Goal: Task Accomplishment & Management: Use online tool/utility

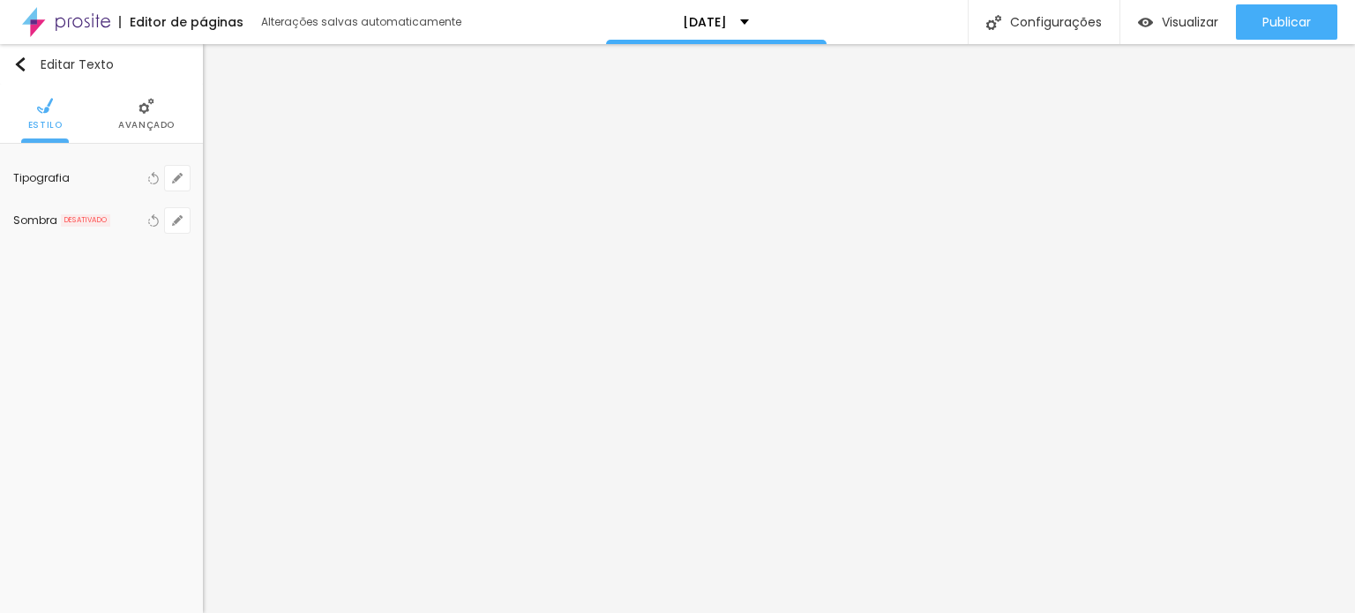
click at [152, 121] on span "Avançado" at bounding box center [146, 125] width 56 height 9
click at [104, 102] on img at bounding box center [101, 106] width 16 height 16
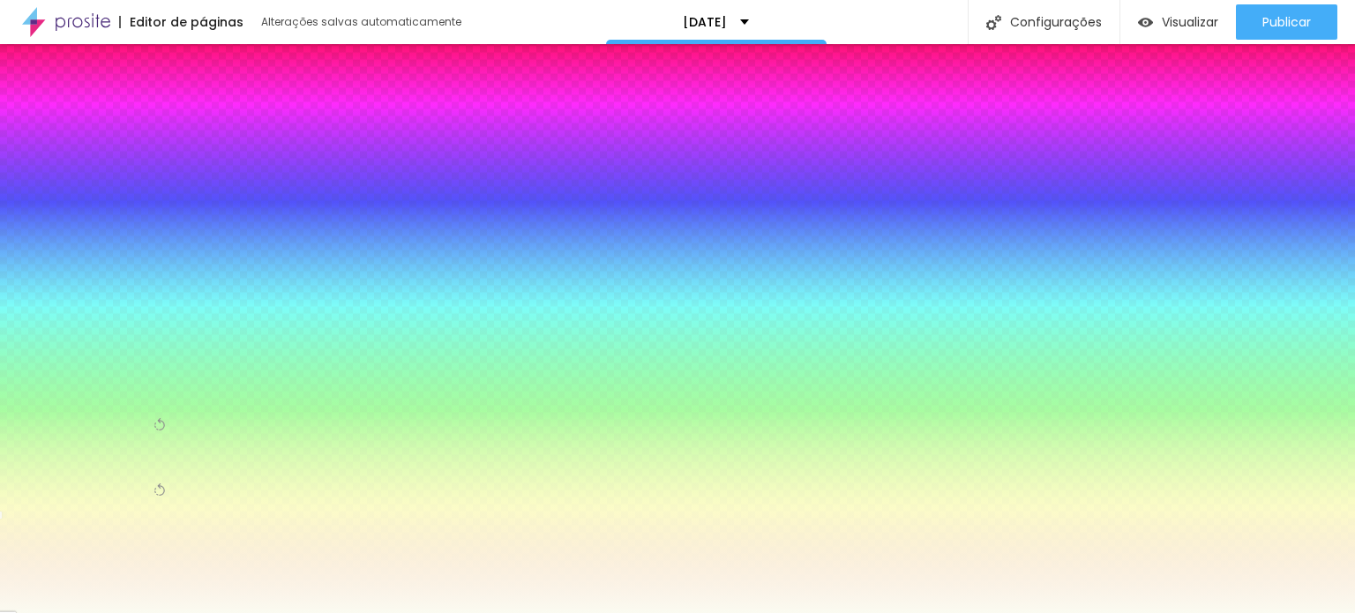
click at [123, 333] on div at bounding box center [101, 333] width 176 height 0
click at [29, 318] on icon "button" at bounding box center [23, 322] width 12 height 12
click at [29, 320] on icon "button" at bounding box center [23, 322] width 12 height 12
click at [29, 321] on icon "button" at bounding box center [23, 322] width 12 height 12
click at [173, 333] on input "#FBFBF1" at bounding box center [119, 342] width 212 height 18
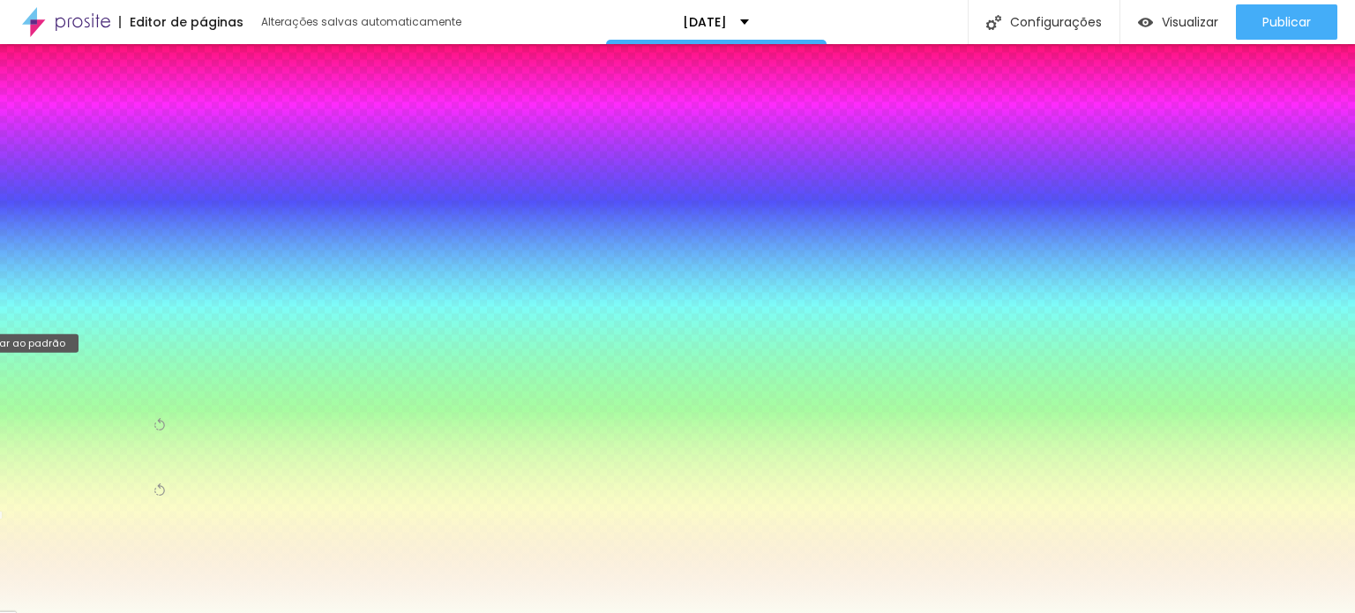
click at [29, 319] on icon "button" at bounding box center [23, 322] width 12 height 12
click at [29, 318] on icon "button" at bounding box center [23, 322] width 12 height 12
click at [121, 333] on div at bounding box center [101, 333] width 176 height 0
click at [122, 333] on div at bounding box center [101, 333] width 176 height 0
click at [128, 390] on div at bounding box center [677, 306] width 1355 height 613
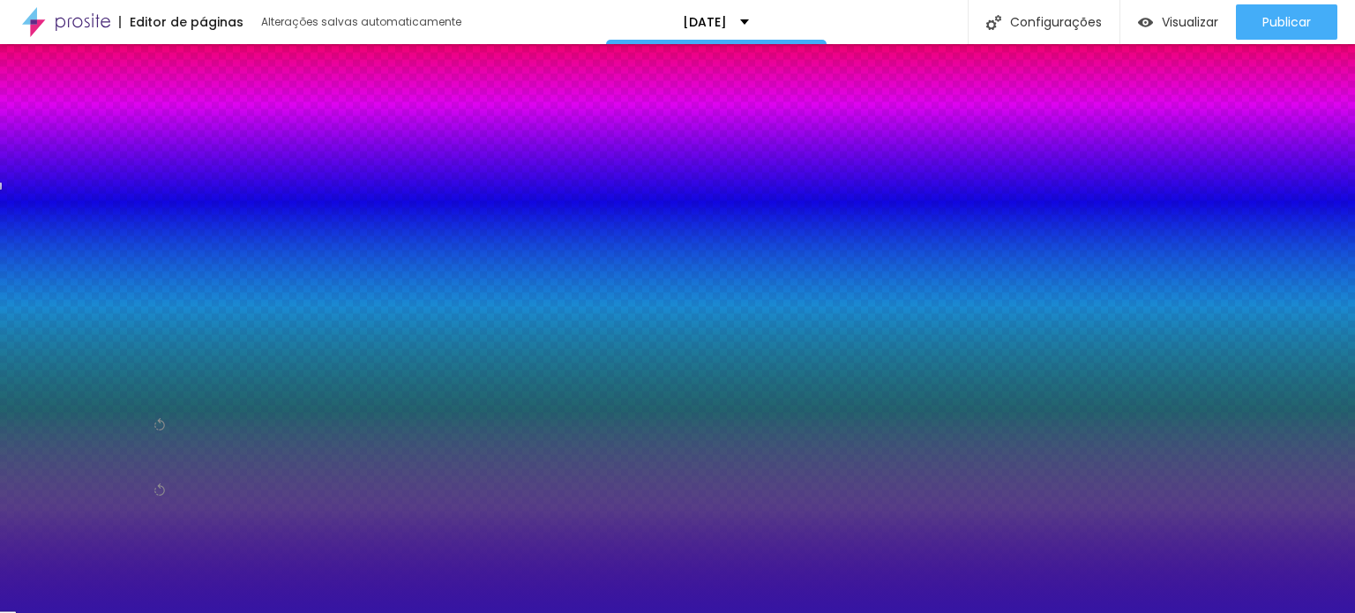
click at [155, 380] on div at bounding box center [677, 306] width 1355 height 613
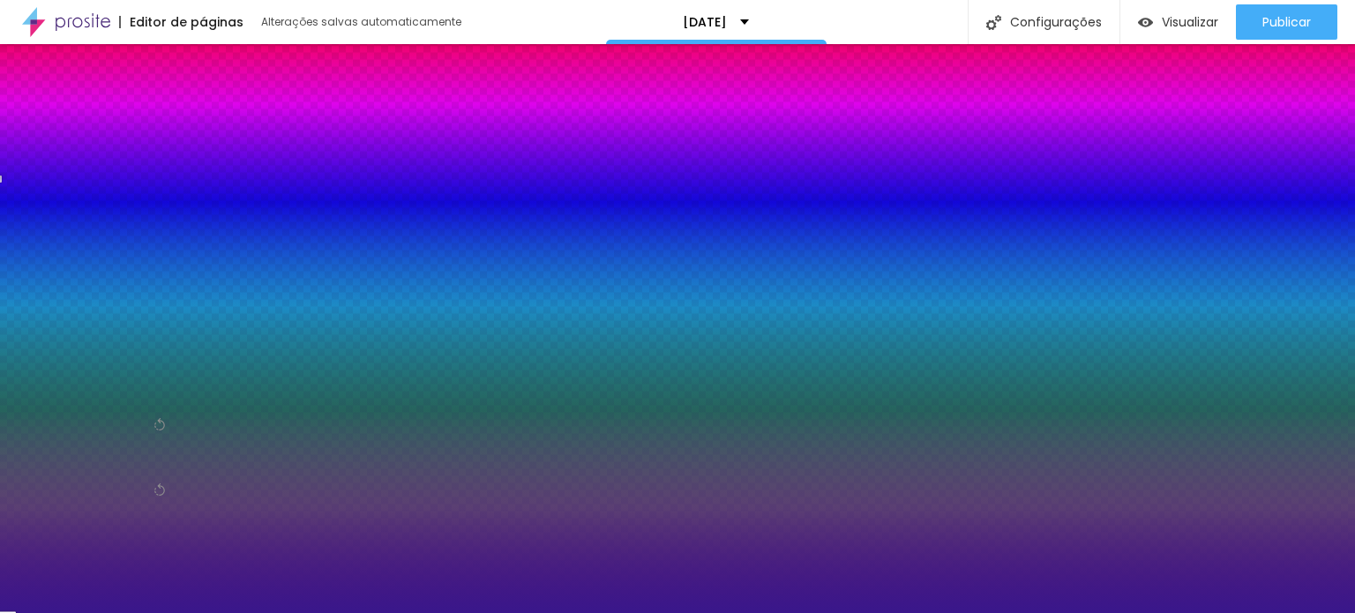
drag, startPoint x: 124, startPoint y: 386, endPoint x: 125, endPoint y: 403, distance: 16.8
click at [123, 403] on div at bounding box center [677, 306] width 1355 height 613
click at [153, 419] on div at bounding box center [677, 306] width 1355 height 613
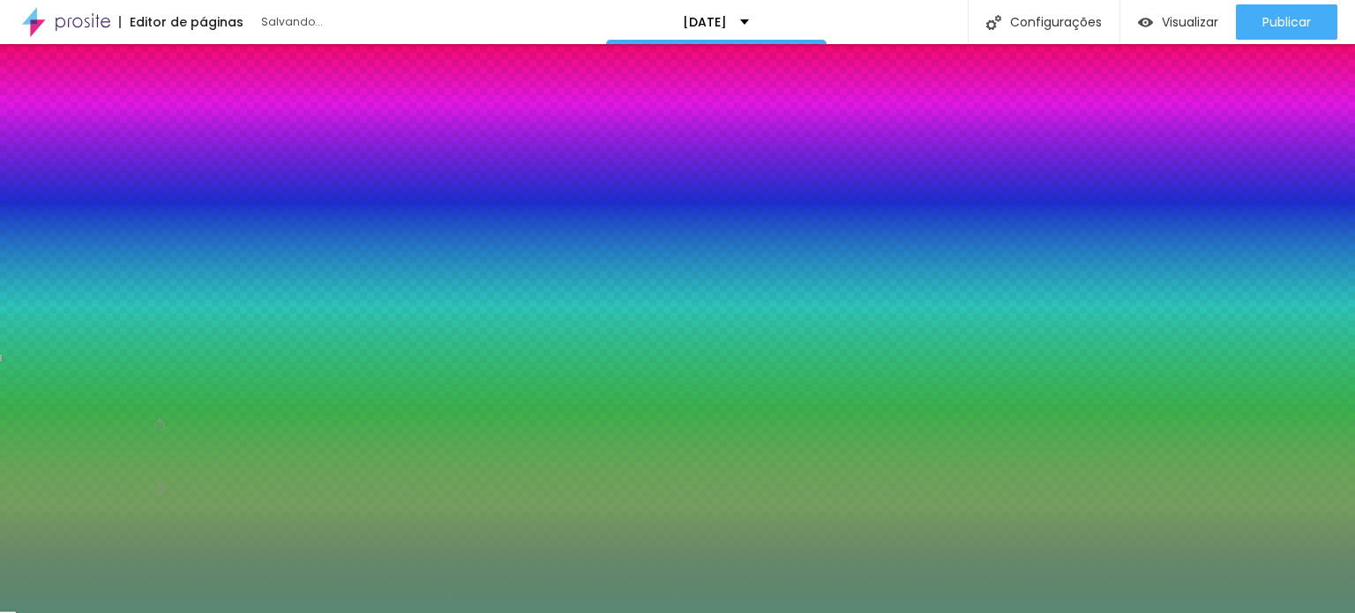
drag, startPoint x: 112, startPoint y: 403, endPoint x: 68, endPoint y: 403, distance: 44.1
click at [473, 286] on div at bounding box center [475, 284] width 4 height 4
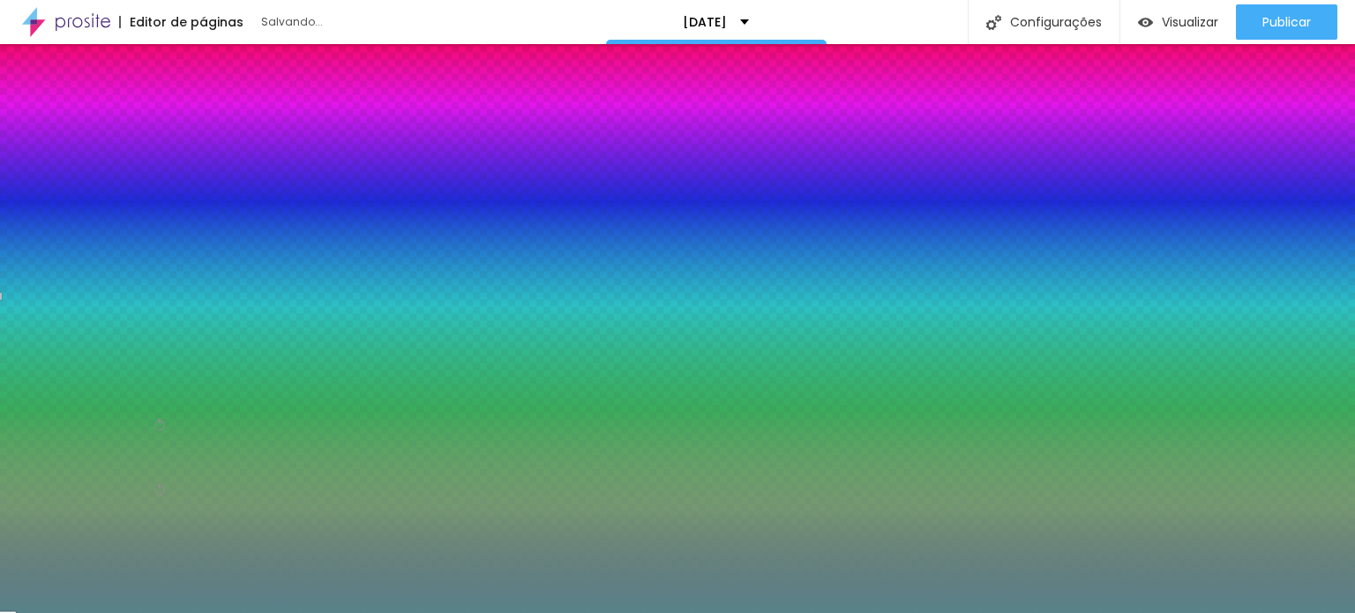
drag, startPoint x: 148, startPoint y: 421, endPoint x: 148, endPoint y: 405, distance: 15.9
click at [2, 300] on div at bounding box center [0, 296] width 4 height 7
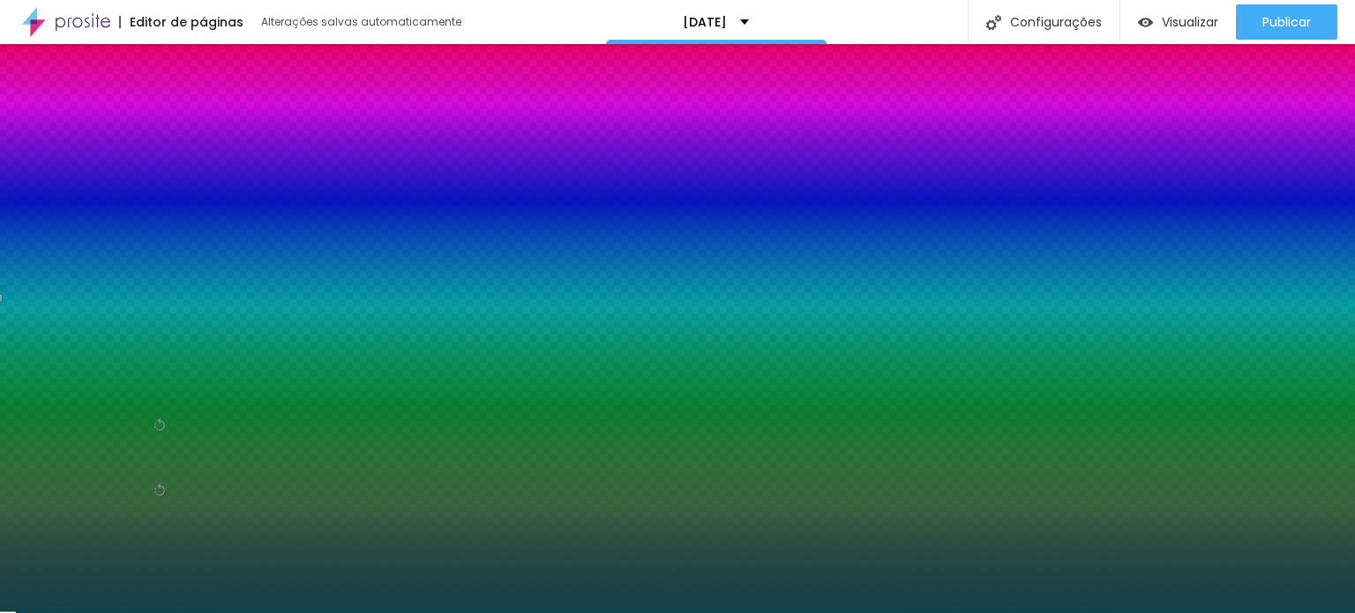
drag, startPoint x: 69, startPoint y: 402, endPoint x: 114, endPoint y: 433, distance: 54.6
click at [1025, 435] on div at bounding box center [1027, 437] width 4 height 4
type input "#13454C"
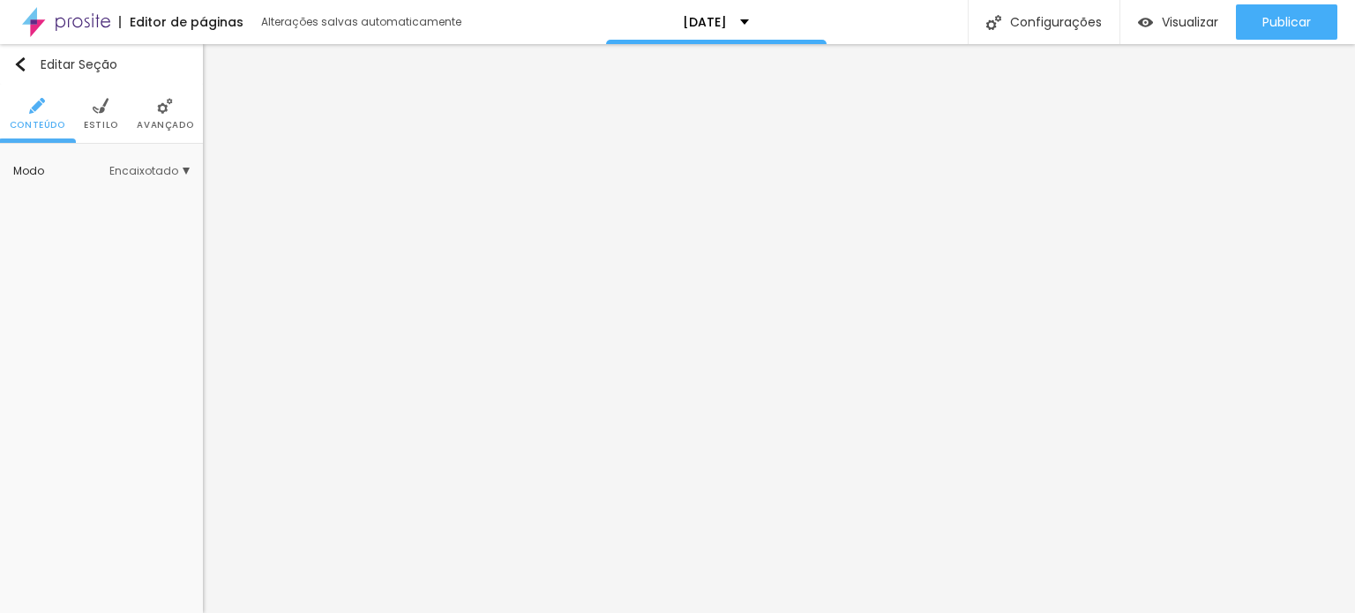
click at [149, 116] on li "Avançado" at bounding box center [165, 114] width 56 height 58
click at [99, 106] on img at bounding box center [101, 106] width 16 height 16
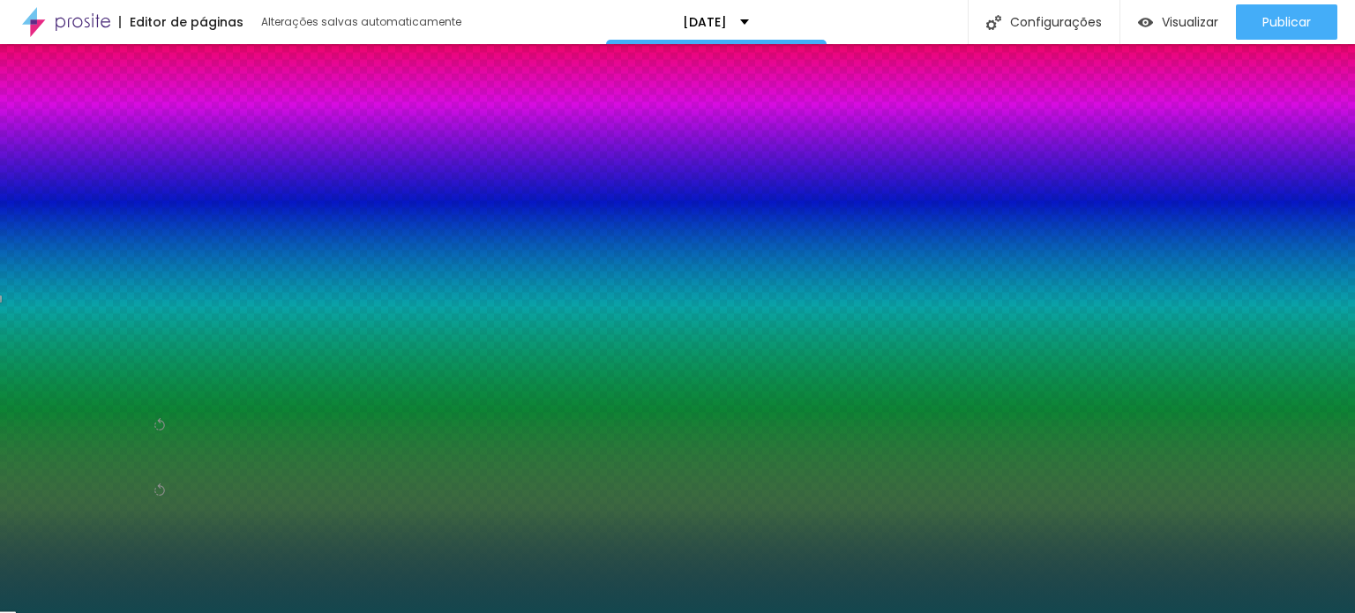
click at [119, 333] on div at bounding box center [101, 333] width 176 height 0
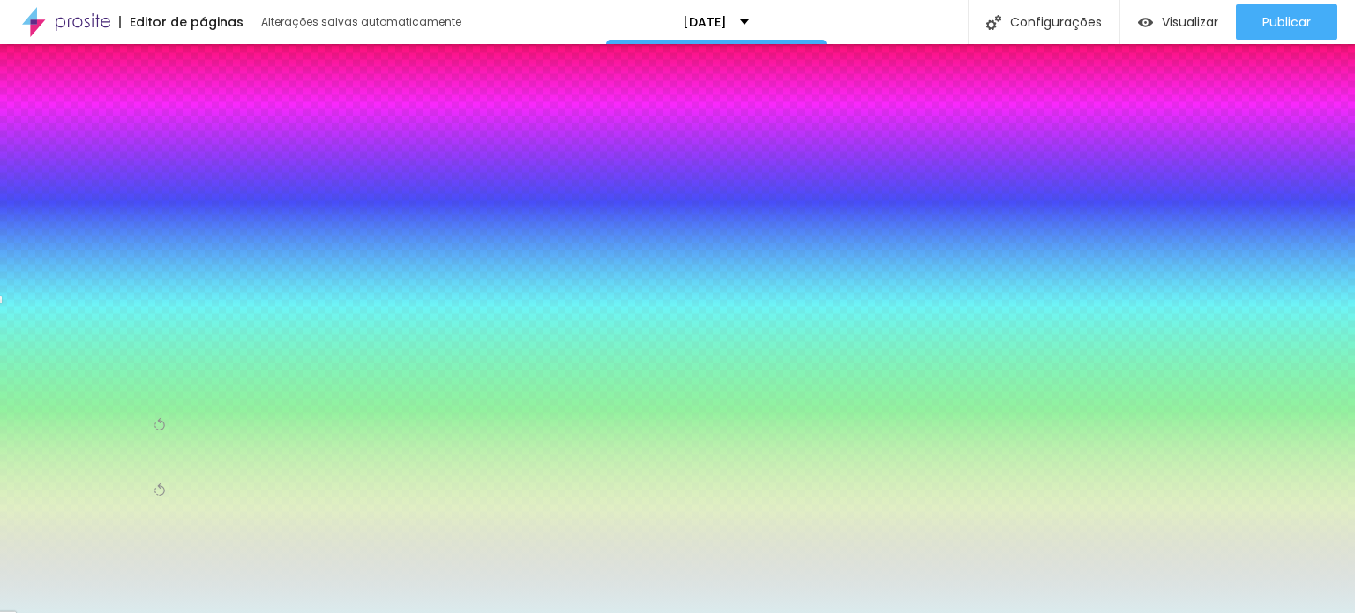
click at [36, 351] on div at bounding box center [677, 306] width 1355 height 613
click at [135, 311] on div "Voltar ao padrão #14474E" at bounding box center [101, 330] width 176 height 41
click at [173, 333] on input "#14474E" at bounding box center [119, 342] width 212 height 18
click at [166, 445] on icon "button" at bounding box center [162, 448] width 7 height 7
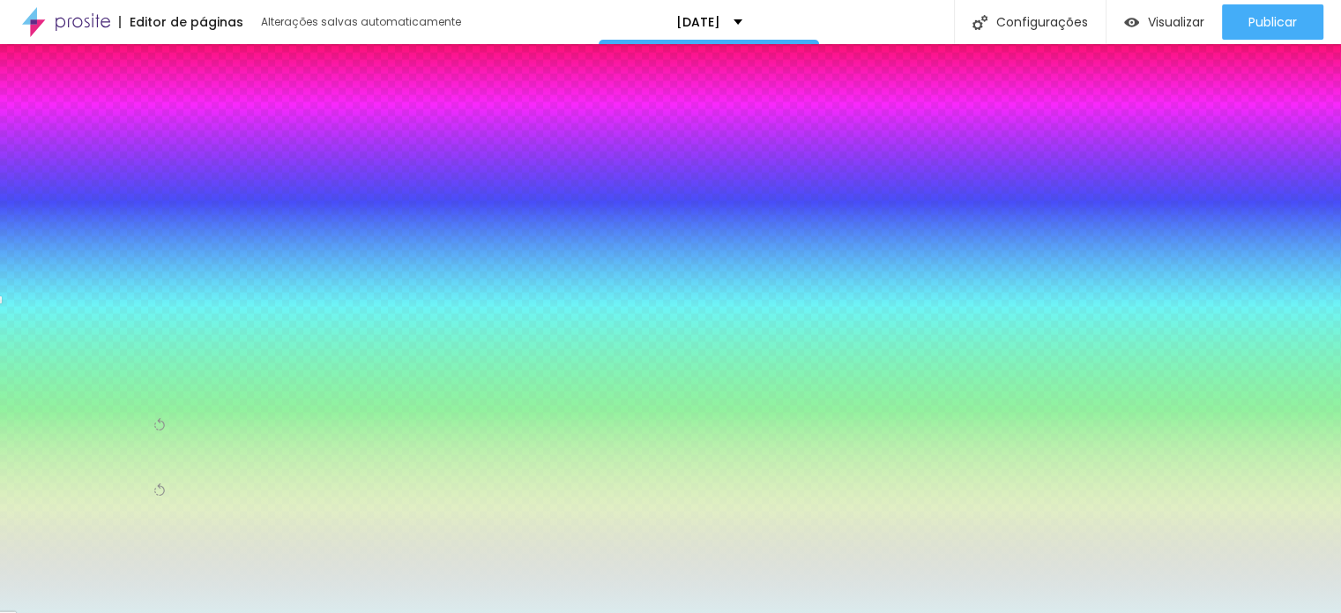
click at [126, 612] on div at bounding box center [670, 613] width 1341 height 0
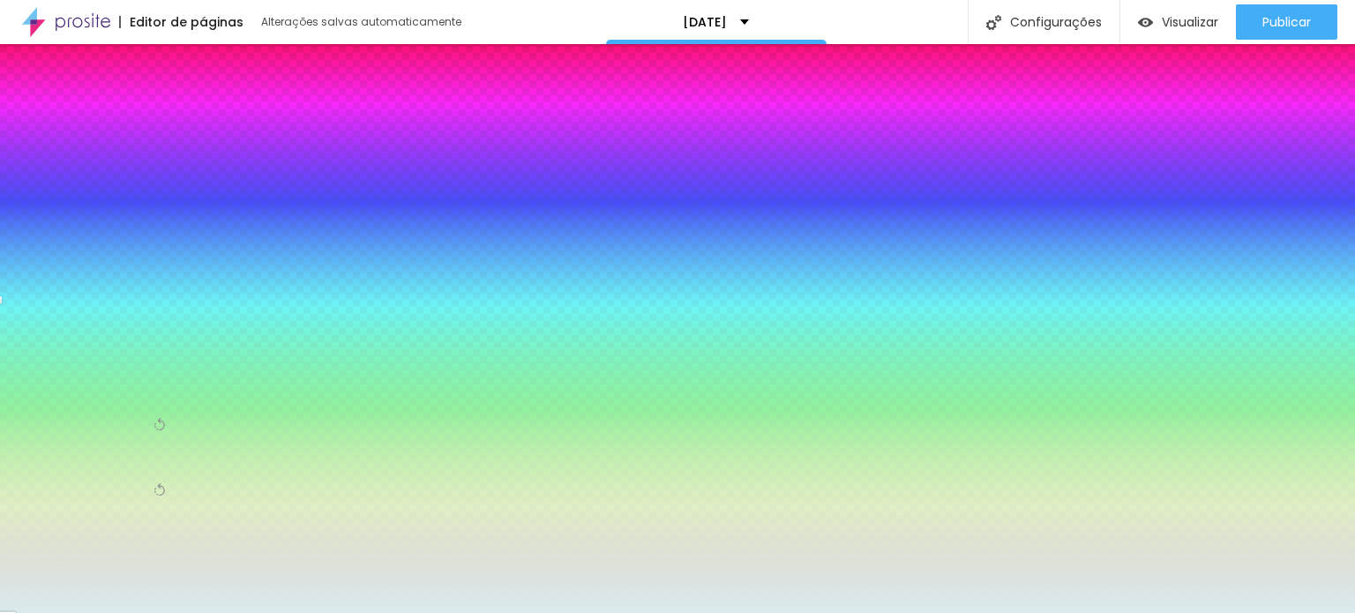
click at [125, 427] on span "DESATIVADO" at bounding box center [125, 433] width 49 height 12
click at [120, 427] on span "DESATIVADO" at bounding box center [125, 433] width 49 height 12
click at [153, 418] on icon "button" at bounding box center [159, 424] width 12 height 12
click at [161, 450] on icon "button" at bounding box center [159, 452] width 4 height 4
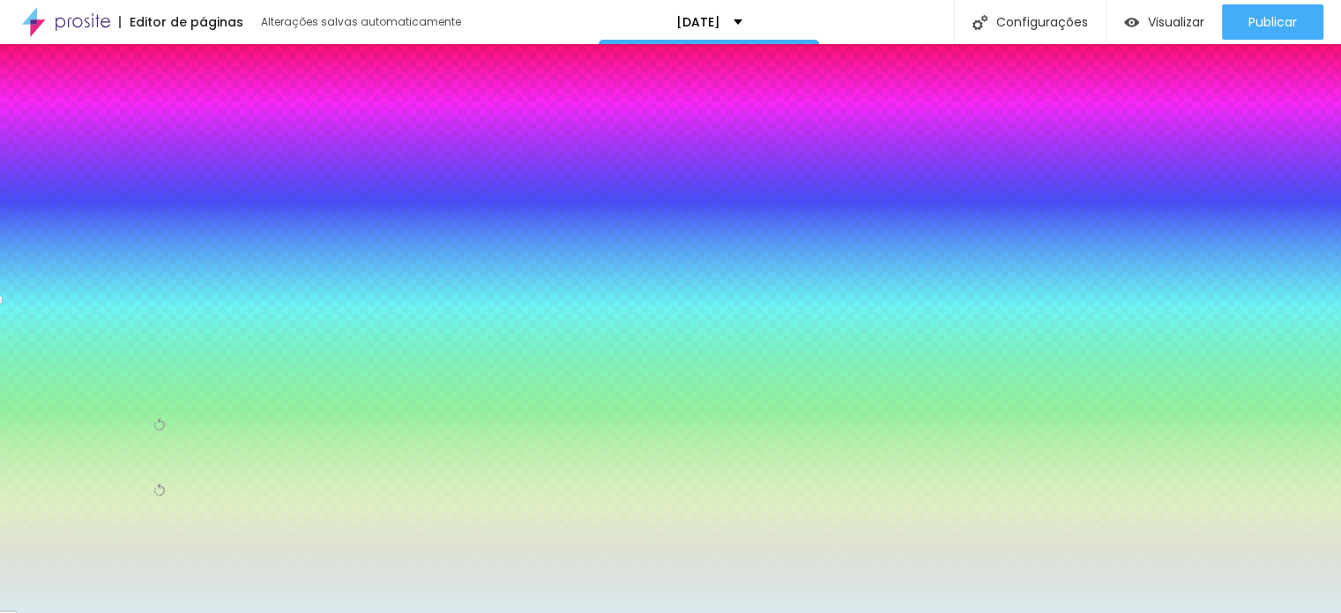
click at [342, 612] on div at bounding box center [670, 613] width 1341 height 0
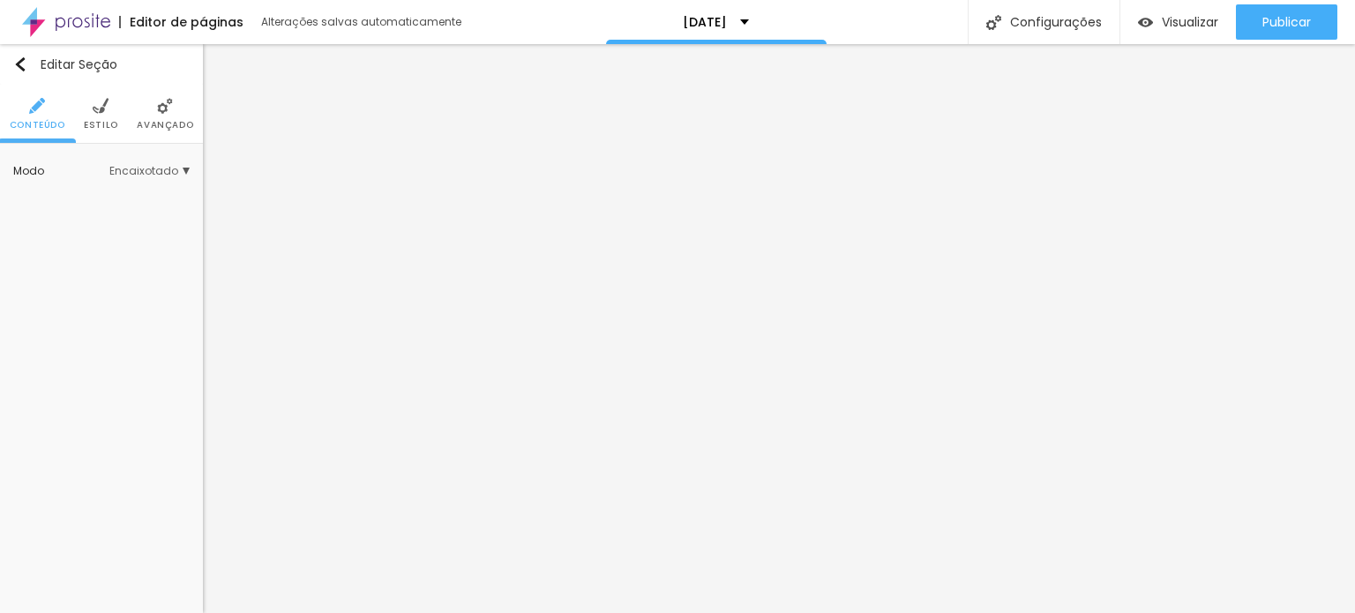
click at [109, 121] on span "Estilo" at bounding box center [101, 125] width 34 height 9
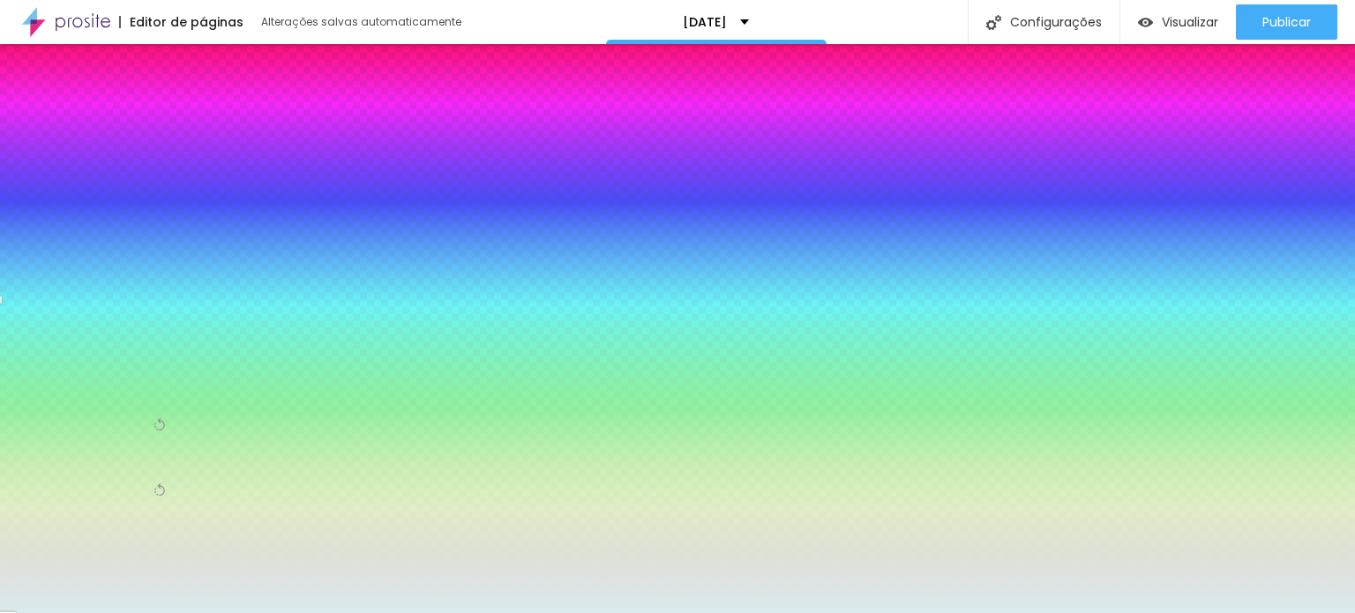
click at [117, 333] on div at bounding box center [101, 333] width 176 height 0
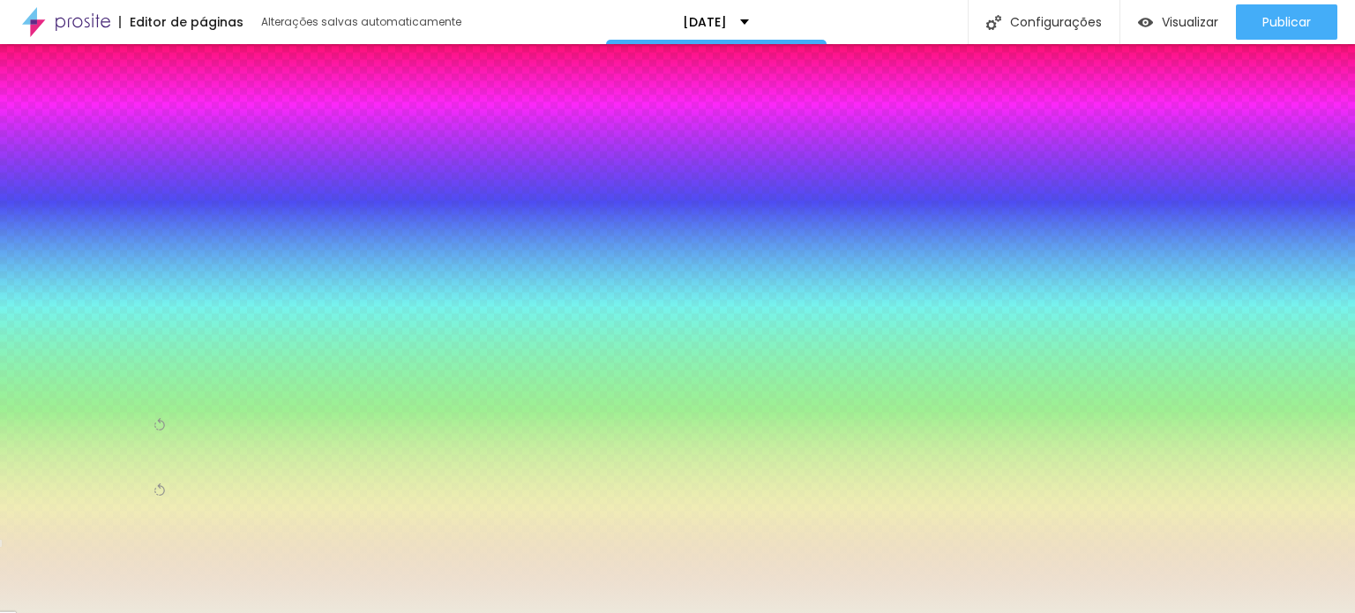
drag, startPoint x: 150, startPoint y: 445, endPoint x: 153, endPoint y: 458, distance: 13.5
click at [153, 458] on div at bounding box center [677, 306] width 1355 height 613
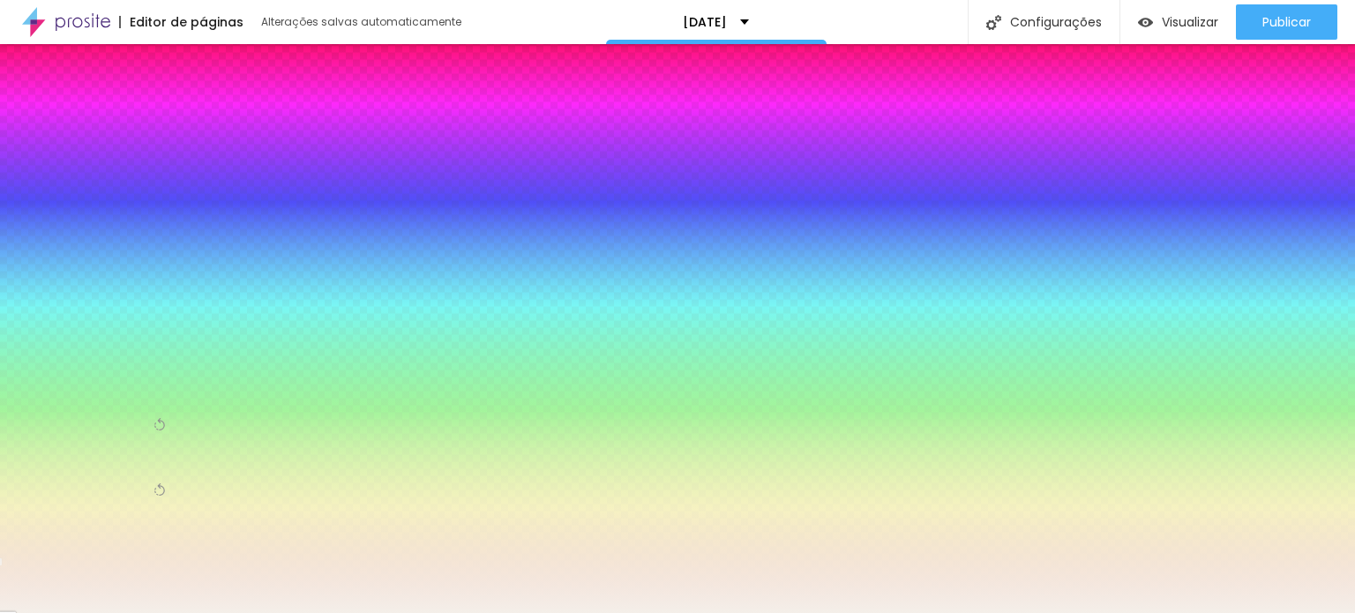
click at [33, 346] on div at bounding box center [677, 306] width 1355 height 613
type input "#FFFFFF"
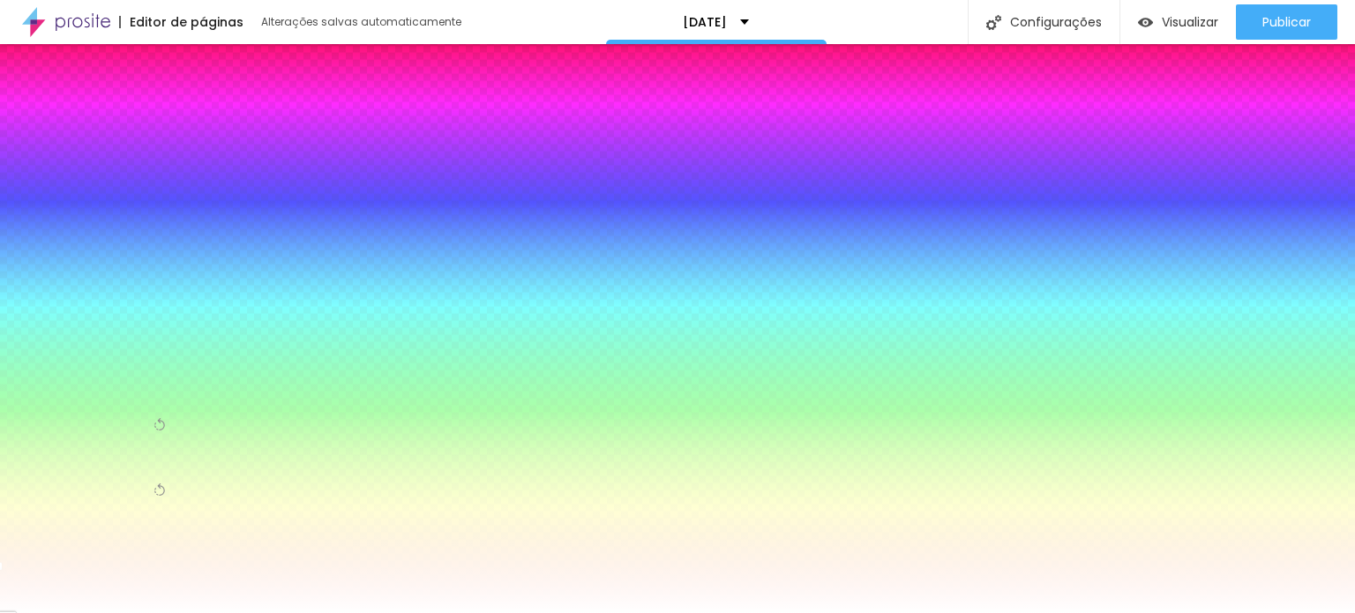
drag, startPoint x: 31, startPoint y: 343, endPoint x: 16, endPoint y: 334, distance: 17.4
click at [16, 334] on div "Cor de fundo Voltar ao padrão #FFFFFF" at bounding box center [101, 325] width 176 height 51
copy div "Cor de fundo Voltar ao padrão"
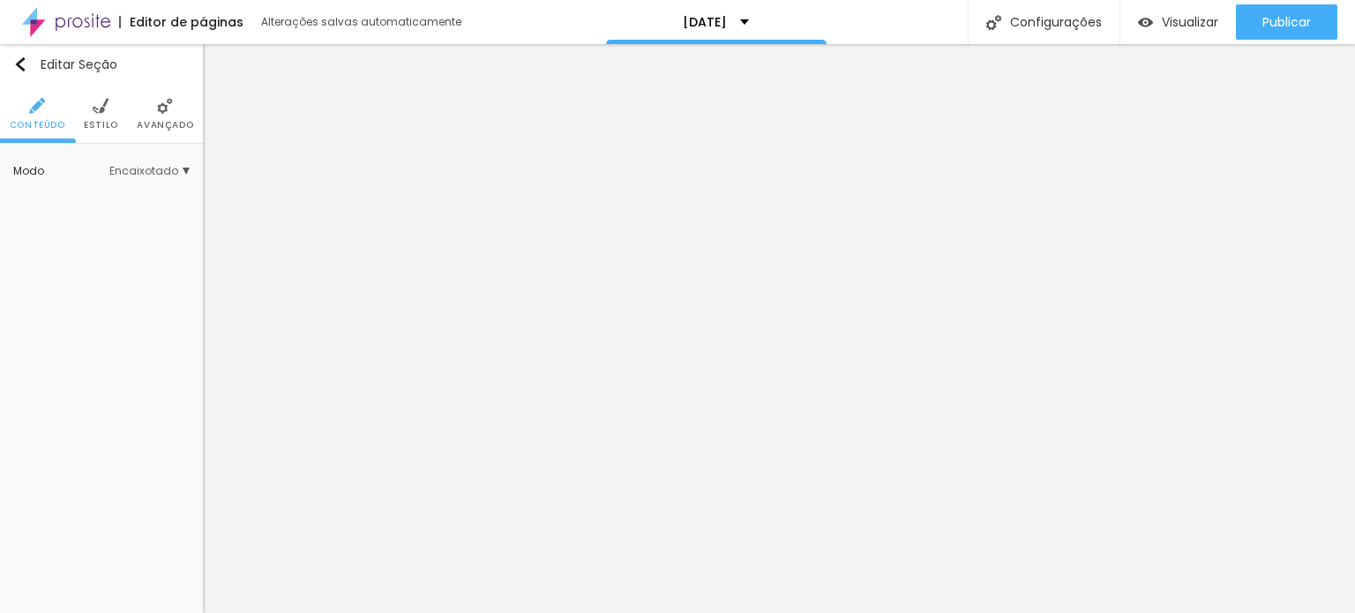
click at [109, 116] on li "Estilo" at bounding box center [101, 114] width 34 height 58
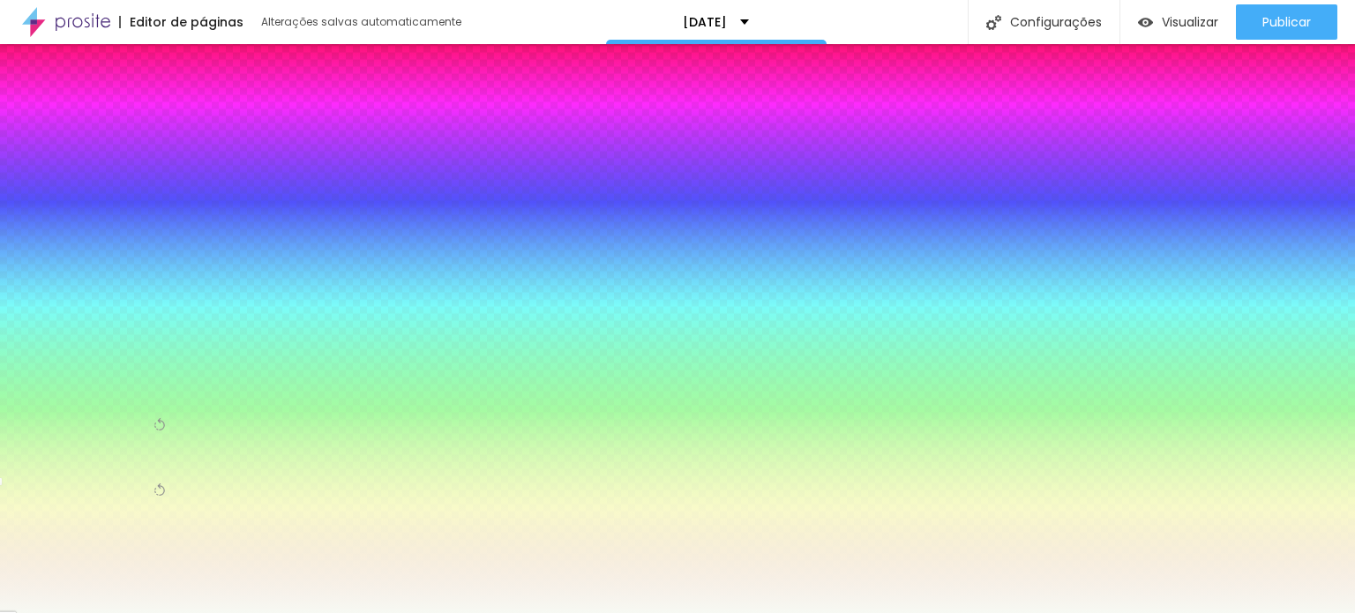
drag, startPoint x: 179, startPoint y: 323, endPoint x: 127, endPoint y: 313, distance: 52.9
click at [127, 333] on div "#F7F9F3" at bounding box center [101, 342] width 176 height 18
paste input "CDE"
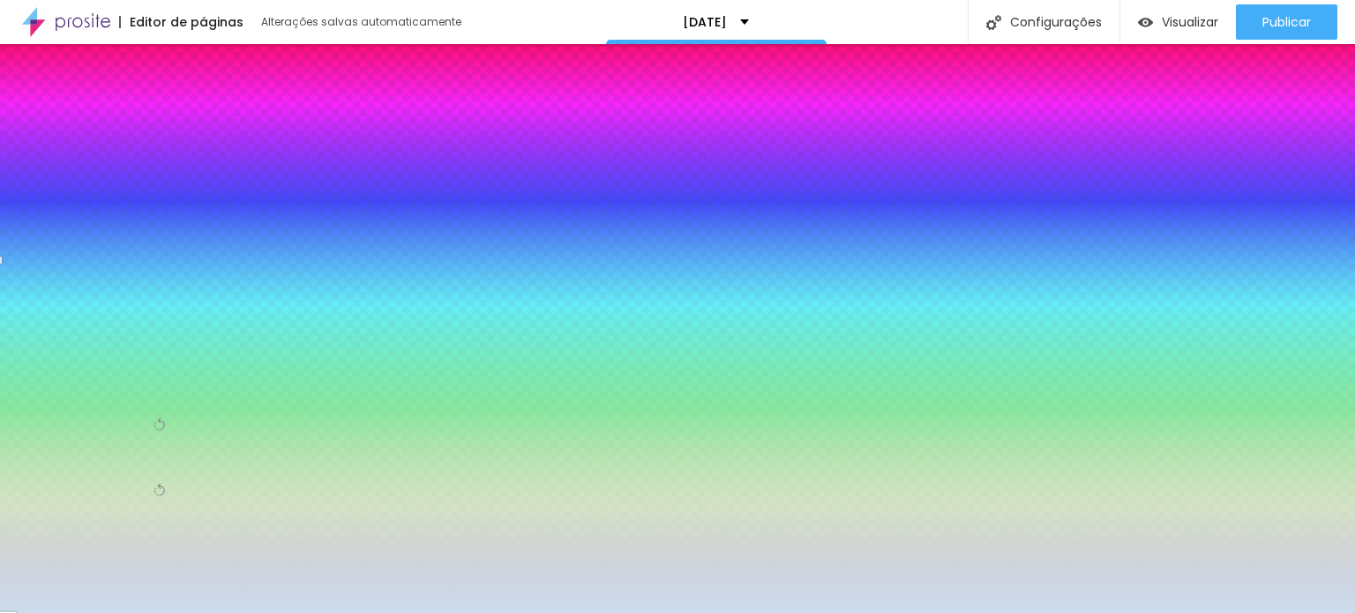
type input "#CDE"
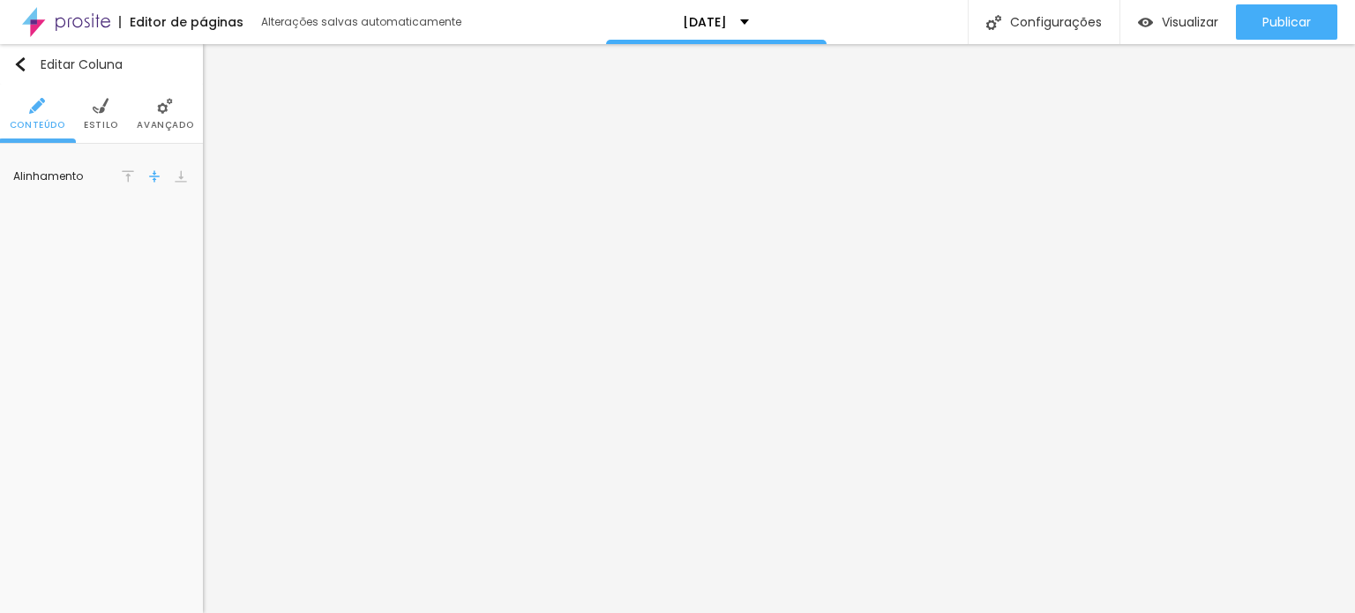
click at [107, 108] on img at bounding box center [101, 106] width 16 height 16
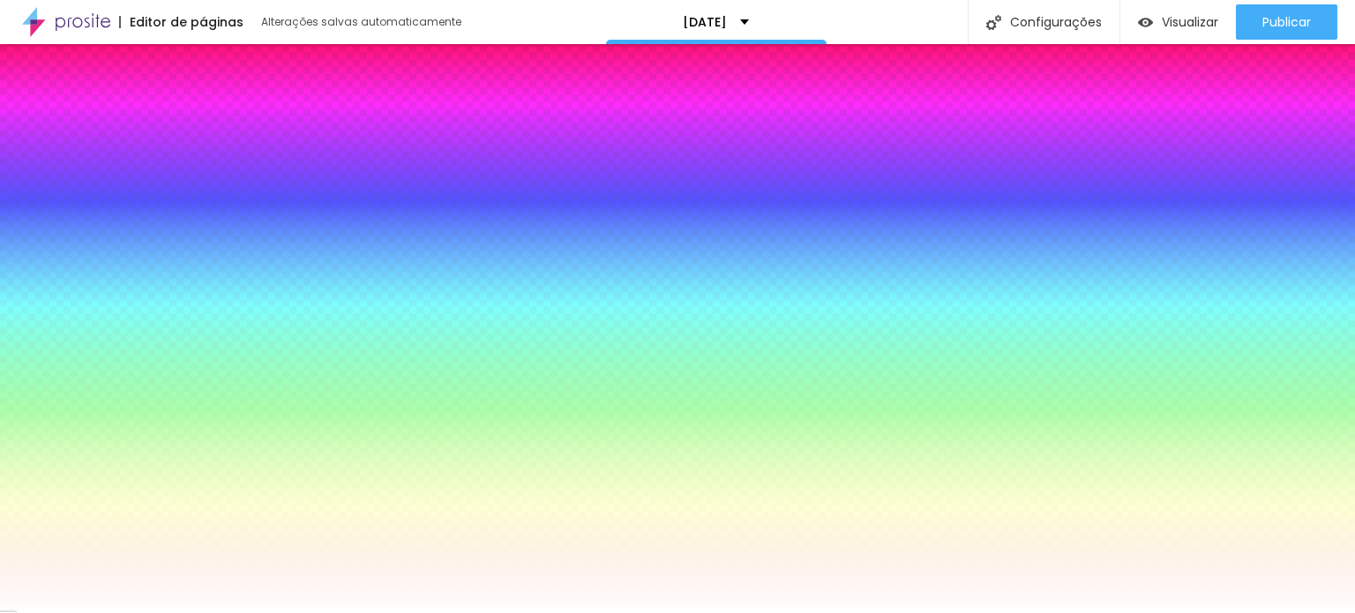
type input "10"
type input "48"
type input "52"
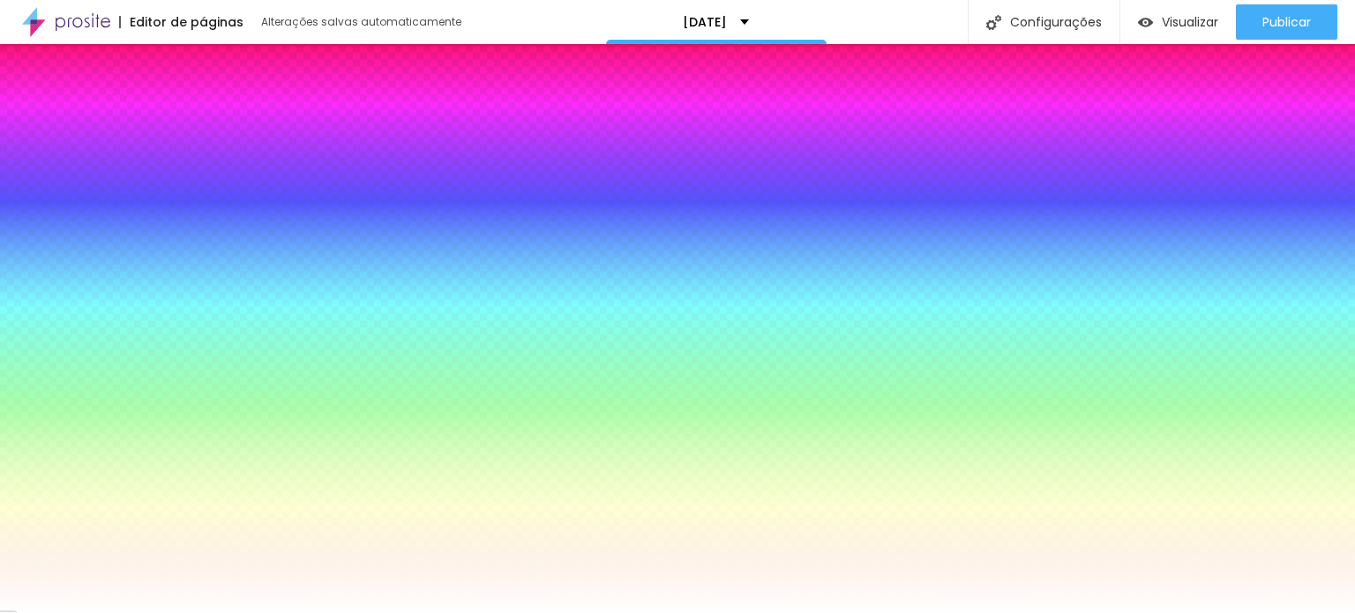
type input "52"
type input "54"
type input "57"
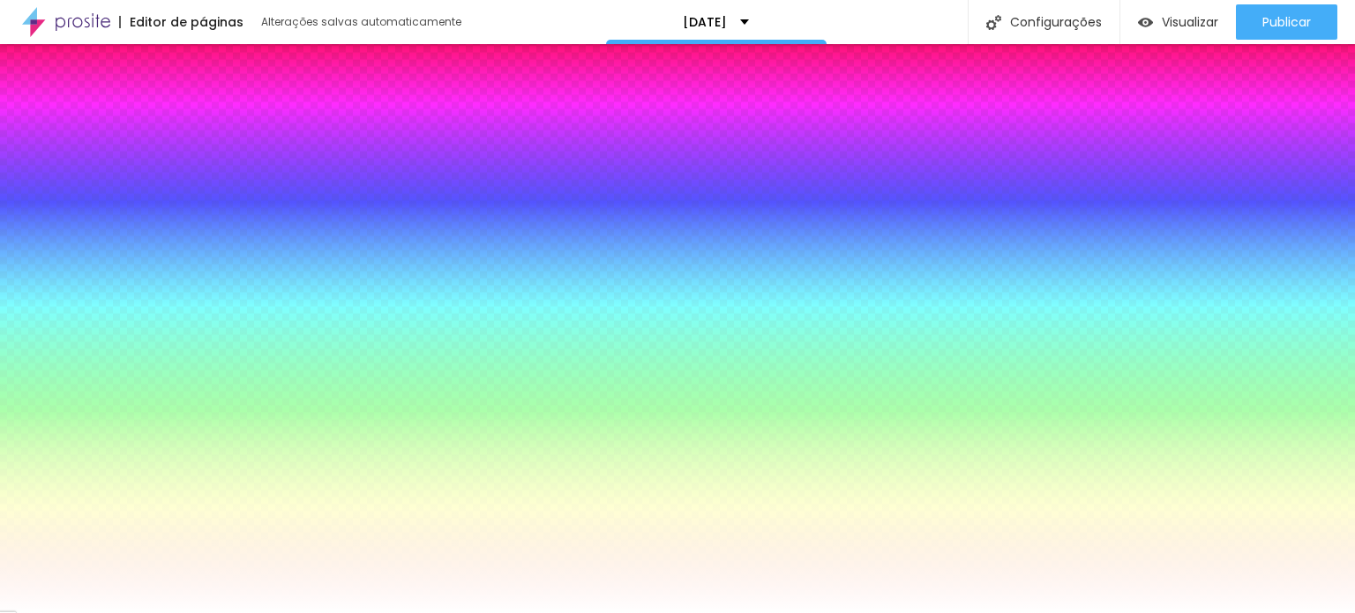
type input "62"
type input "65"
type input "69"
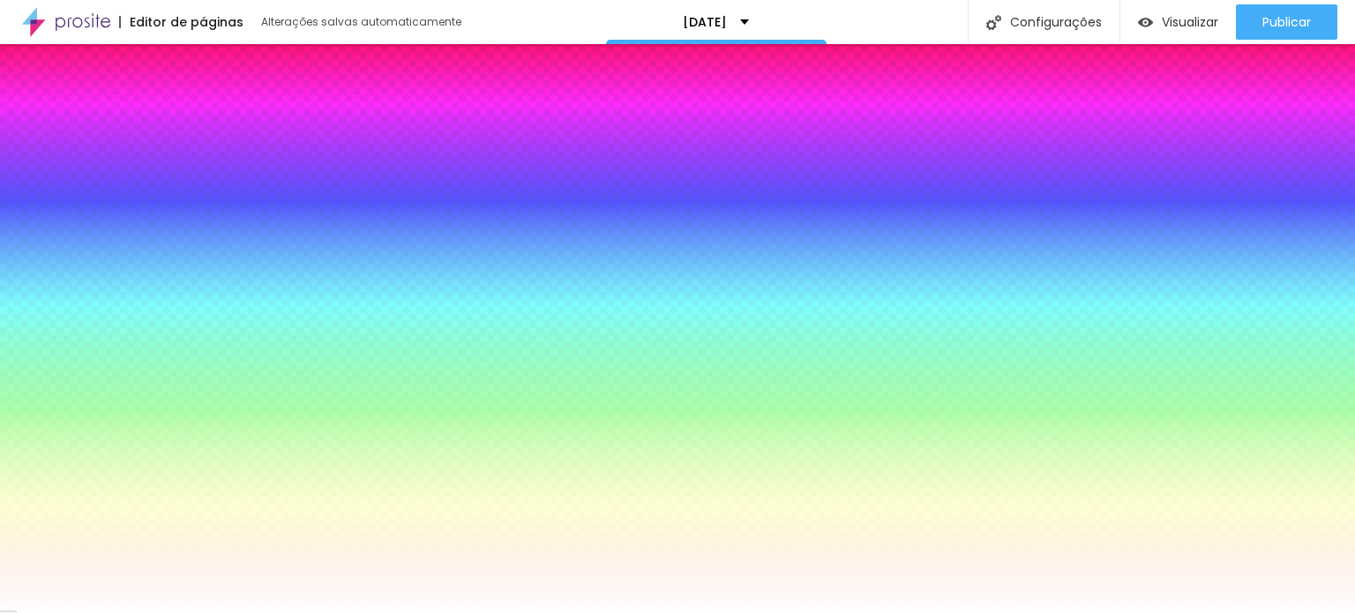
type input "69"
type input "73"
type input "75"
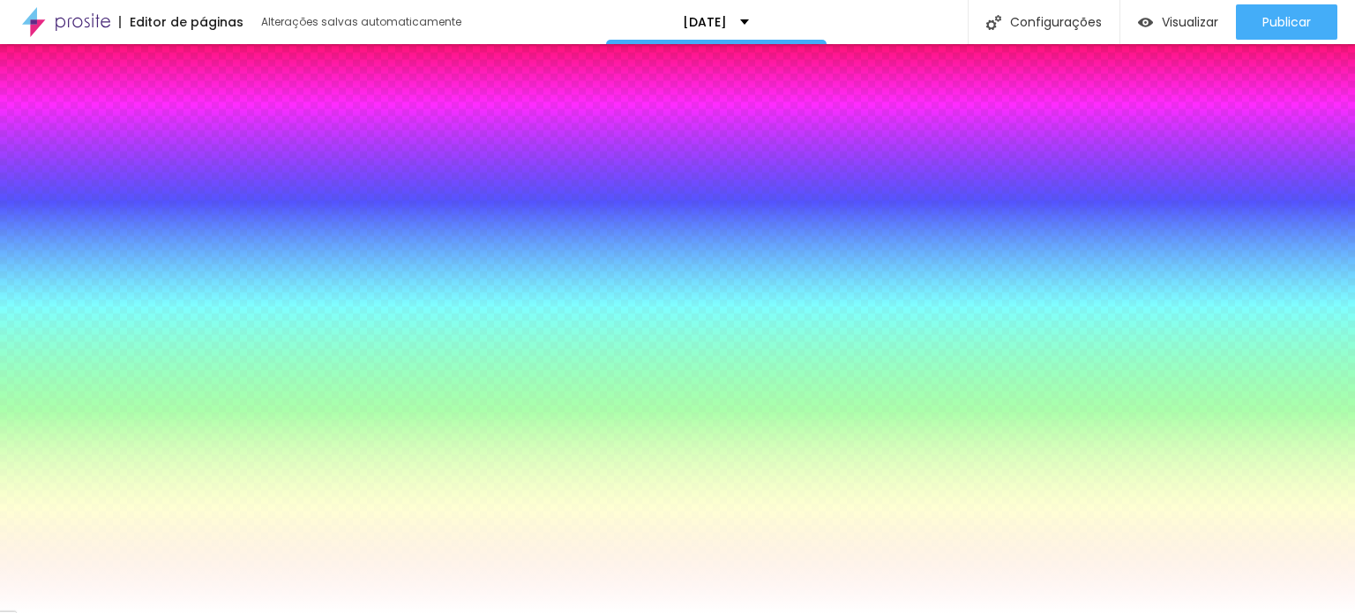
type input "79"
type input "83"
type input "86"
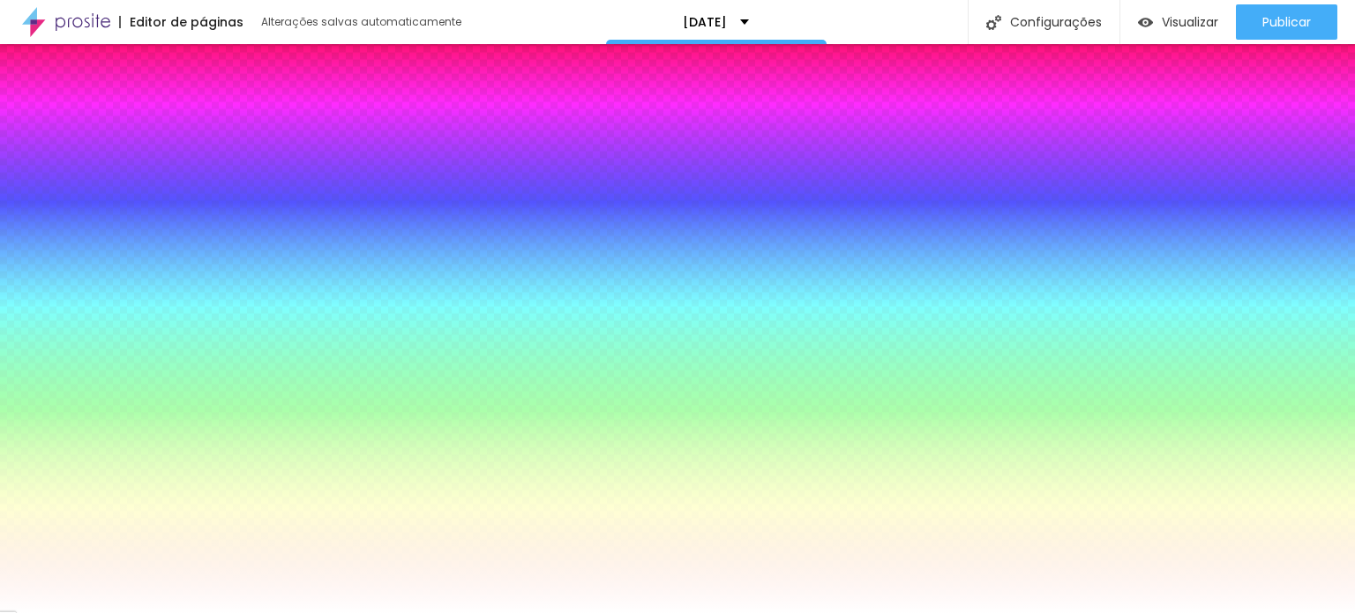
type input "86"
type input "91"
type input "94"
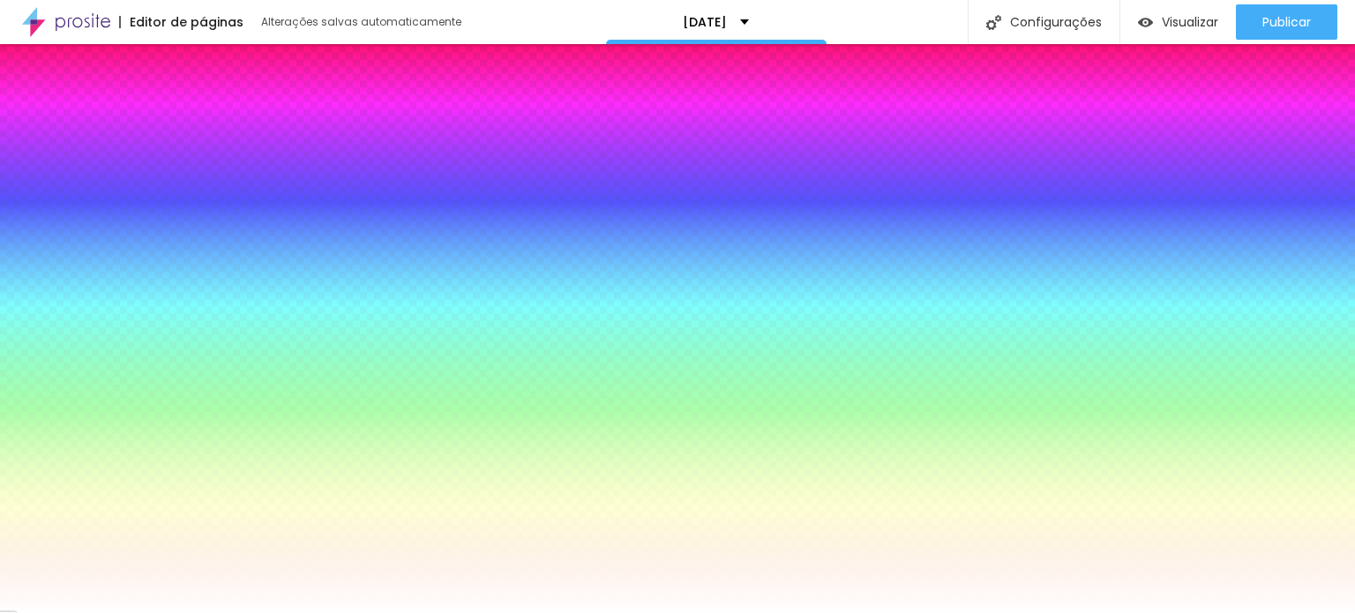
type input "96"
drag, startPoint x: 46, startPoint y: 210, endPoint x: 93, endPoint y: 207, distance: 46.8
click at [93, 386] on input "range" at bounding box center [70, 393] width 114 height 14
type input "82"
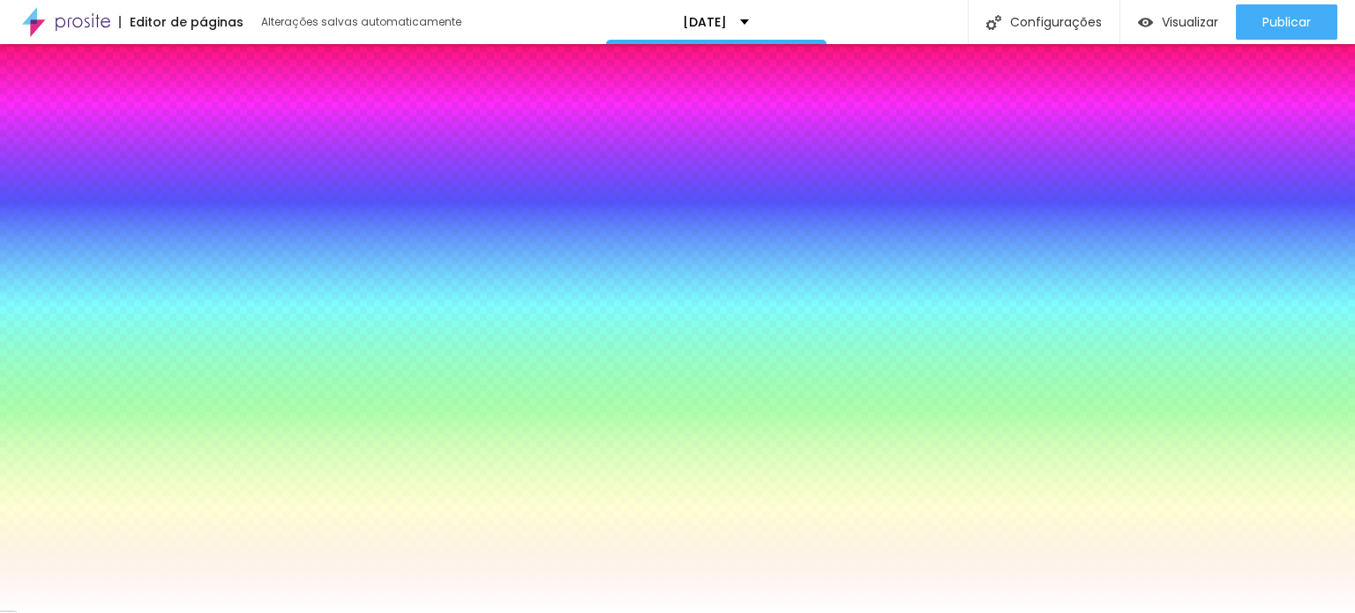
type input "82"
type input "0"
drag, startPoint x: 88, startPoint y: 214, endPoint x: 19, endPoint y: 210, distance: 68.9
type input "0"
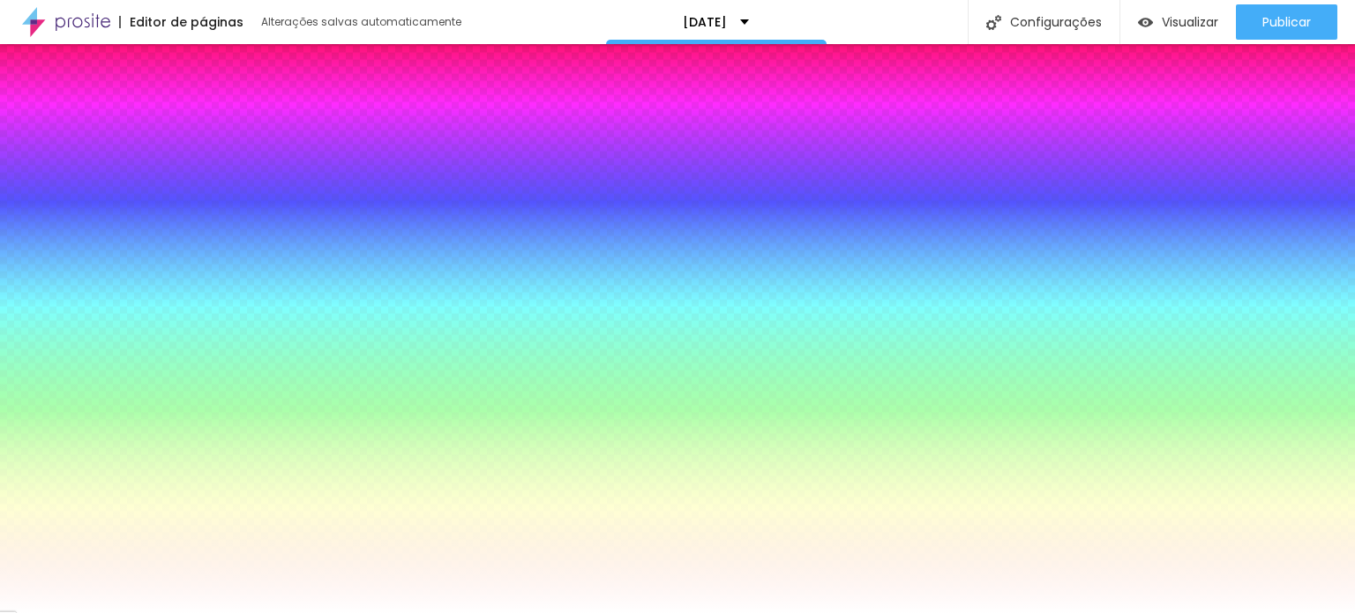
click at [15, 386] on input "range" at bounding box center [70, 393] width 114 height 14
click at [120, 191] on div at bounding box center [101, 191] width 176 height 0
click at [155, 248] on div at bounding box center [677, 306] width 1355 height 613
click at [160, 260] on div at bounding box center [677, 306] width 1355 height 613
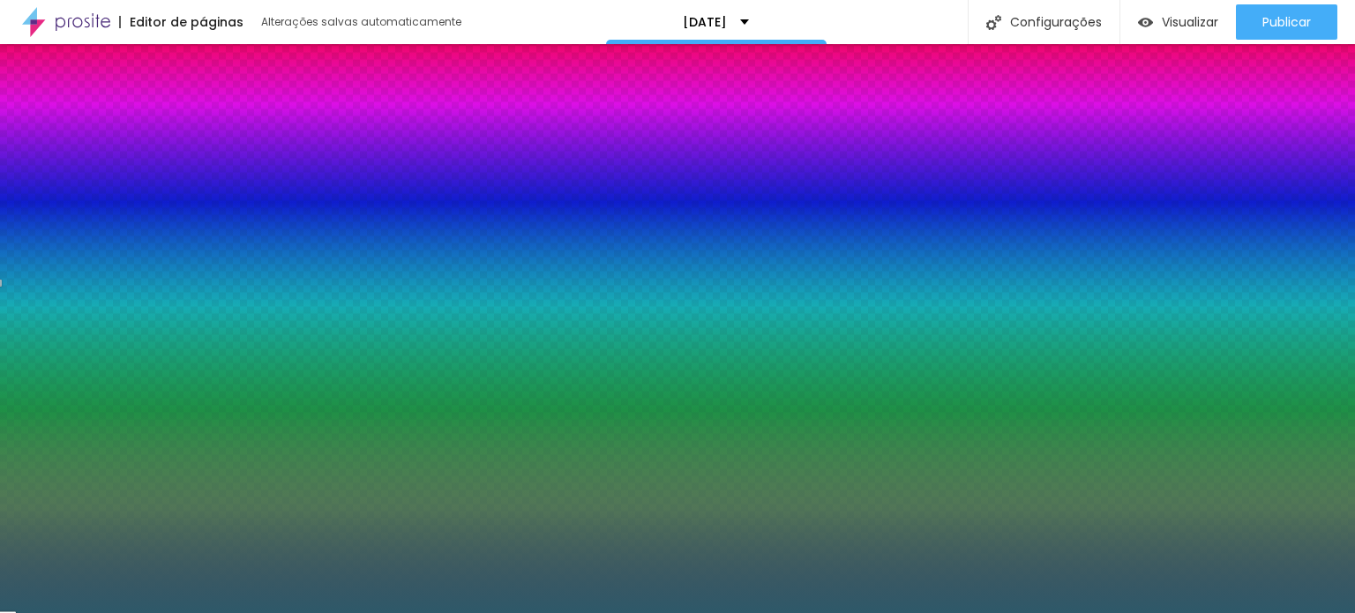
drag, startPoint x: 34, startPoint y: 207, endPoint x: 92, endPoint y: 277, distance: 90.2
click at [92, 277] on div at bounding box center [677, 306] width 1355 height 613
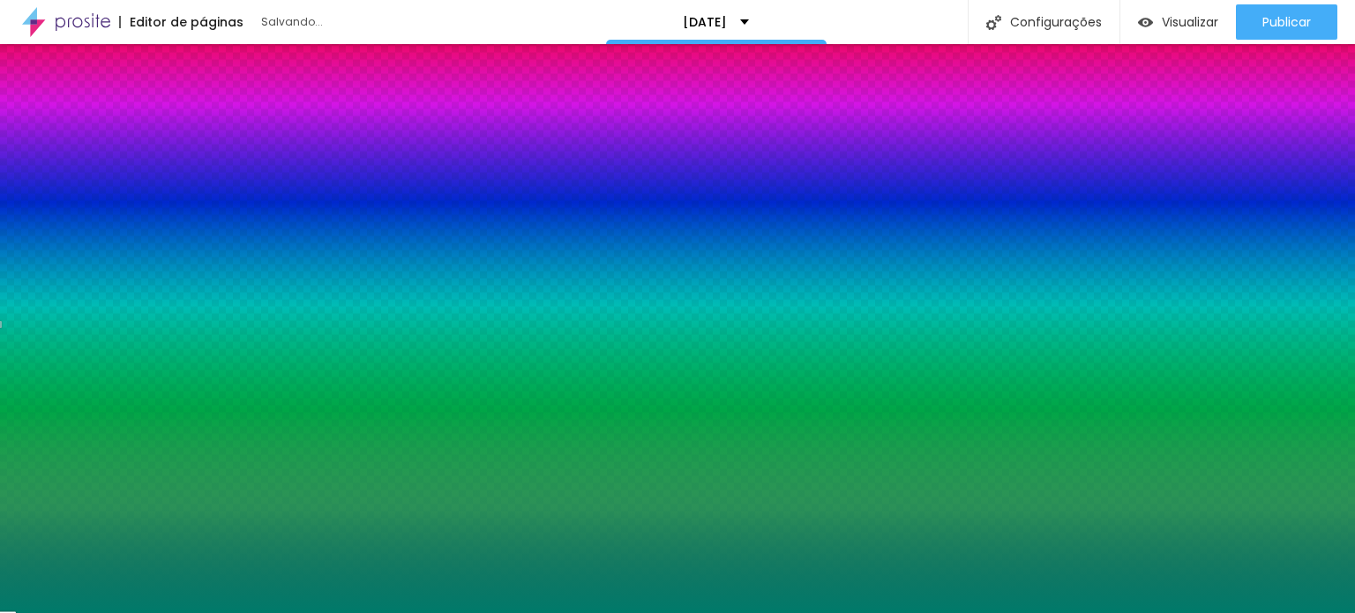
drag, startPoint x: 151, startPoint y: 268, endPoint x: 83, endPoint y: 287, distance: 70.4
click at [2, 321] on div at bounding box center [0, 324] width 4 height 7
click at [91, 287] on div at bounding box center [677, 306] width 1355 height 613
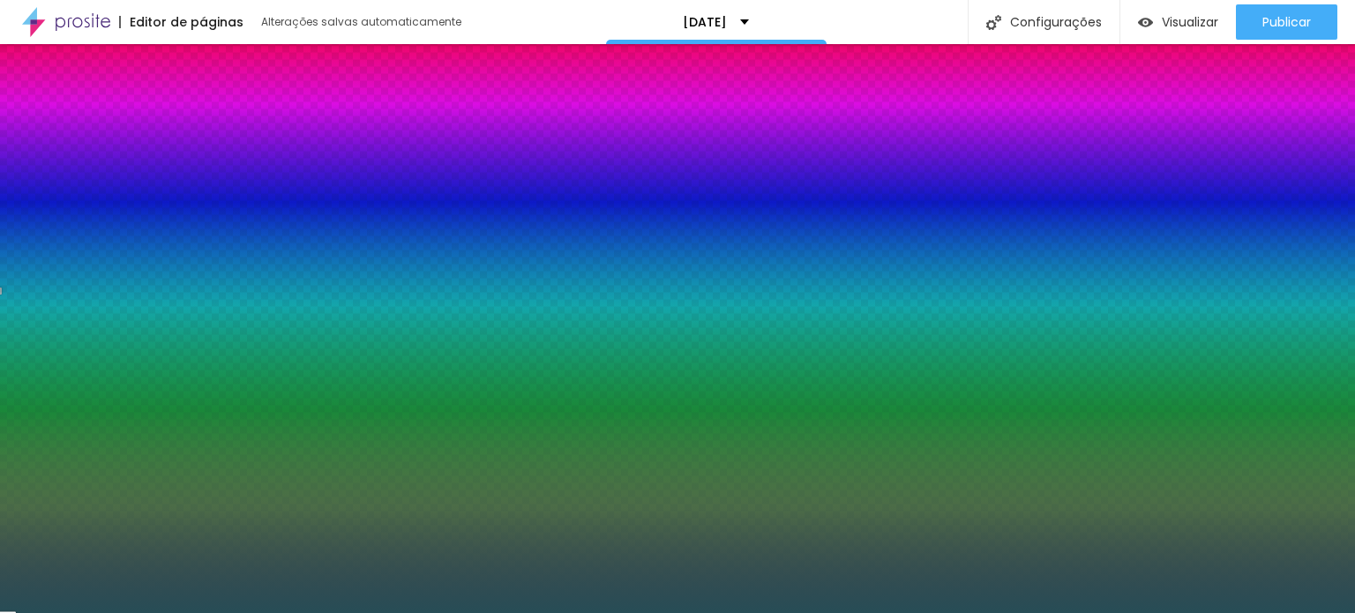
click at [153, 261] on div at bounding box center [677, 306] width 1355 height 613
click at [78, 276] on div at bounding box center [677, 306] width 1355 height 613
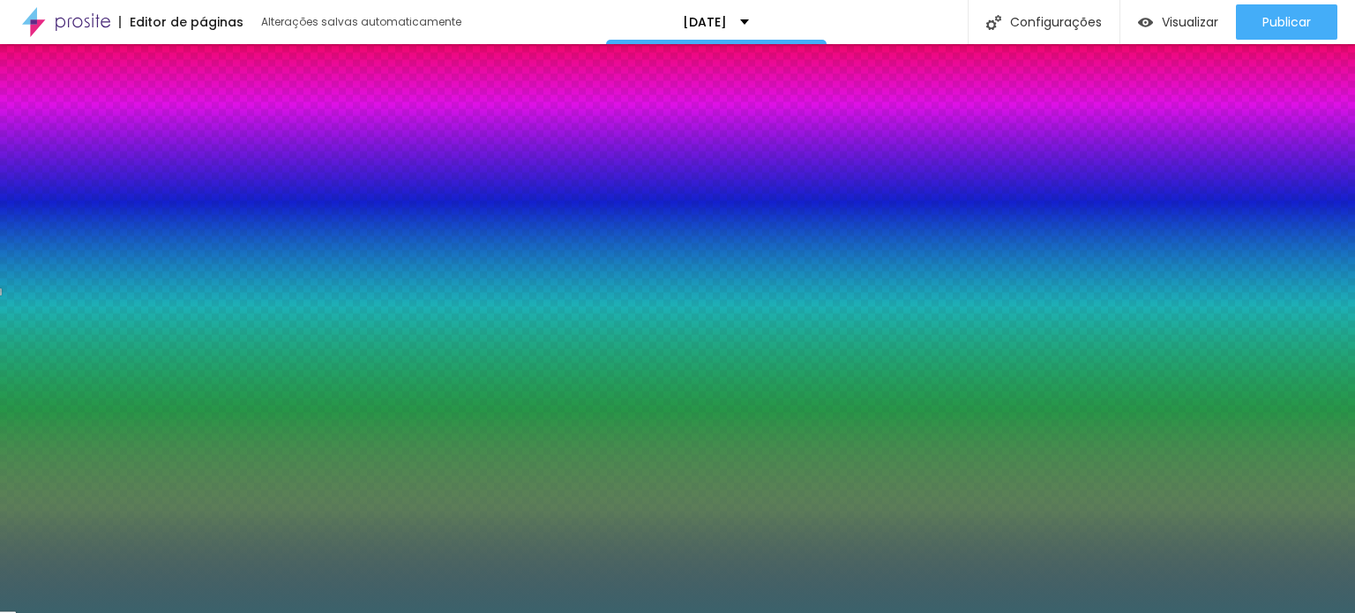
click at [78, 288] on div at bounding box center [677, 306] width 1355 height 613
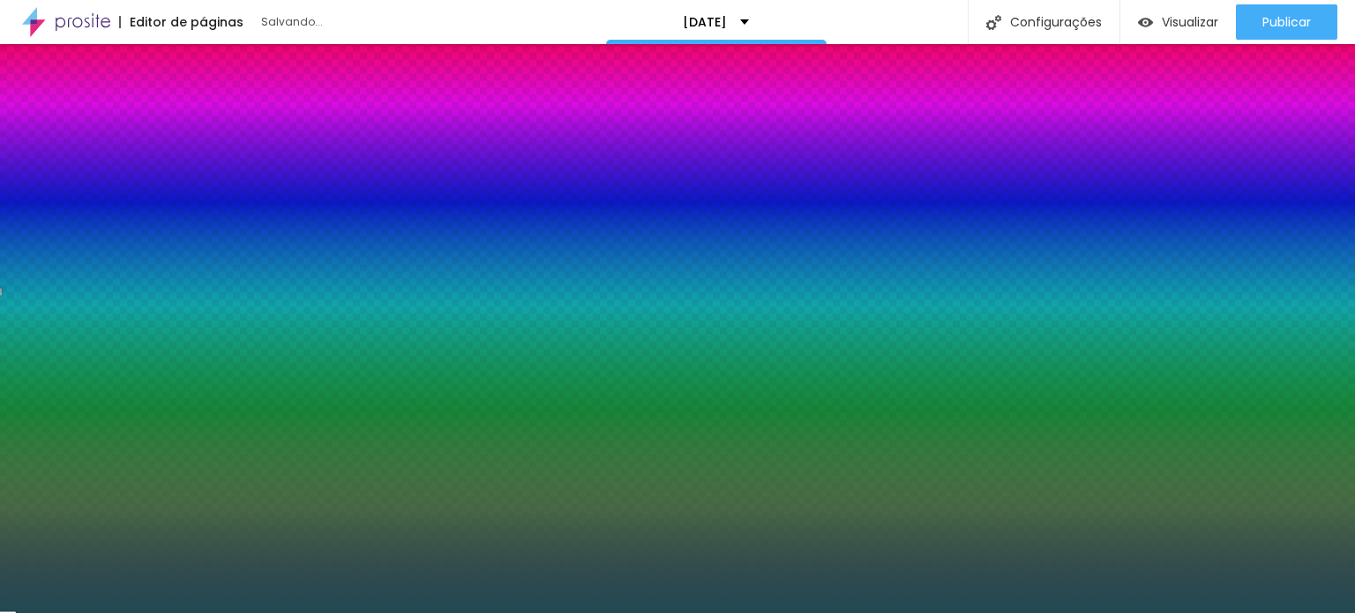
click at [95, 288] on div at bounding box center [677, 306] width 1355 height 613
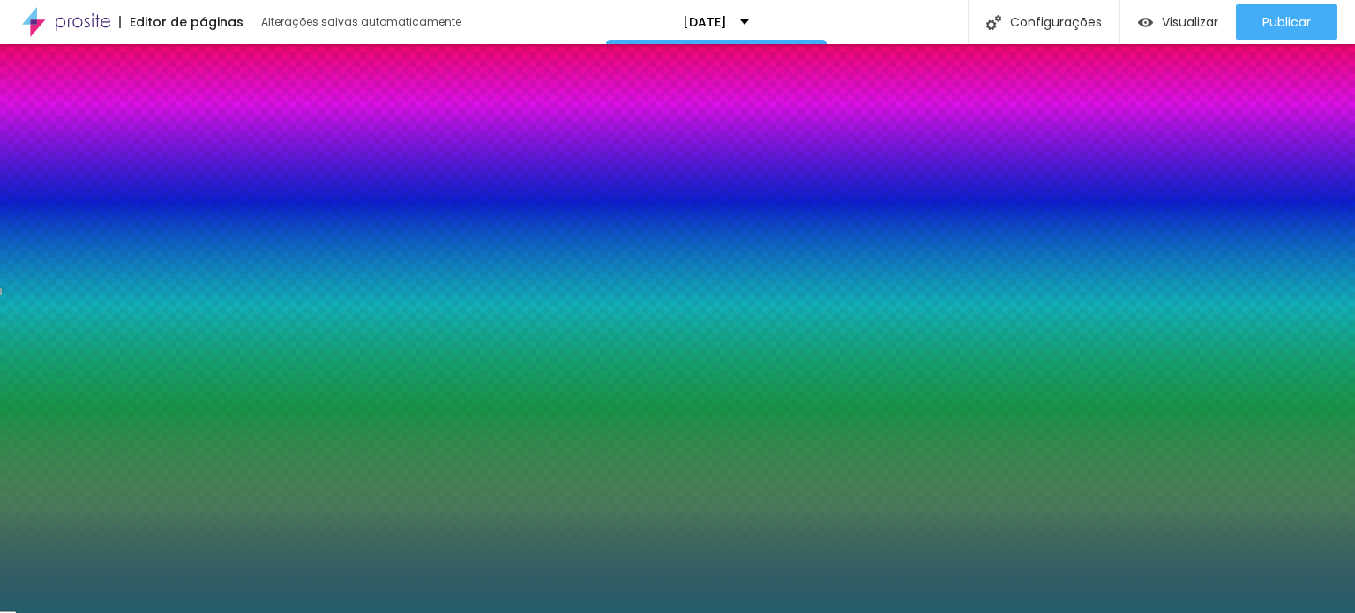
click at [102, 276] on div at bounding box center [677, 306] width 1355 height 613
click at [103, 281] on div at bounding box center [677, 306] width 1355 height 613
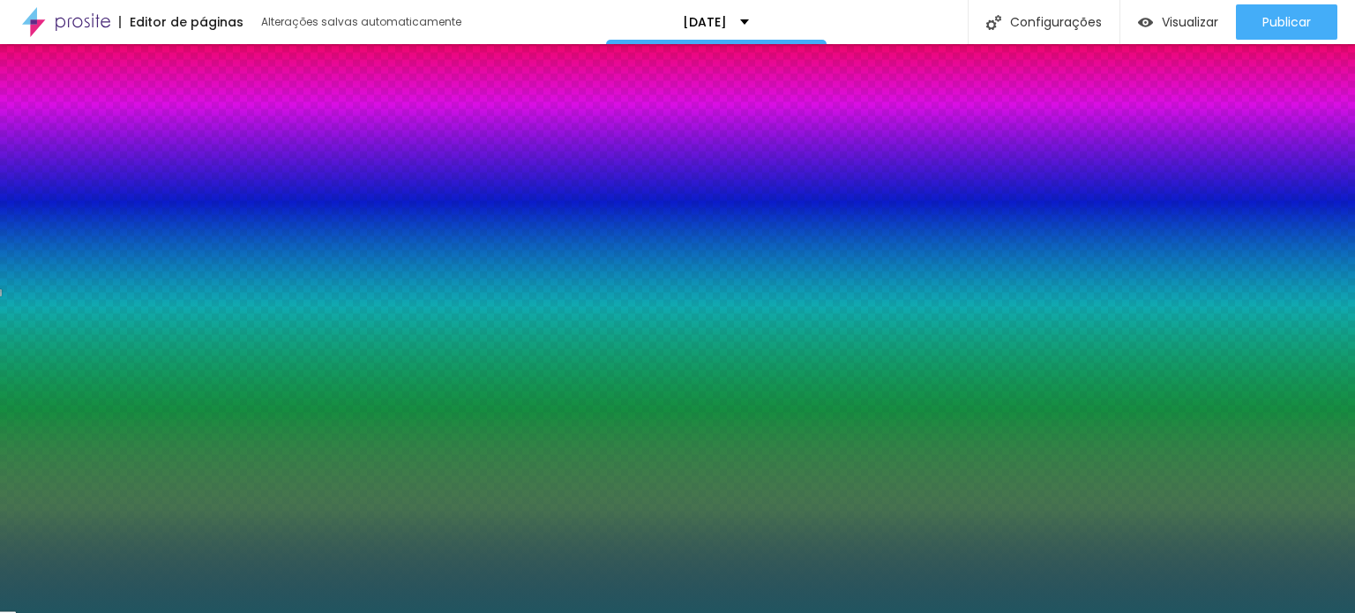
click at [101, 273] on div at bounding box center [677, 306] width 1355 height 613
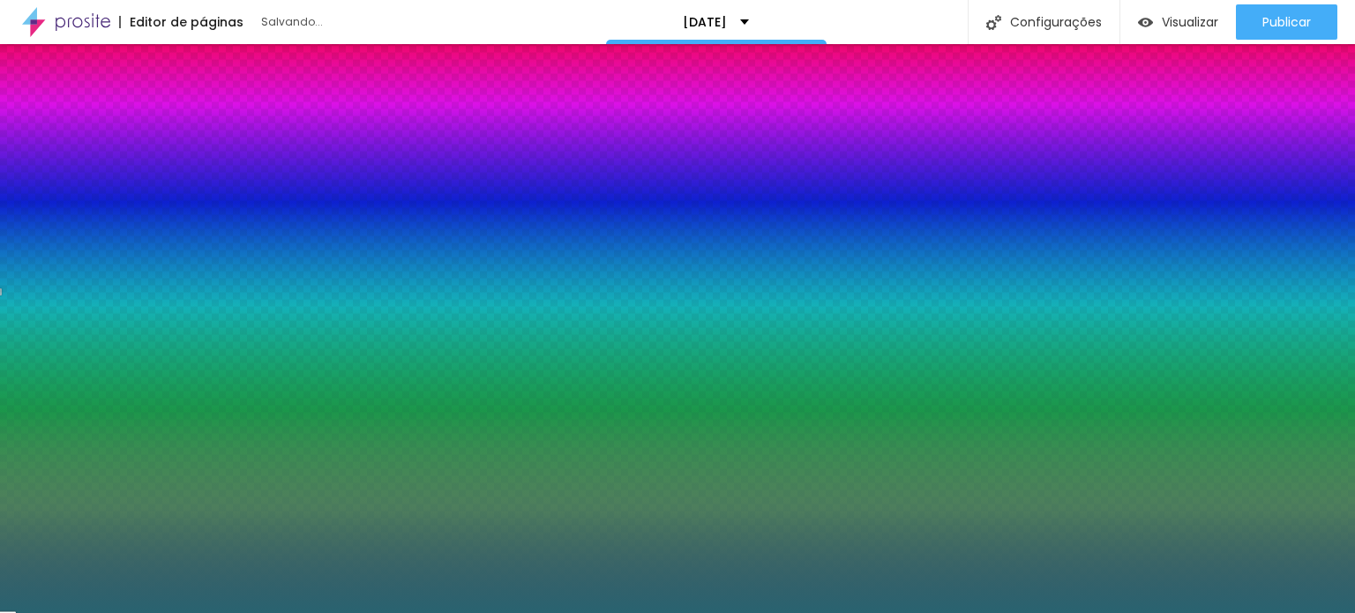
click at [102, 278] on div at bounding box center [677, 306] width 1355 height 613
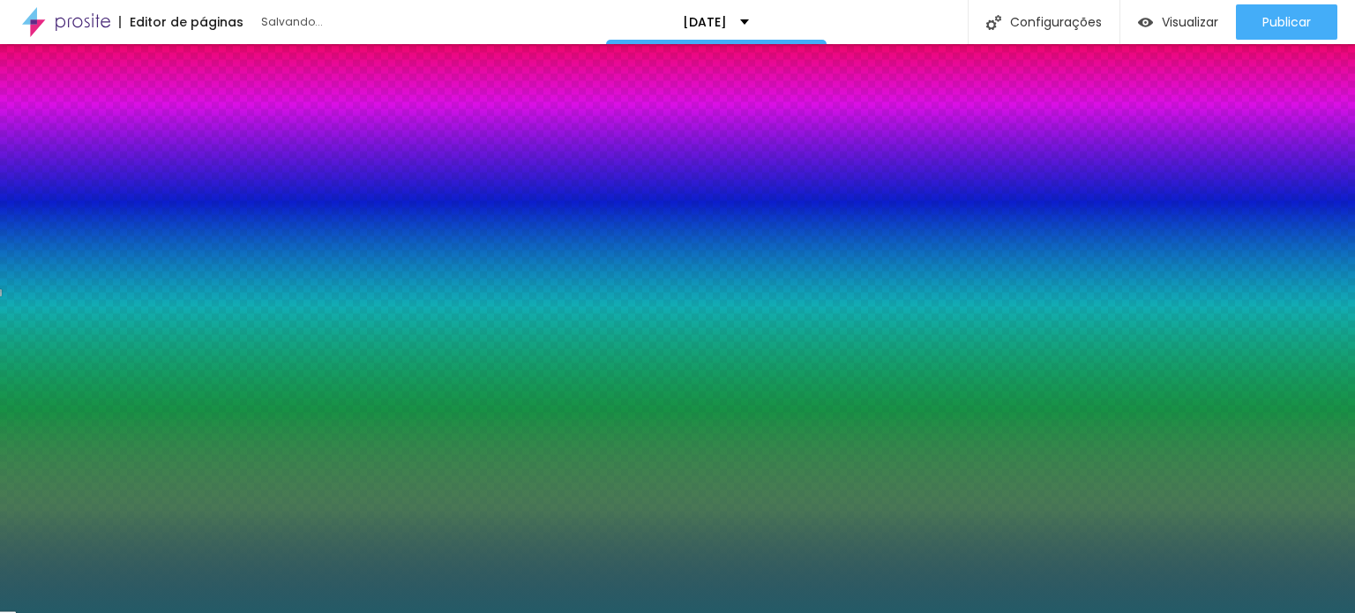
type input "#245660"
click at [101, 281] on div at bounding box center [677, 306] width 1355 height 613
drag, startPoint x: 183, startPoint y: 178, endPoint x: 134, endPoint y: 177, distance: 49.4
click at [136, 191] on input "#245660" at bounding box center [119, 200] width 212 height 18
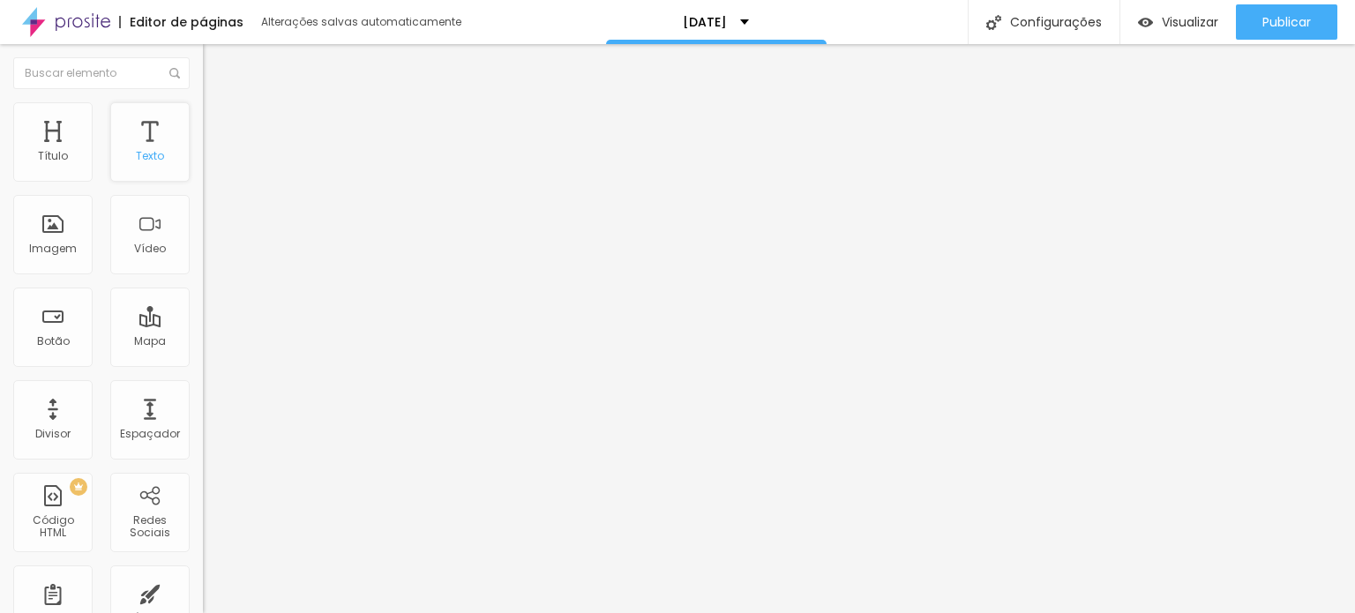
click at [147, 140] on div "Texto" at bounding box center [149, 141] width 79 height 79
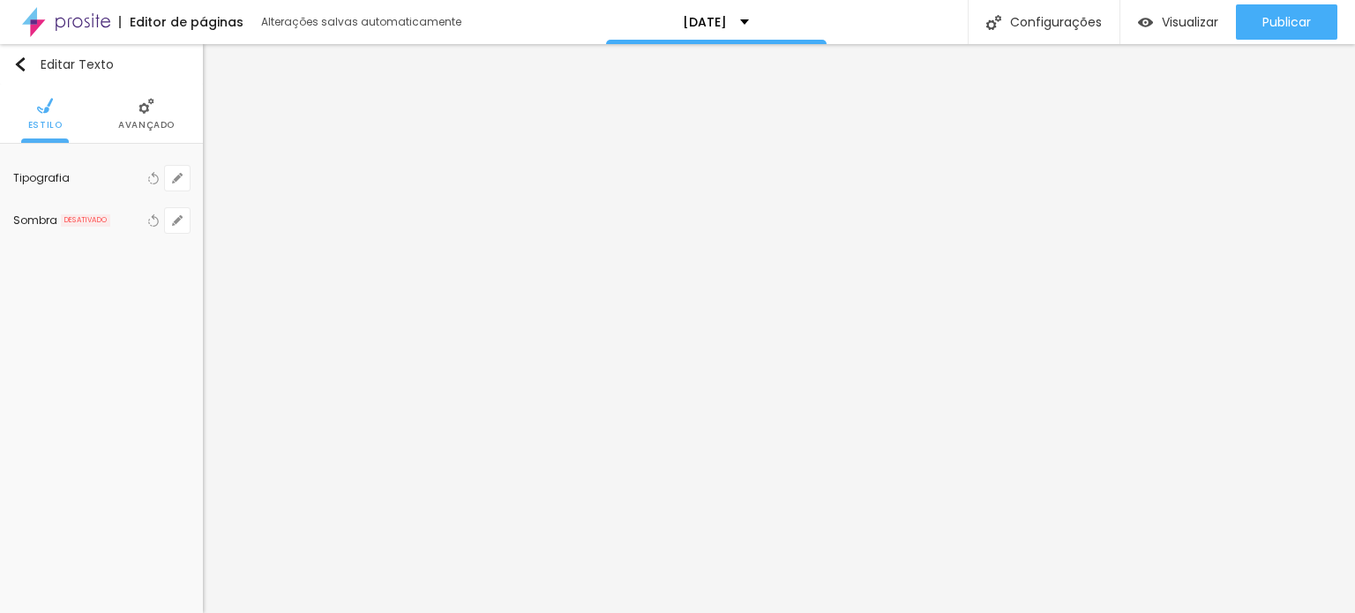
click at [143, 115] on li "Avançado" at bounding box center [146, 114] width 56 height 58
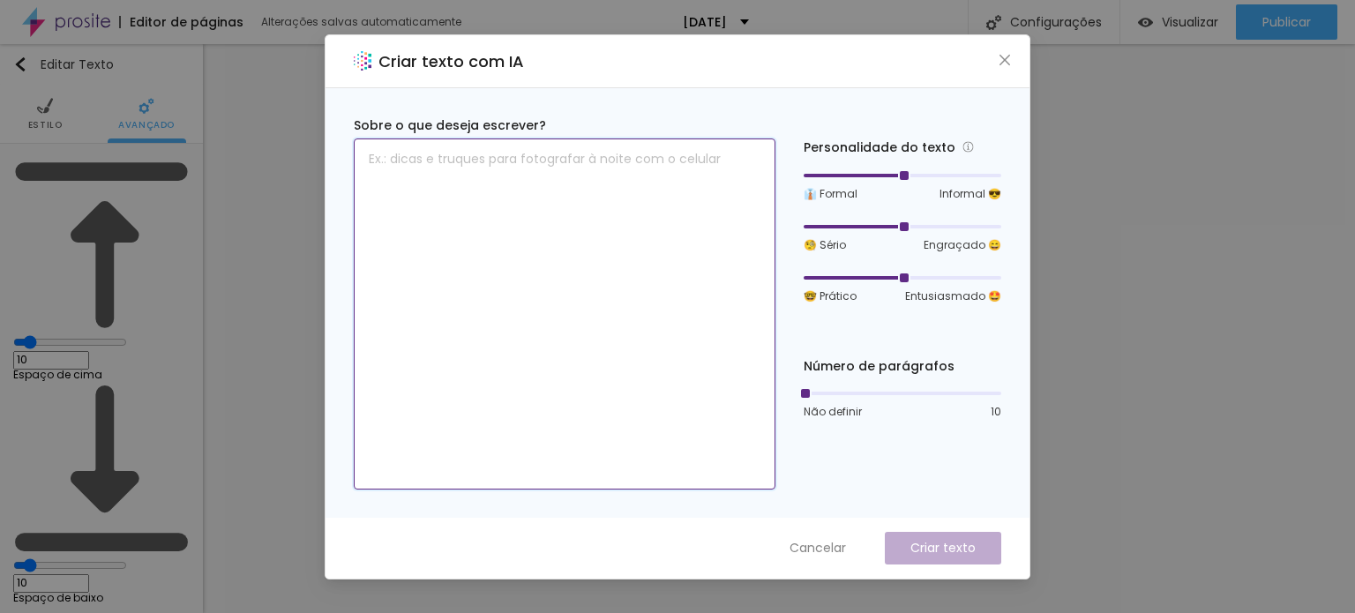
click at [628, 246] on textarea at bounding box center [565, 313] width 422 height 351
type textarea "confira o que rolou ano passado"
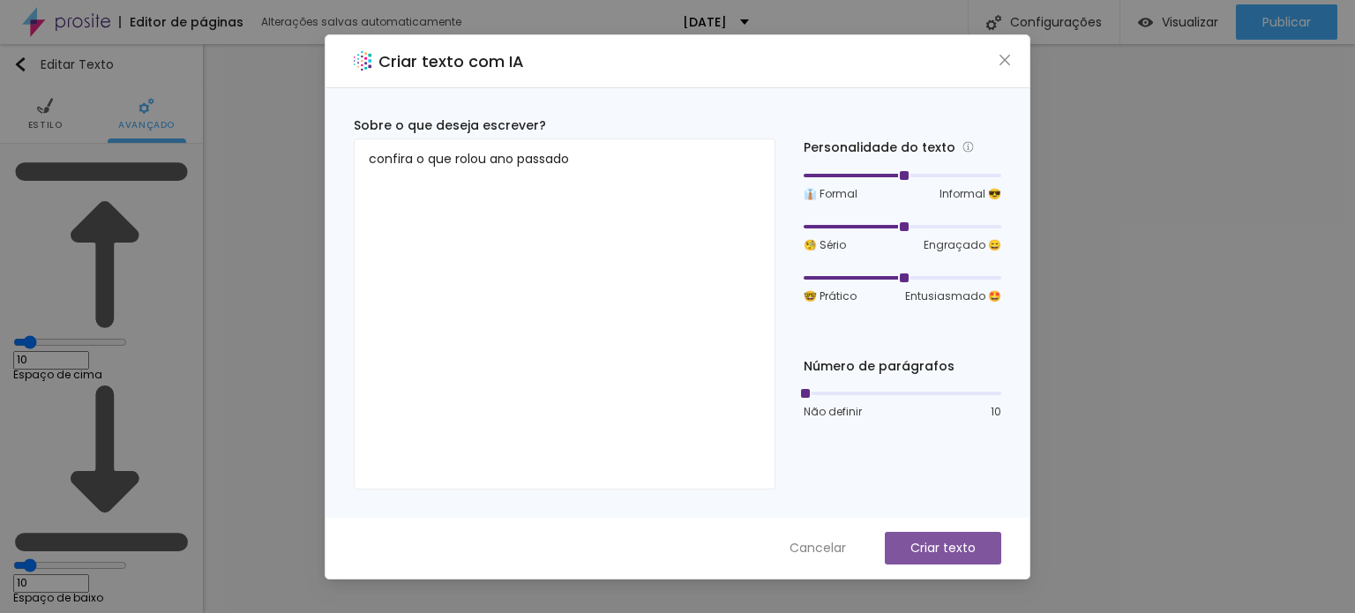
click at [974, 548] on p "Criar texto" at bounding box center [942, 548] width 65 height 19
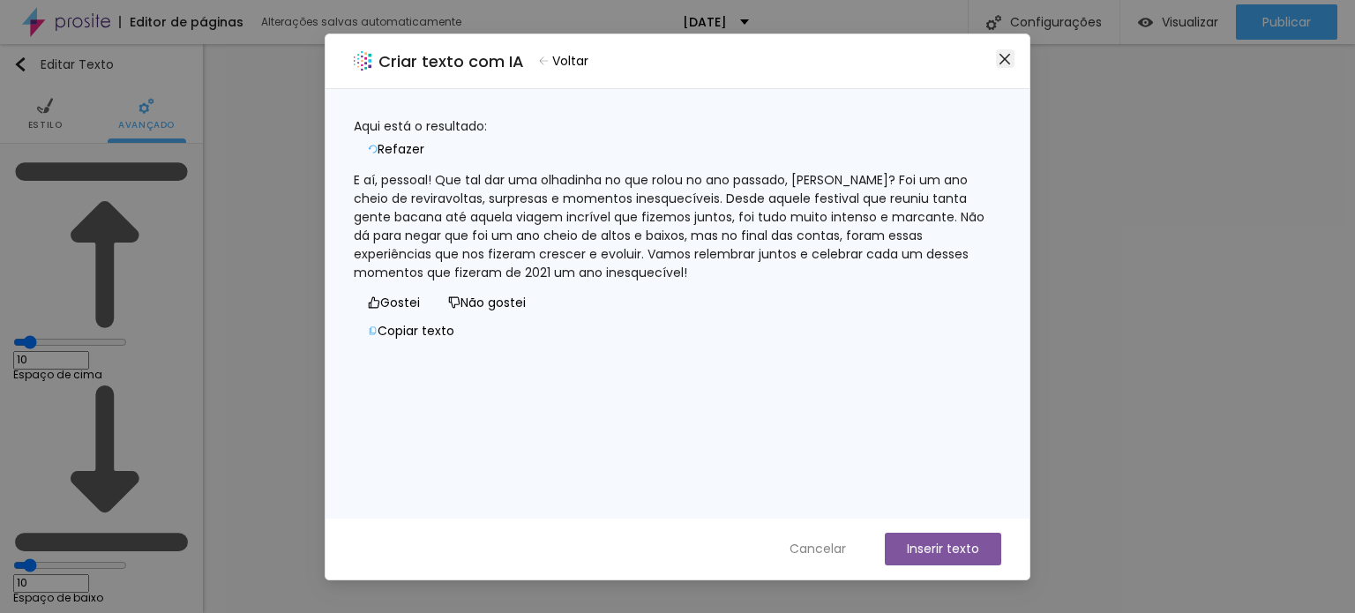
click at [1005, 63] on icon "close" at bounding box center [1004, 59] width 14 height 14
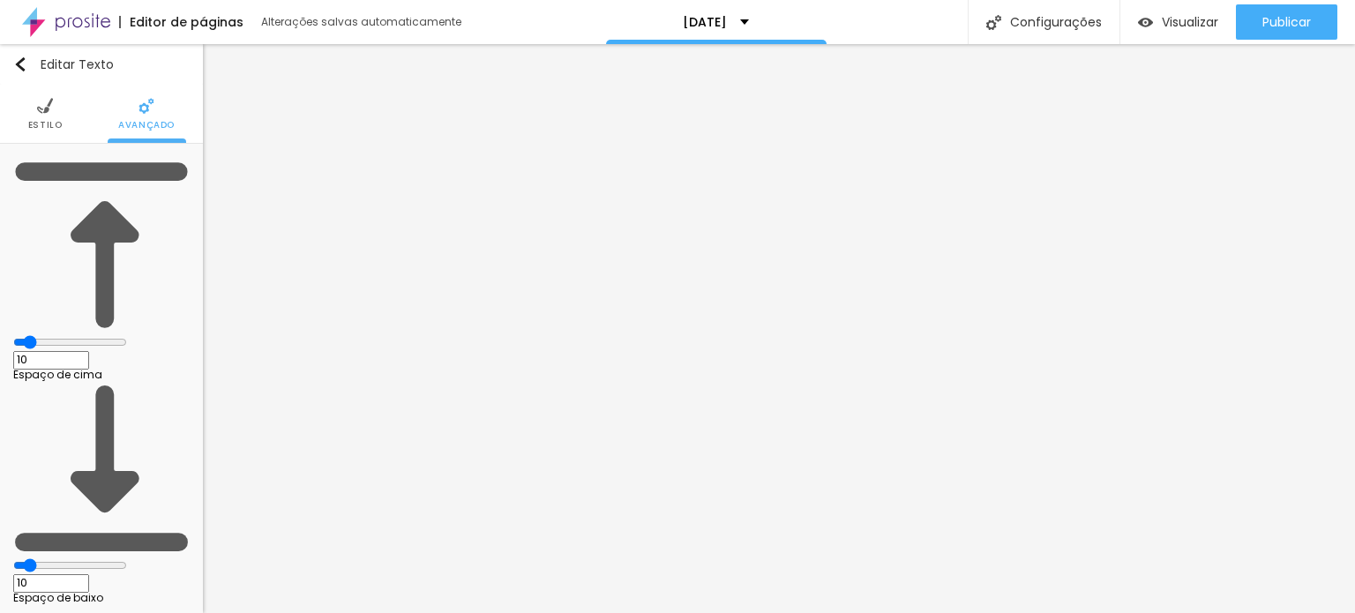
click at [37, 123] on span "Estilo" at bounding box center [45, 125] width 34 height 9
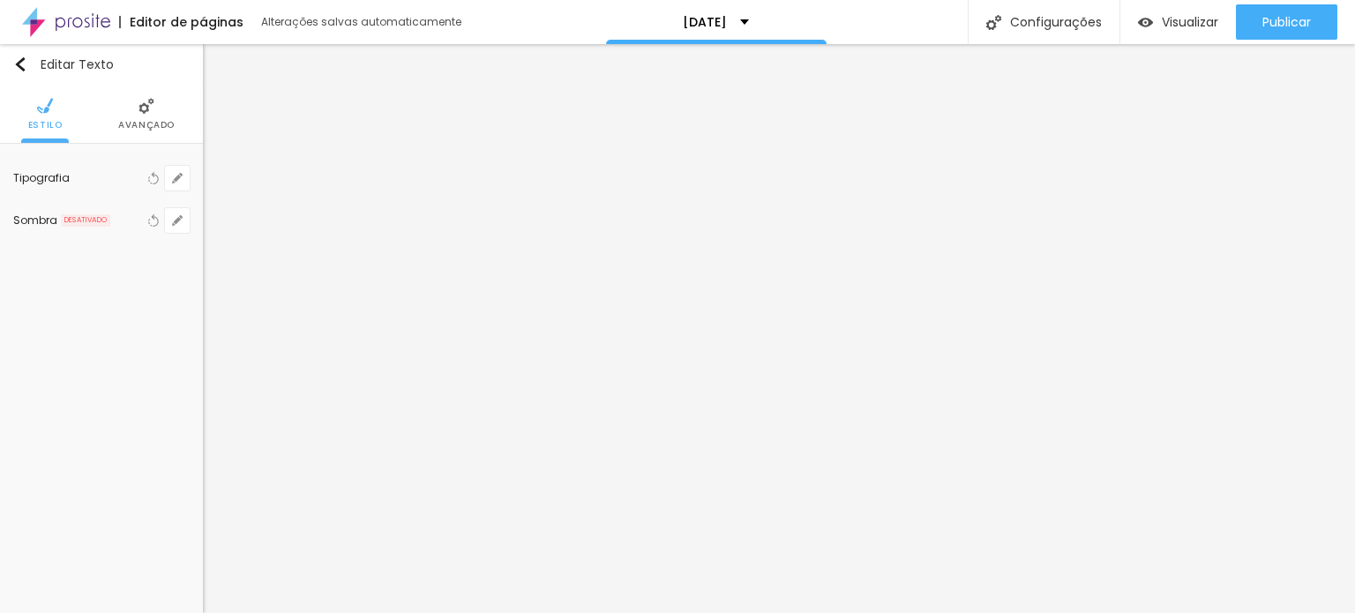
click at [155, 107] on li "Avançado" at bounding box center [146, 114] width 56 height 58
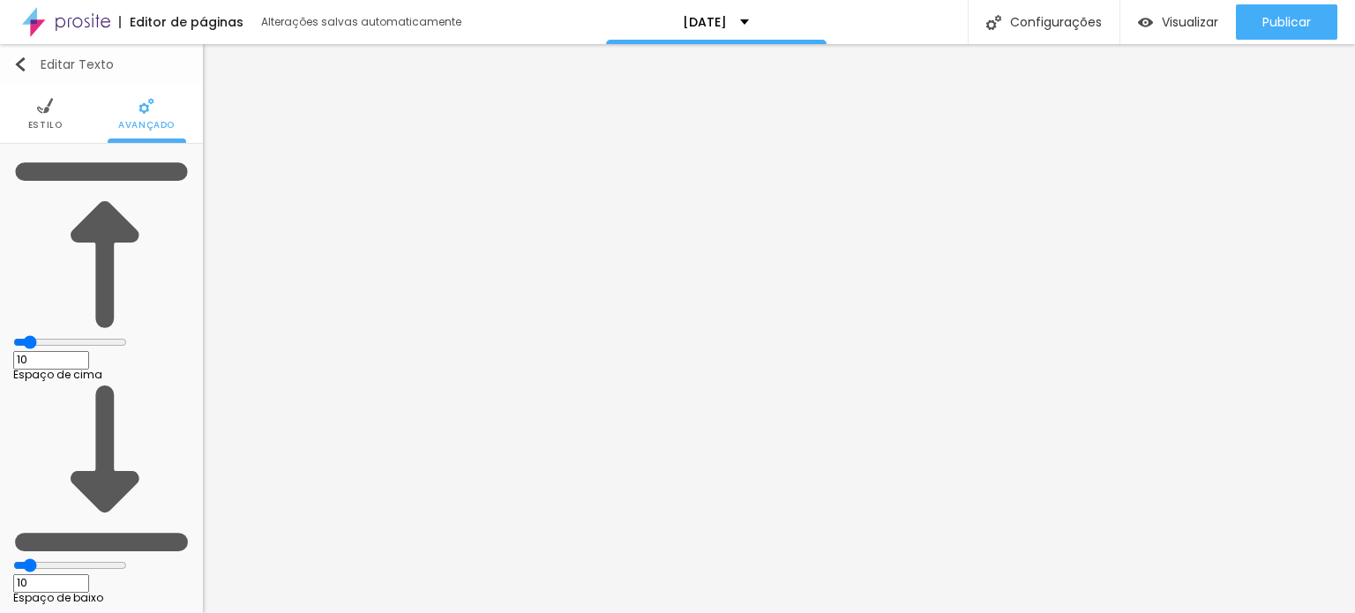
click at [20, 64] on img "button" at bounding box center [20, 64] width 14 height 14
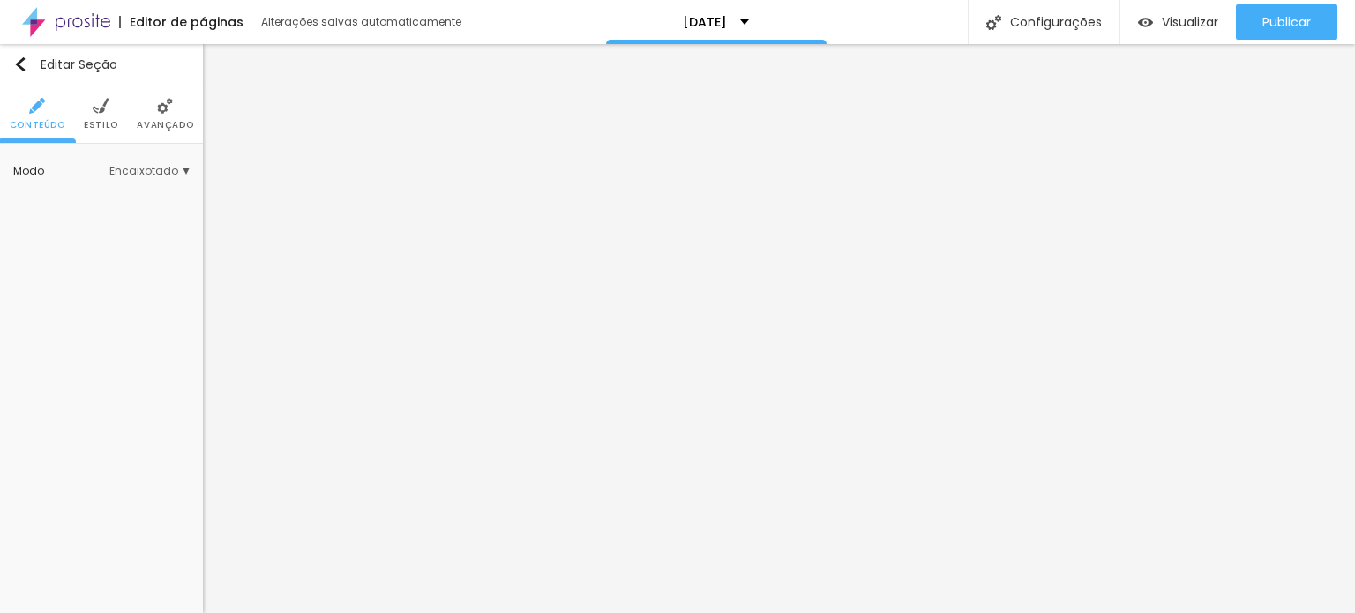
click at [104, 112] on img at bounding box center [101, 106] width 16 height 16
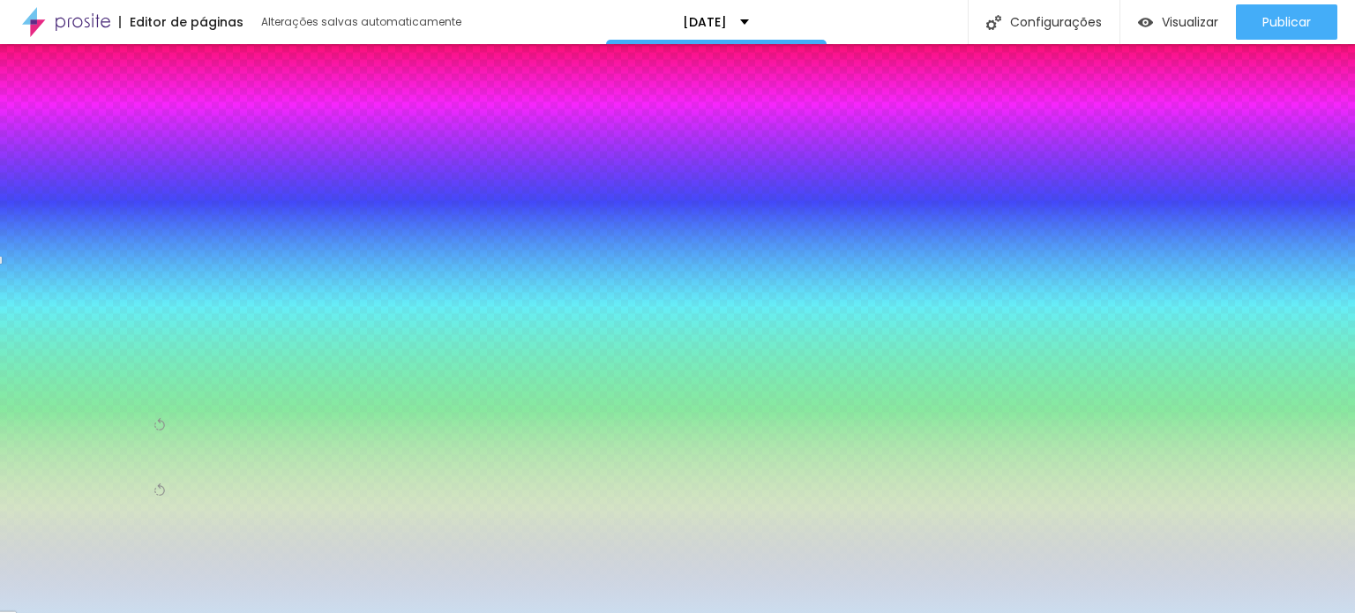
click at [123, 333] on div at bounding box center [101, 333] width 176 height 0
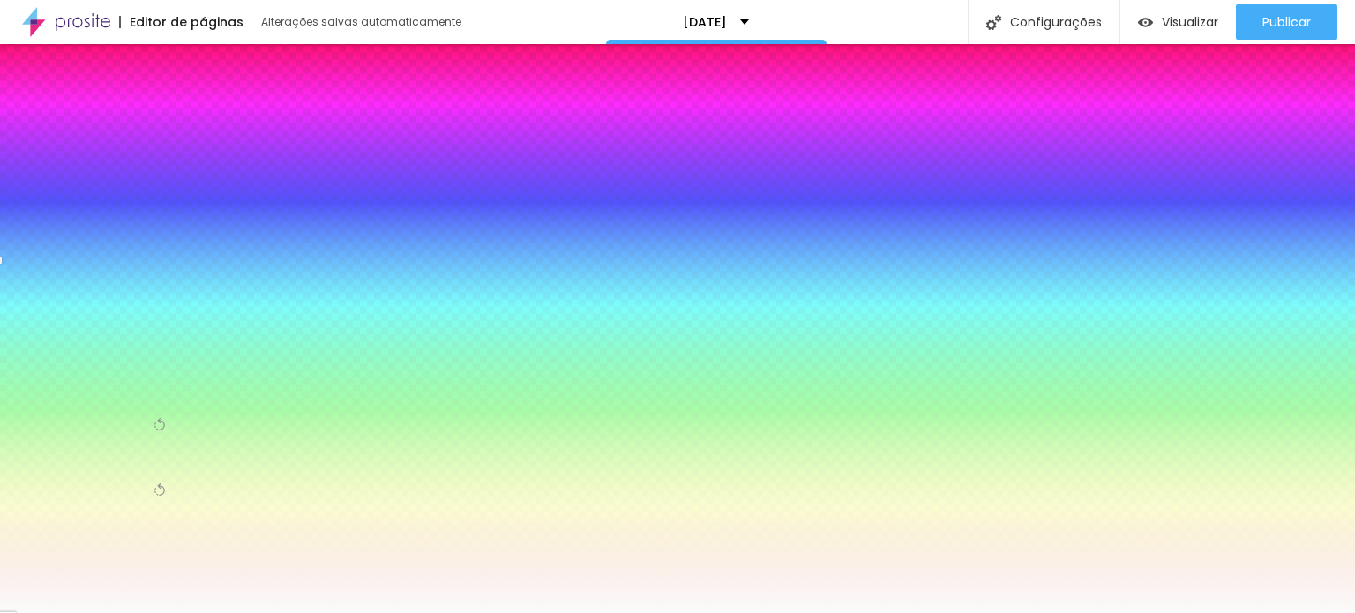
type input "#FFFFFF"
drag, startPoint x: 42, startPoint y: 348, endPoint x: 18, endPoint y: 333, distance: 28.9
click at [18, 334] on div "Cor de fundo Voltar ao padrão #FFFFFF" at bounding box center [101, 325] width 176 height 51
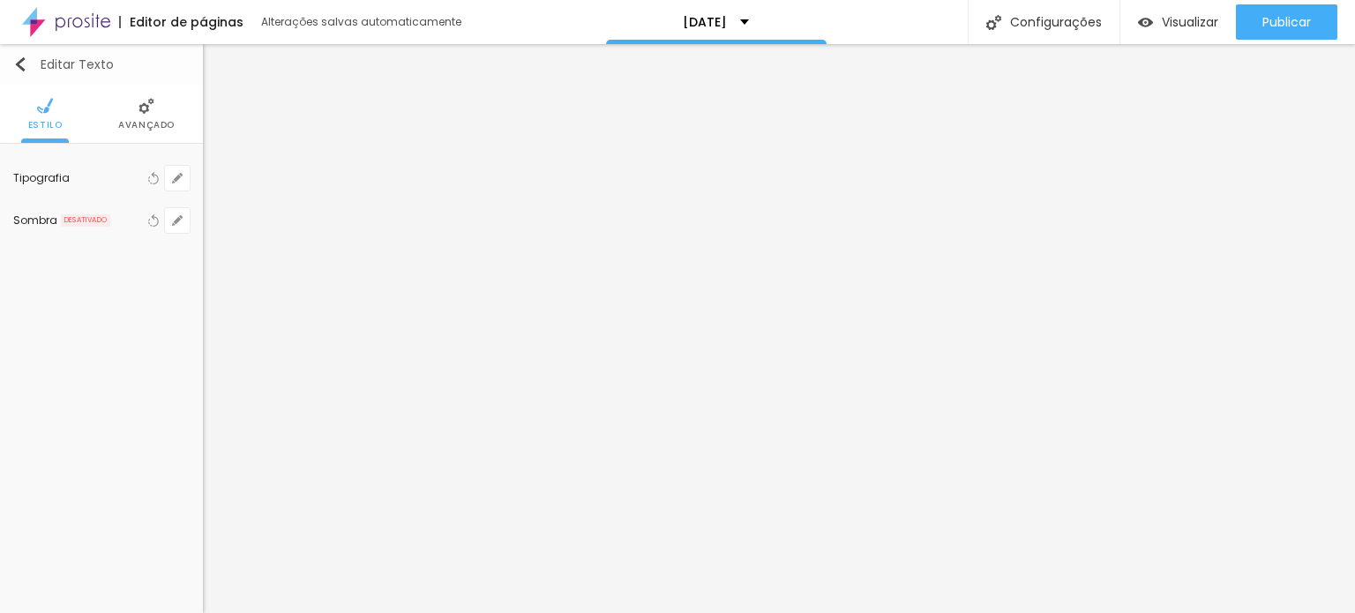
click at [14, 68] on img "button" at bounding box center [20, 64] width 14 height 14
click at [106, 115] on li "Estilo" at bounding box center [101, 114] width 34 height 58
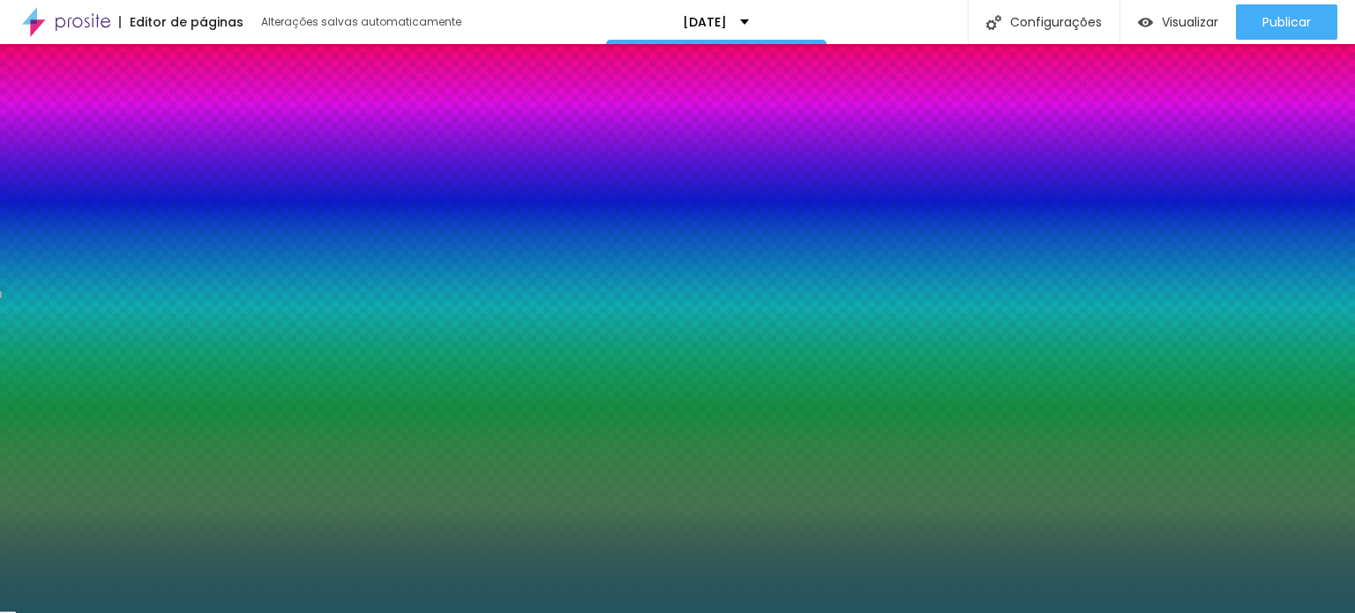
click at [123, 191] on div at bounding box center [101, 191] width 176 height 0
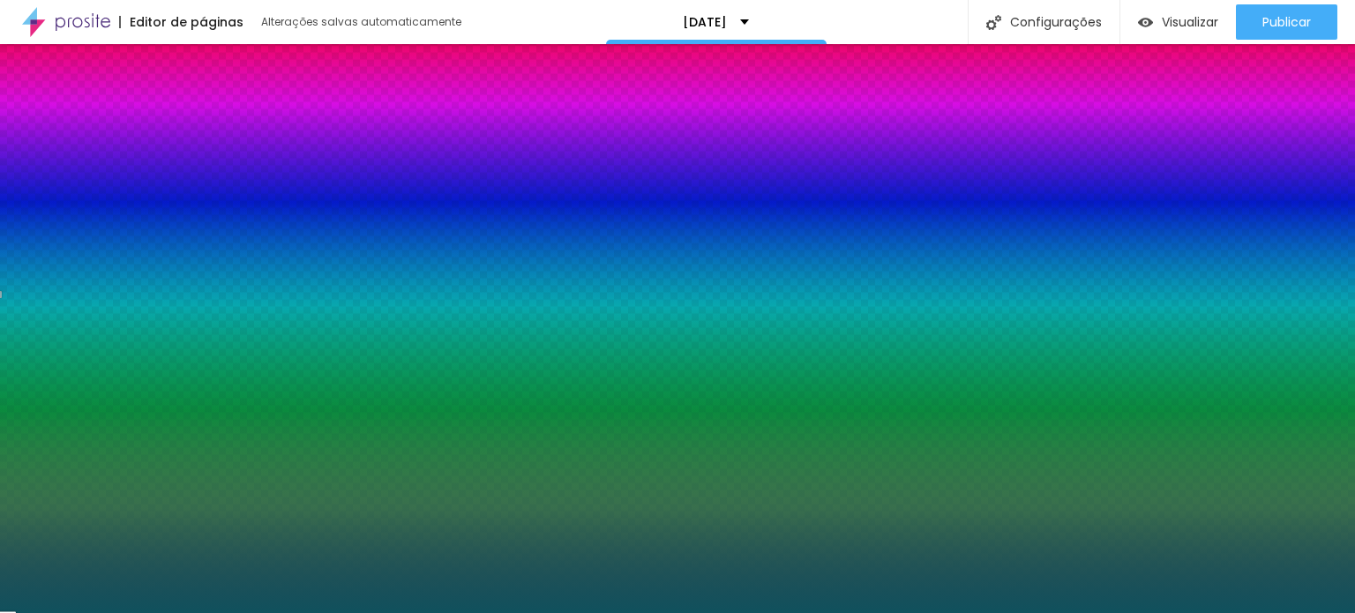
type input "#10515D"
drag, startPoint x: 100, startPoint y: 281, endPoint x: 123, endPoint y: 281, distance: 22.9
click at [1113, 380] on div at bounding box center [1115, 382] width 4 height 4
drag, startPoint x: 175, startPoint y: 176, endPoint x: 130, endPoint y: 177, distance: 45.0
click at [130, 191] on div "#10515D" at bounding box center [101, 200] width 176 height 18
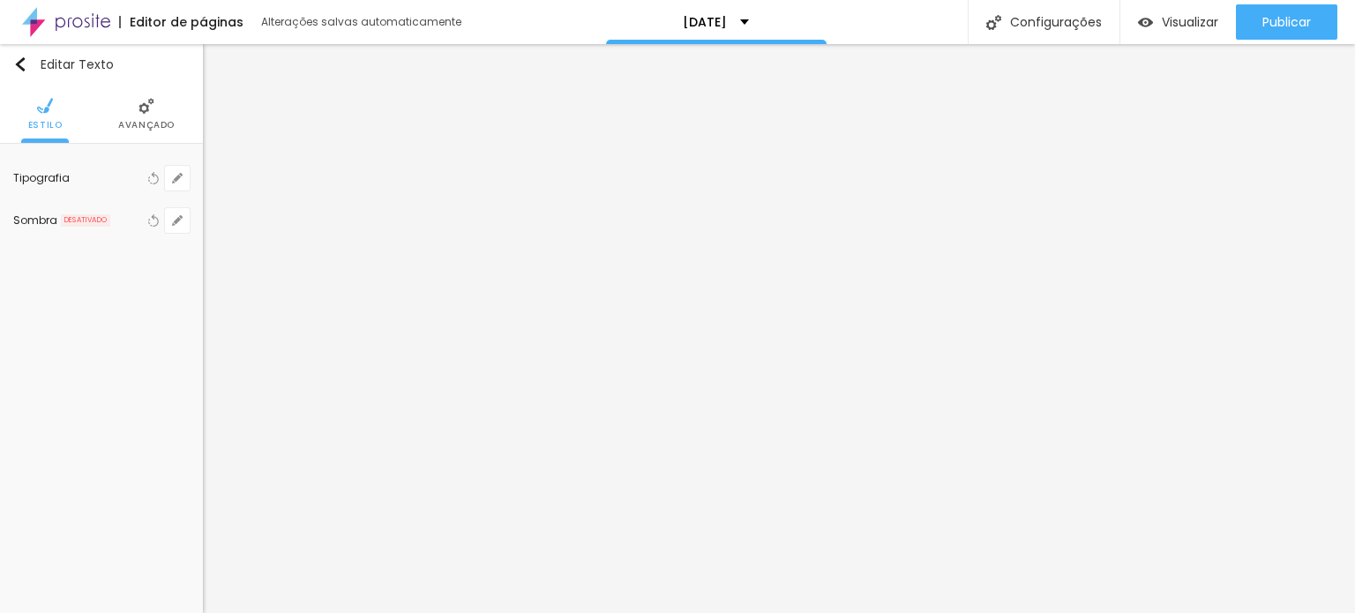
click at [145, 121] on span "Avançado" at bounding box center [146, 125] width 56 height 9
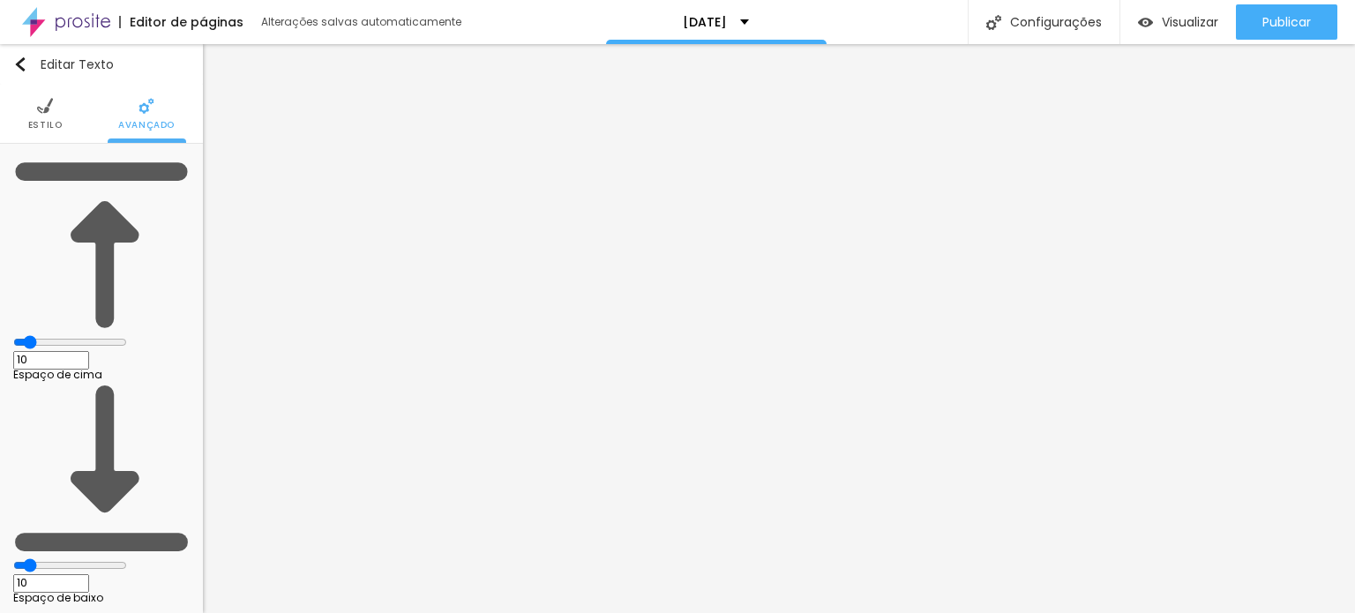
click at [40, 121] on span "Estilo" at bounding box center [45, 125] width 34 height 9
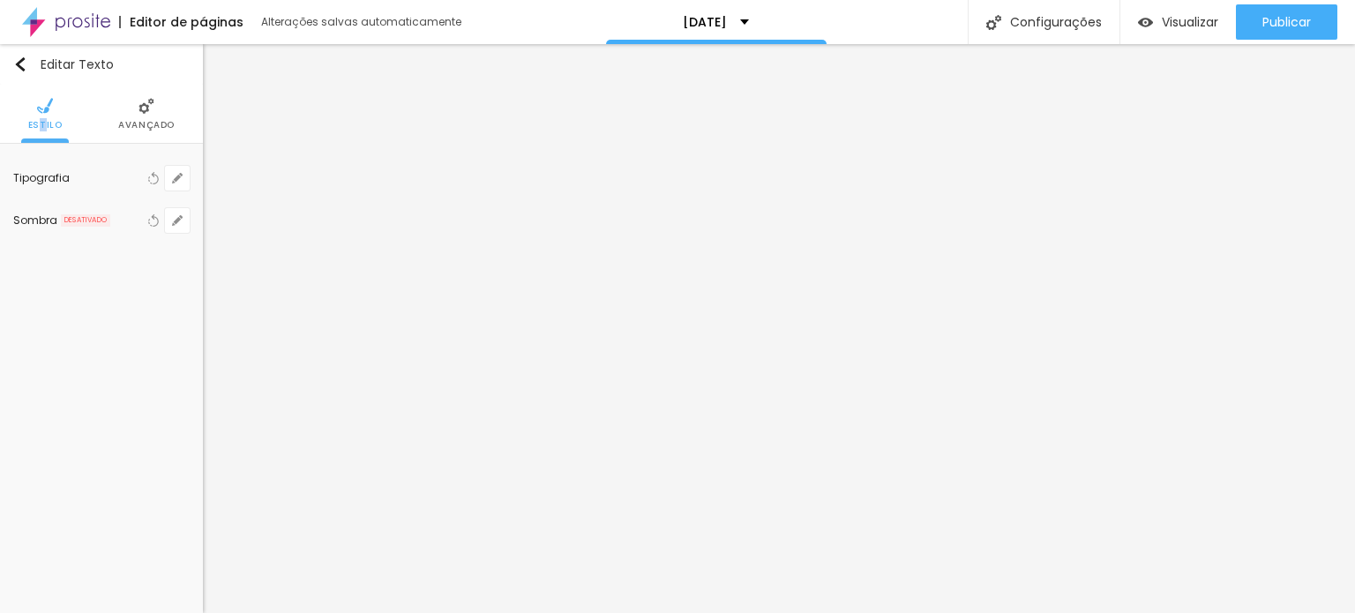
click at [43, 123] on span "Estilo" at bounding box center [45, 125] width 34 height 9
click at [49, 176] on div "Tipografia" at bounding box center [78, 178] width 131 height 11
click at [176, 176] on icon "button" at bounding box center [177, 178] width 11 height 11
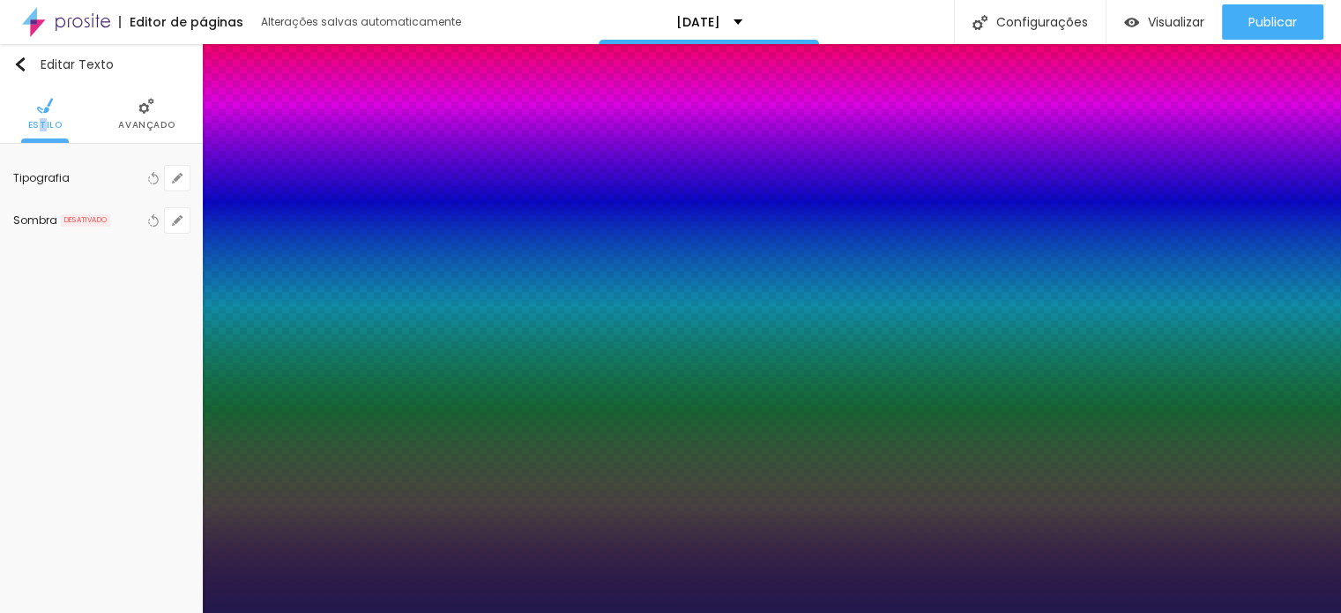
type input "1"
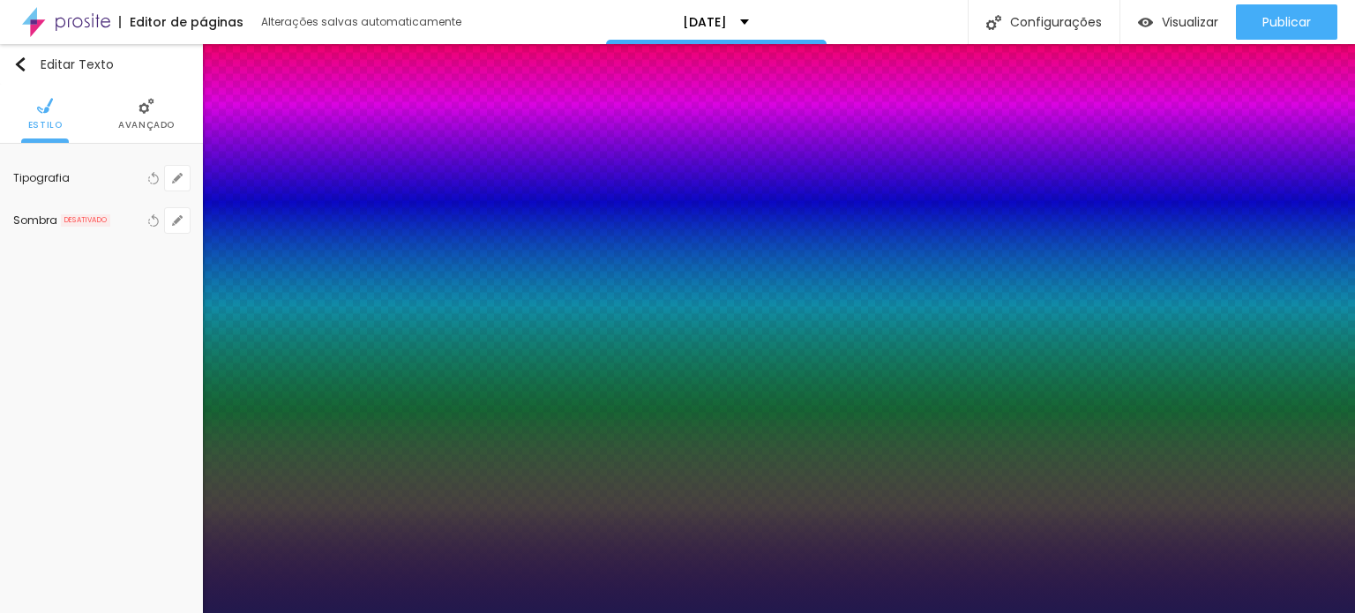
drag, startPoint x: 366, startPoint y: 456, endPoint x: 409, endPoint y: 451, distance: 43.5
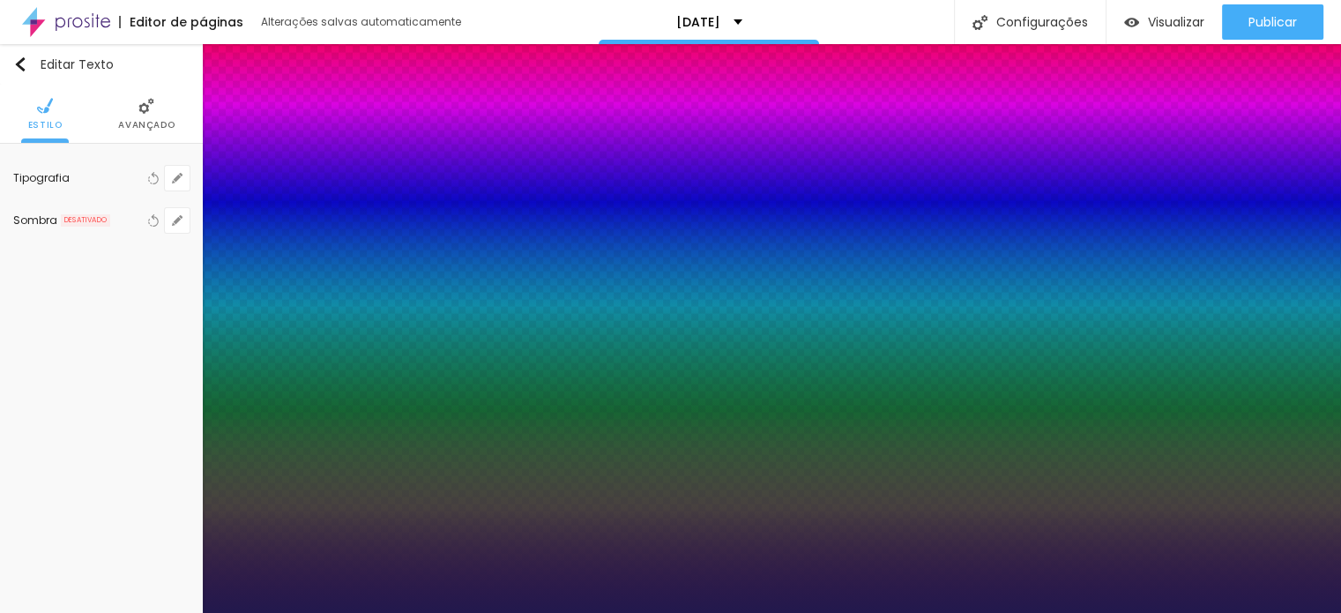
drag, startPoint x: 356, startPoint y: 451, endPoint x: 423, endPoint y: 451, distance: 67.0
paste input "10515D"
type input "#10515D"
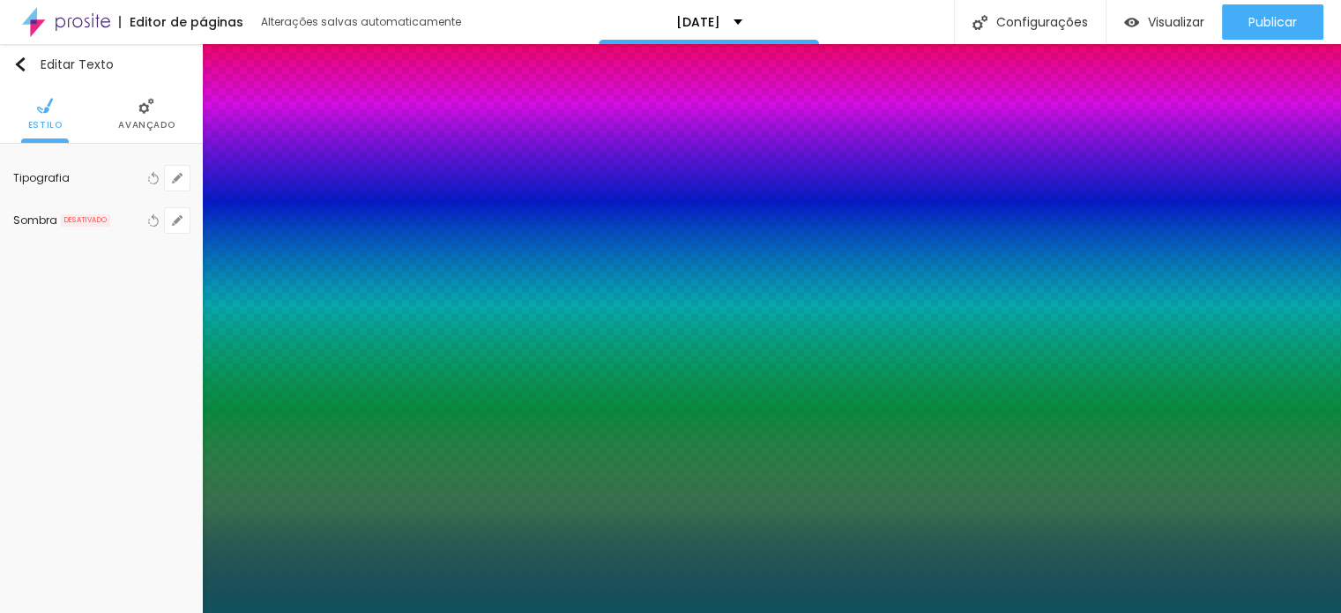
type input "1"
drag, startPoint x: 361, startPoint y: 451, endPoint x: 462, endPoint y: 465, distance: 102.4
click at [462, 465] on body "Editor de páginas Alterações salvas automaticamente [DATE] Configurações Config…" at bounding box center [670, 306] width 1341 height 613
type input "#FF"
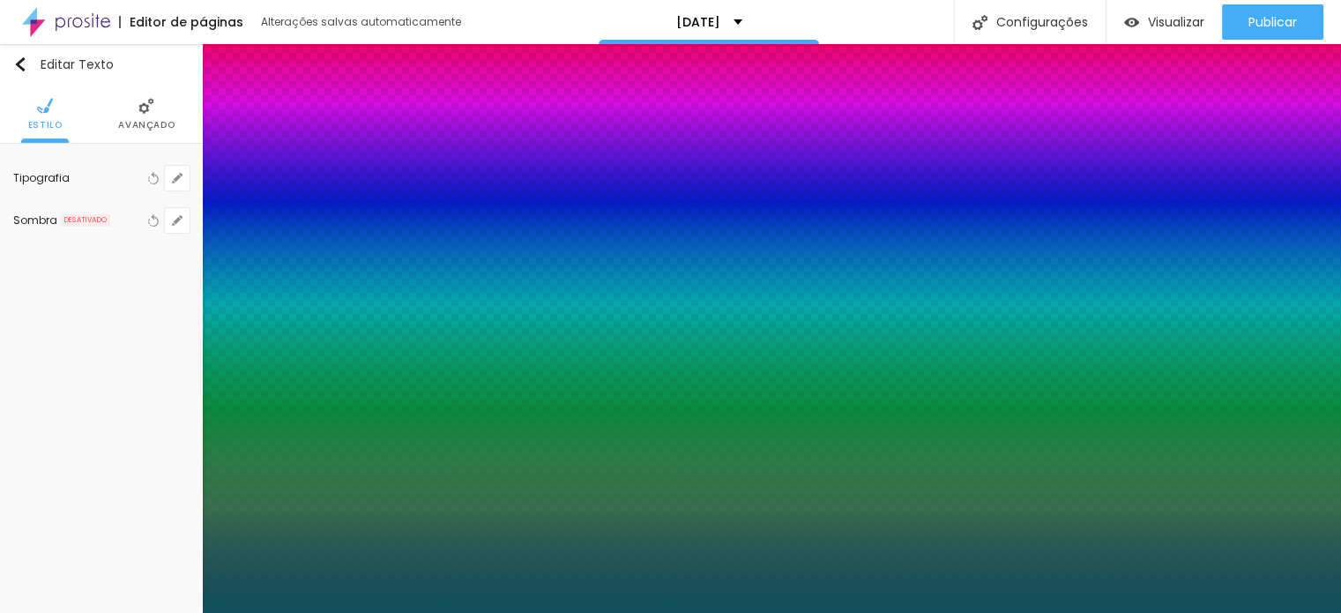
type input "1"
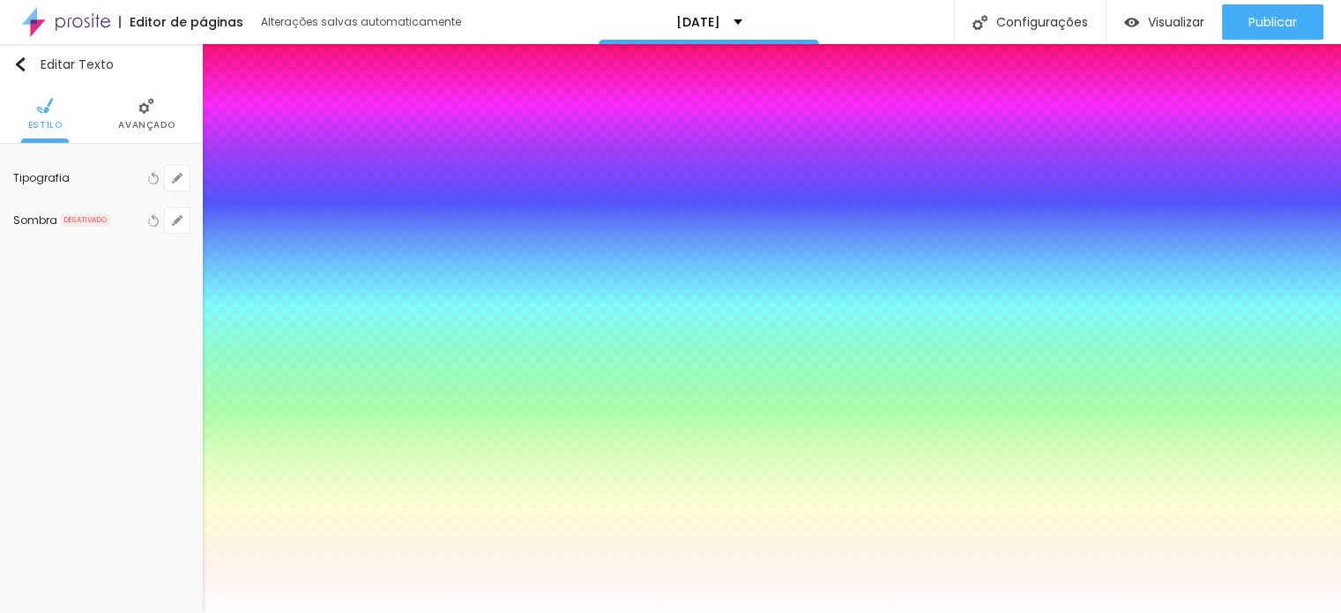
type input "#FFFFF"
type input "1"
click at [495, 612] on div at bounding box center [670, 613] width 1341 height 0
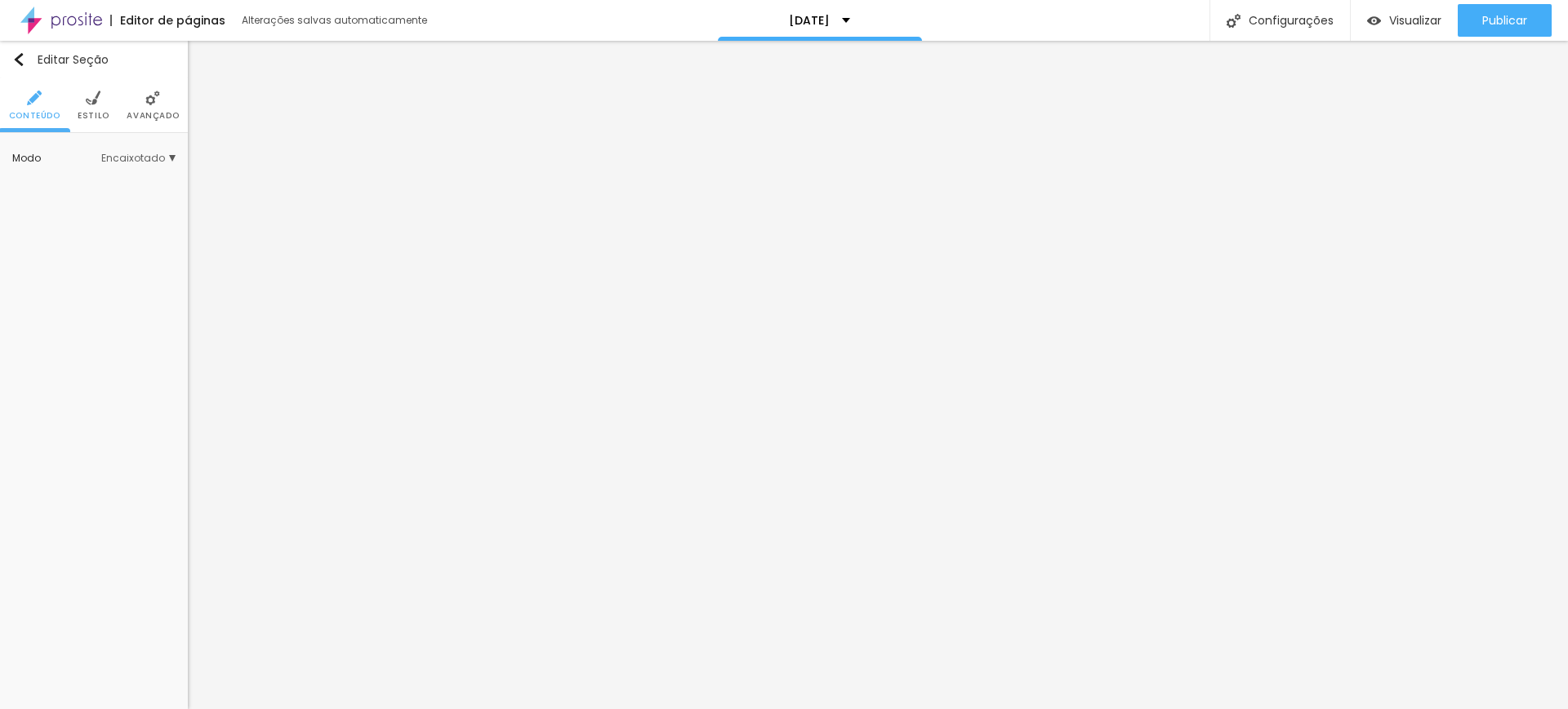
click at [96, 105] on img at bounding box center [94, 98] width 15 height 15
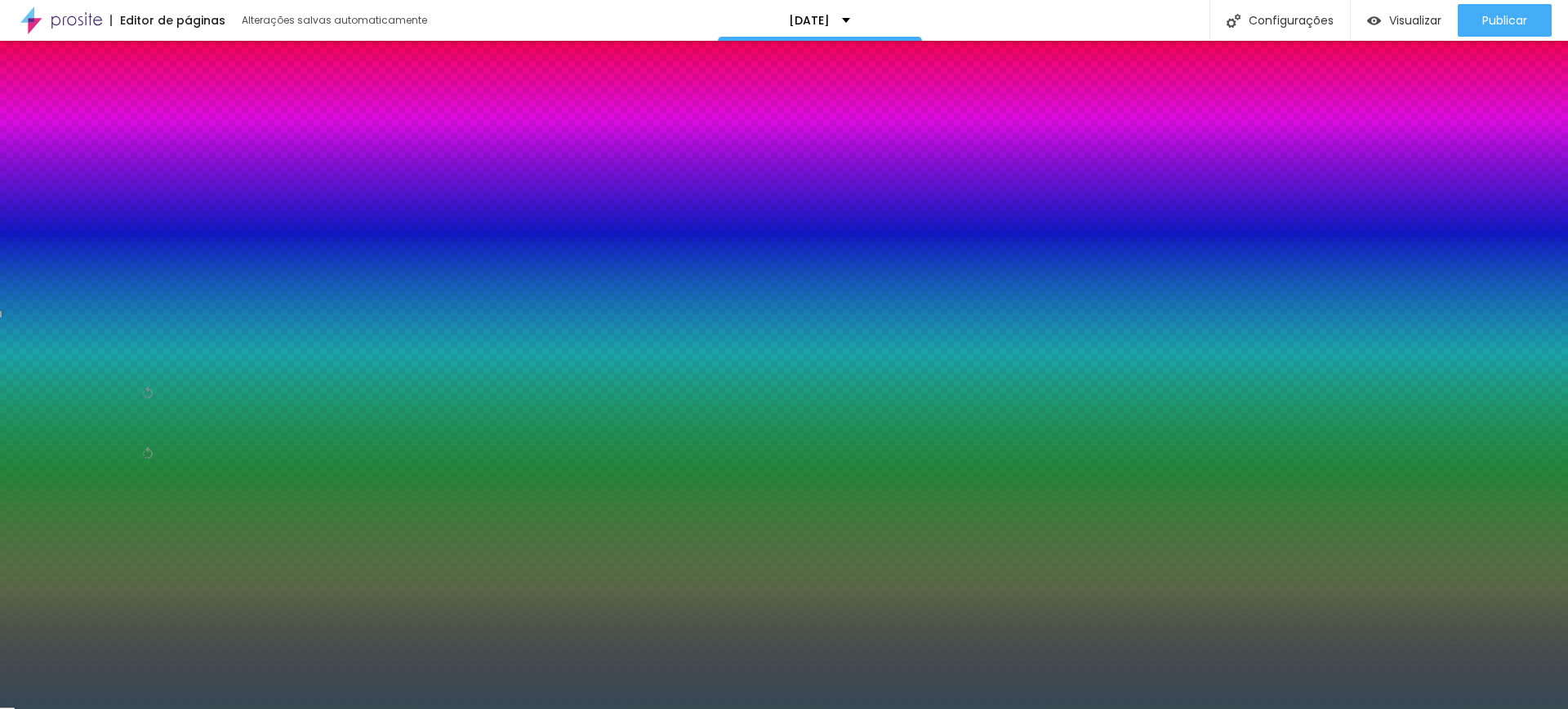
drag, startPoint x: 174, startPoint y: 297, endPoint x: 135, endPoint y: 289, distance: 39.8
click at [135, 308] on input "#374954" at bounding box center [110, 317] width 196 height 17
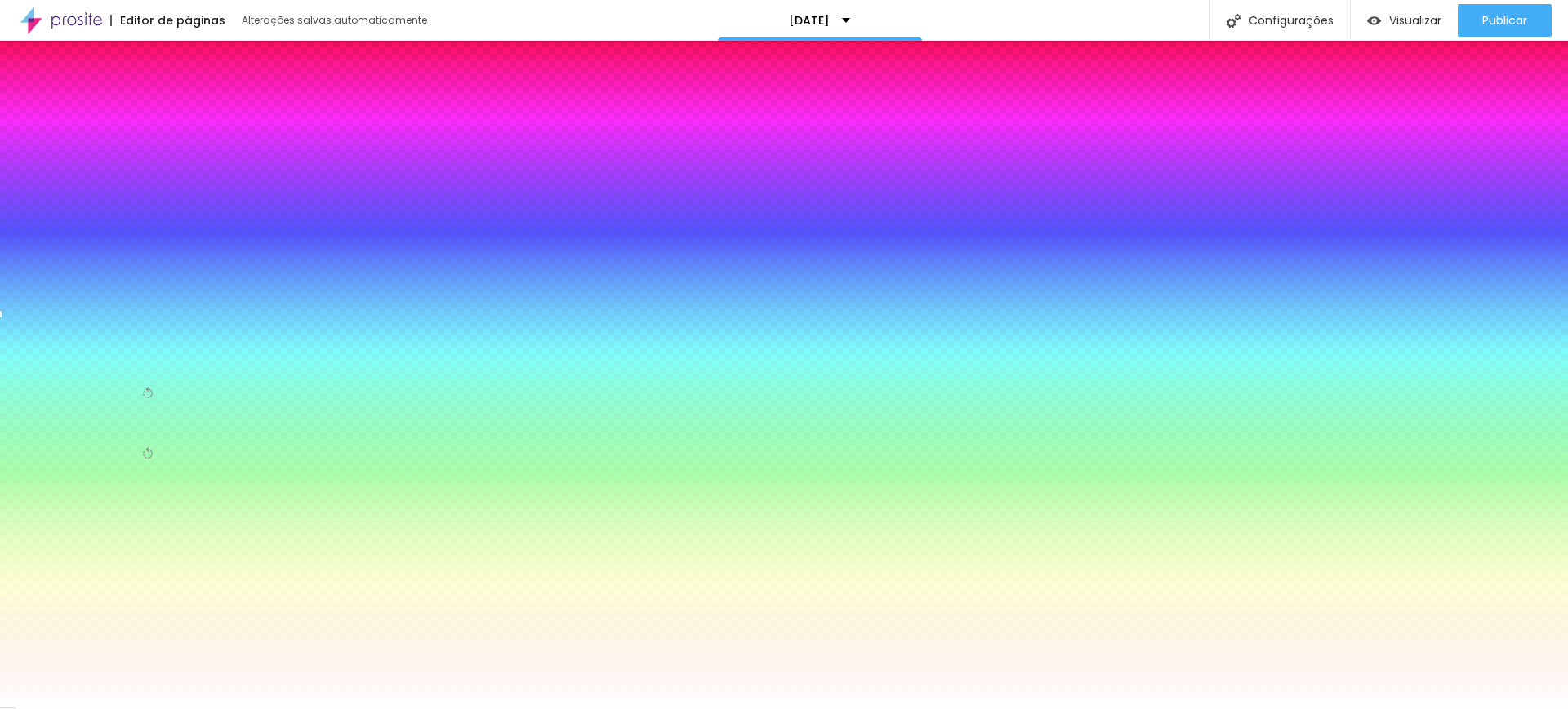
type input "#FFFF"
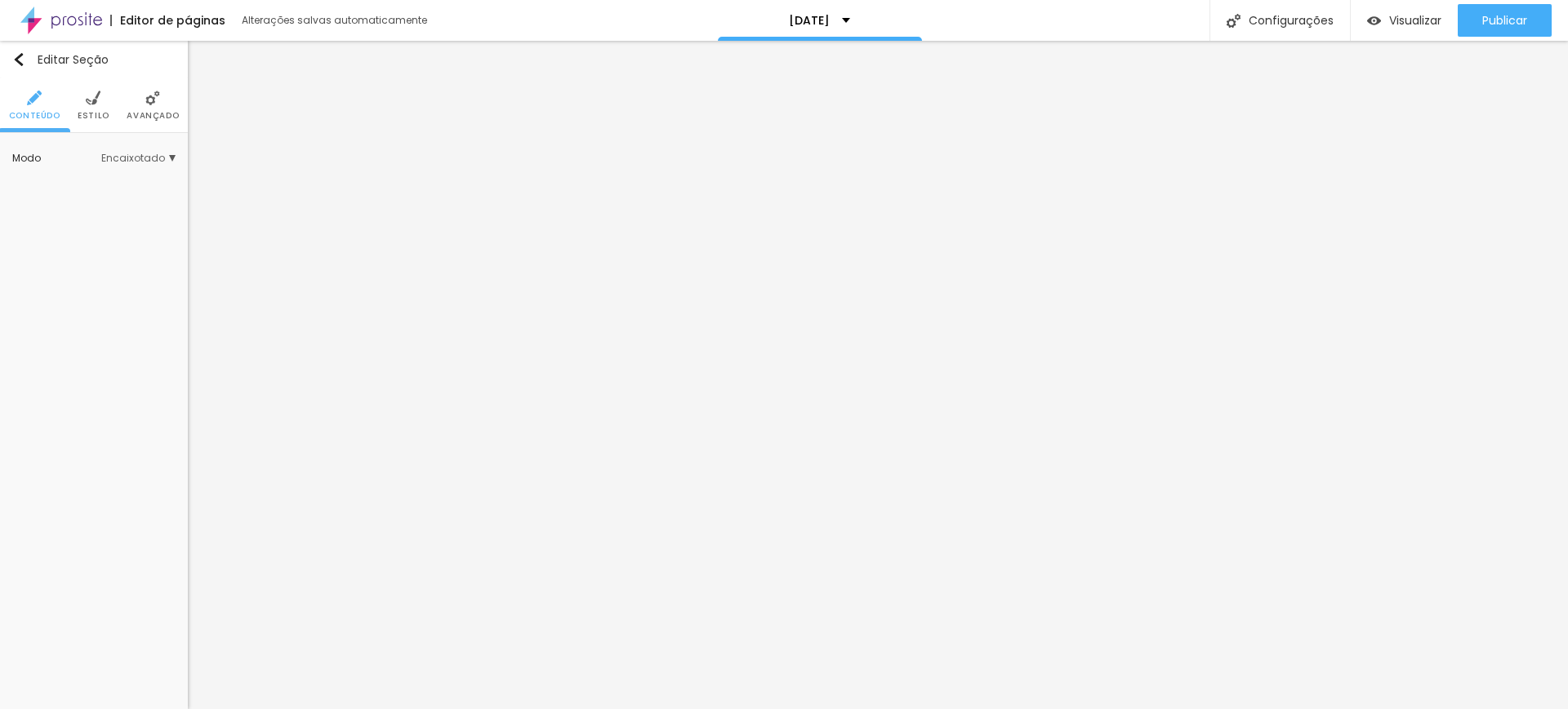
click at [101, 112] on span "Estilo" at bounding box center [94, 116] width 31 height 8
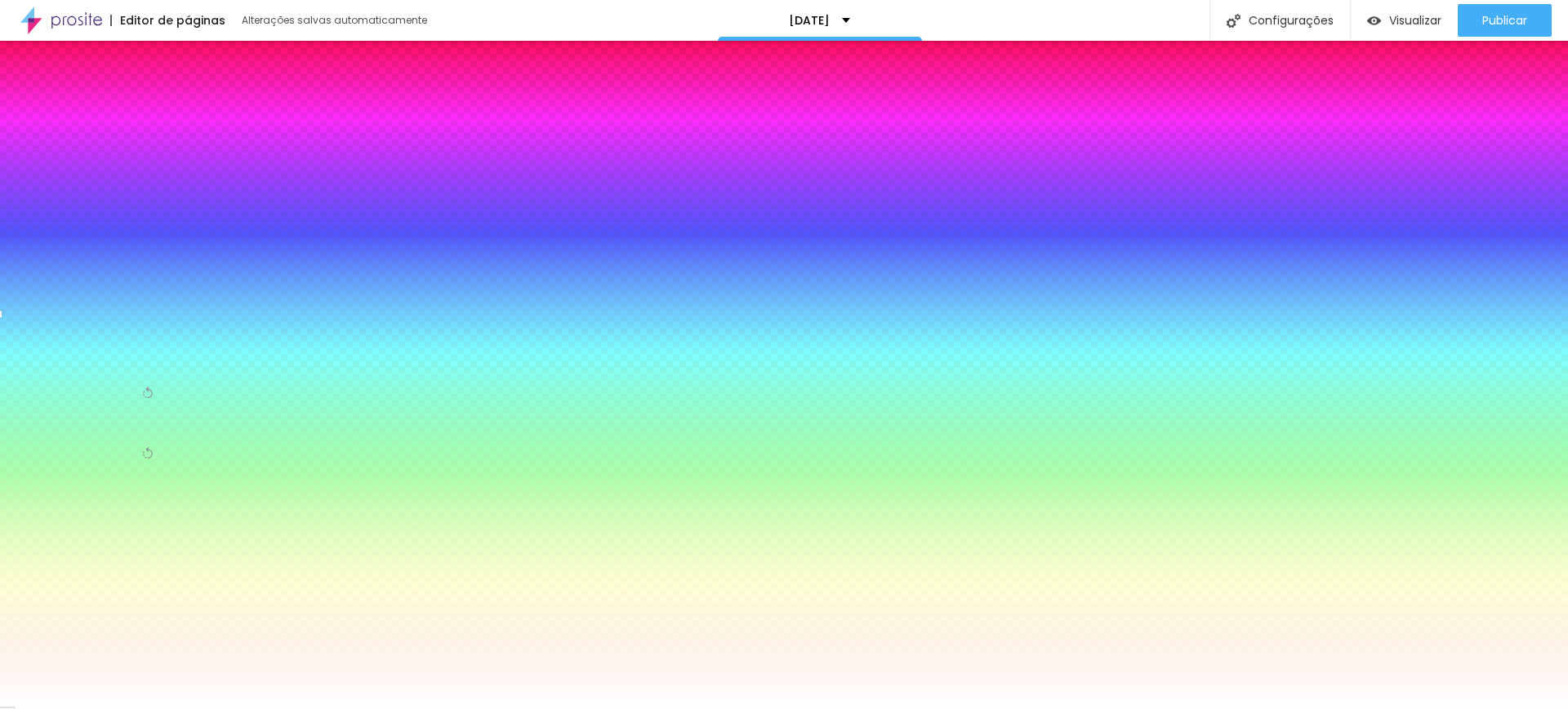
type input "#FFFF"
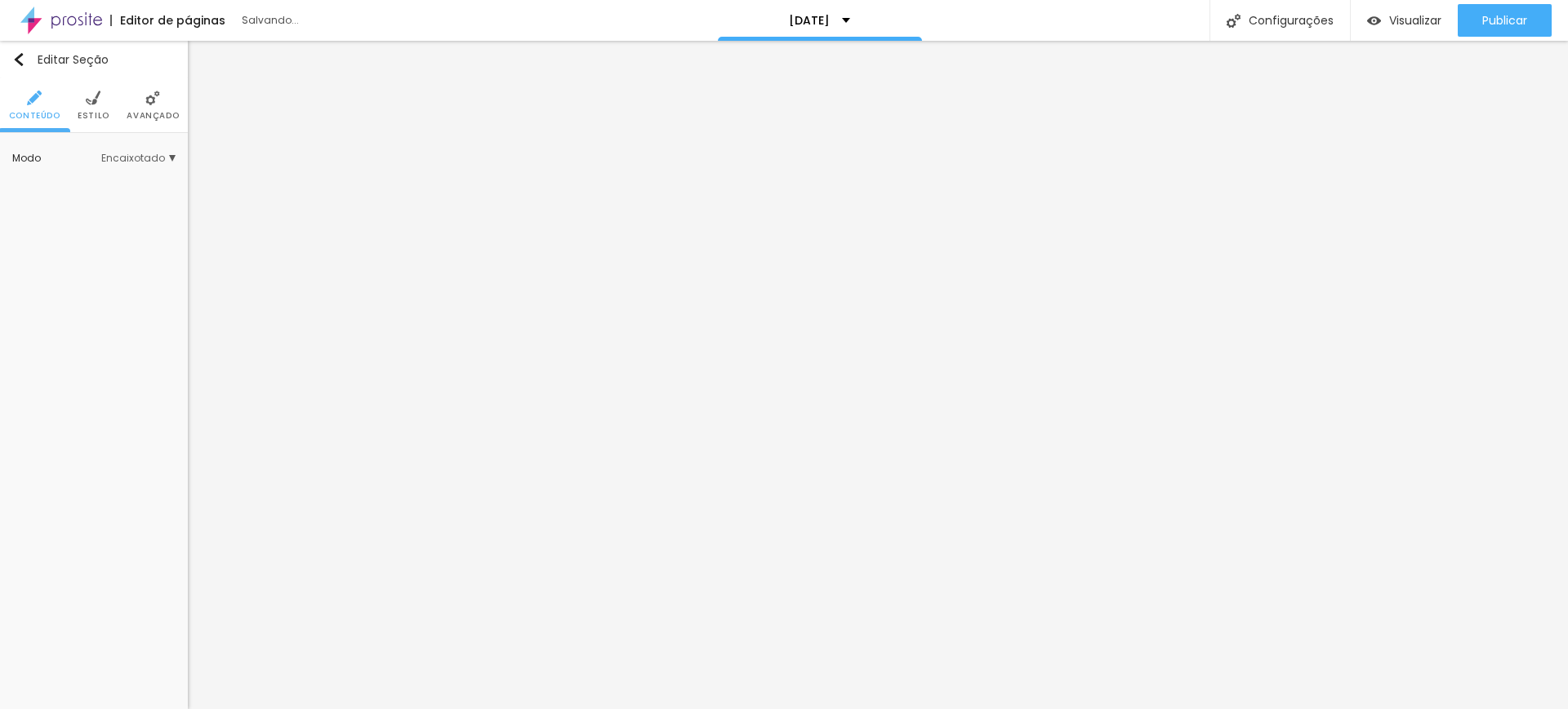
click at [89, 106] on li "Estilo" at bounding box center [94, 106] width 31 height 54
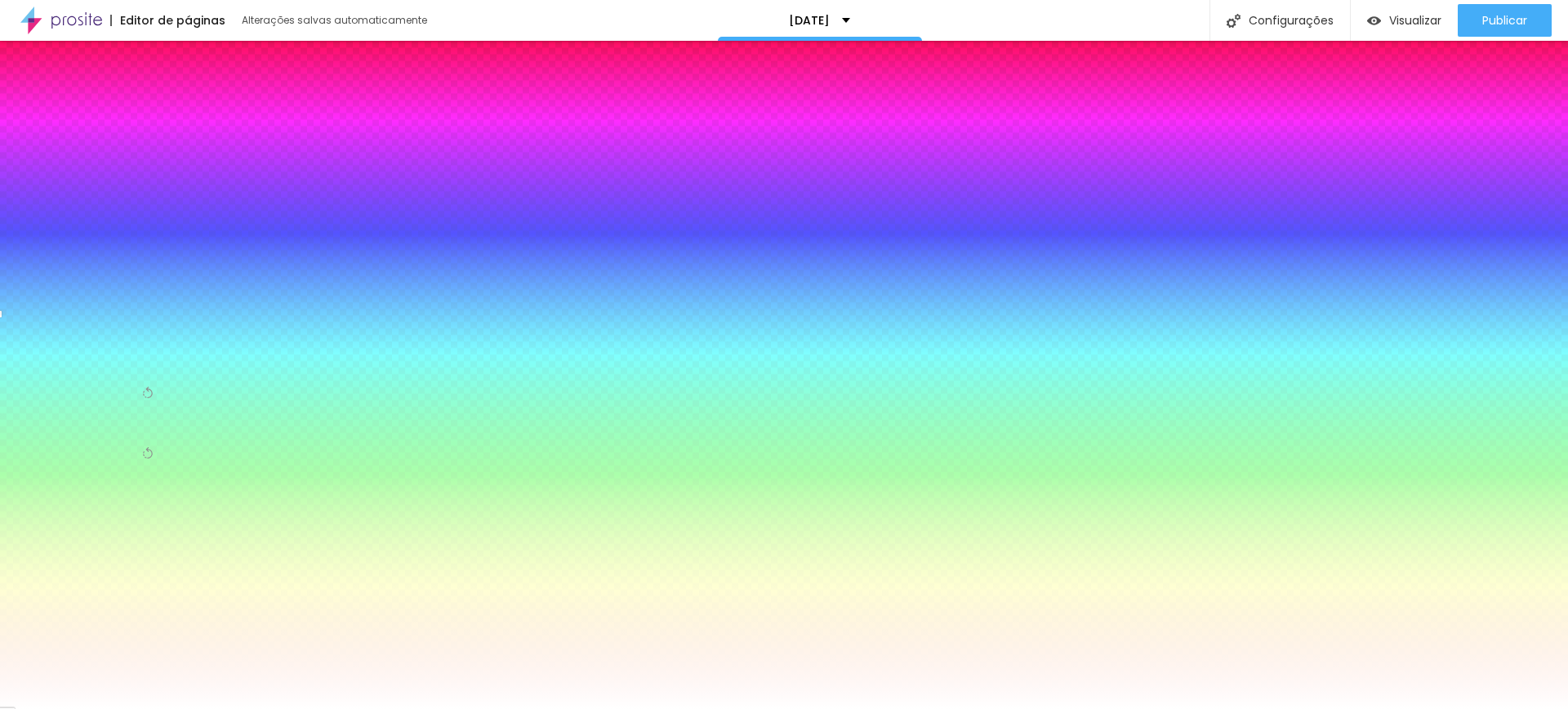
type input "#FFFFFF"
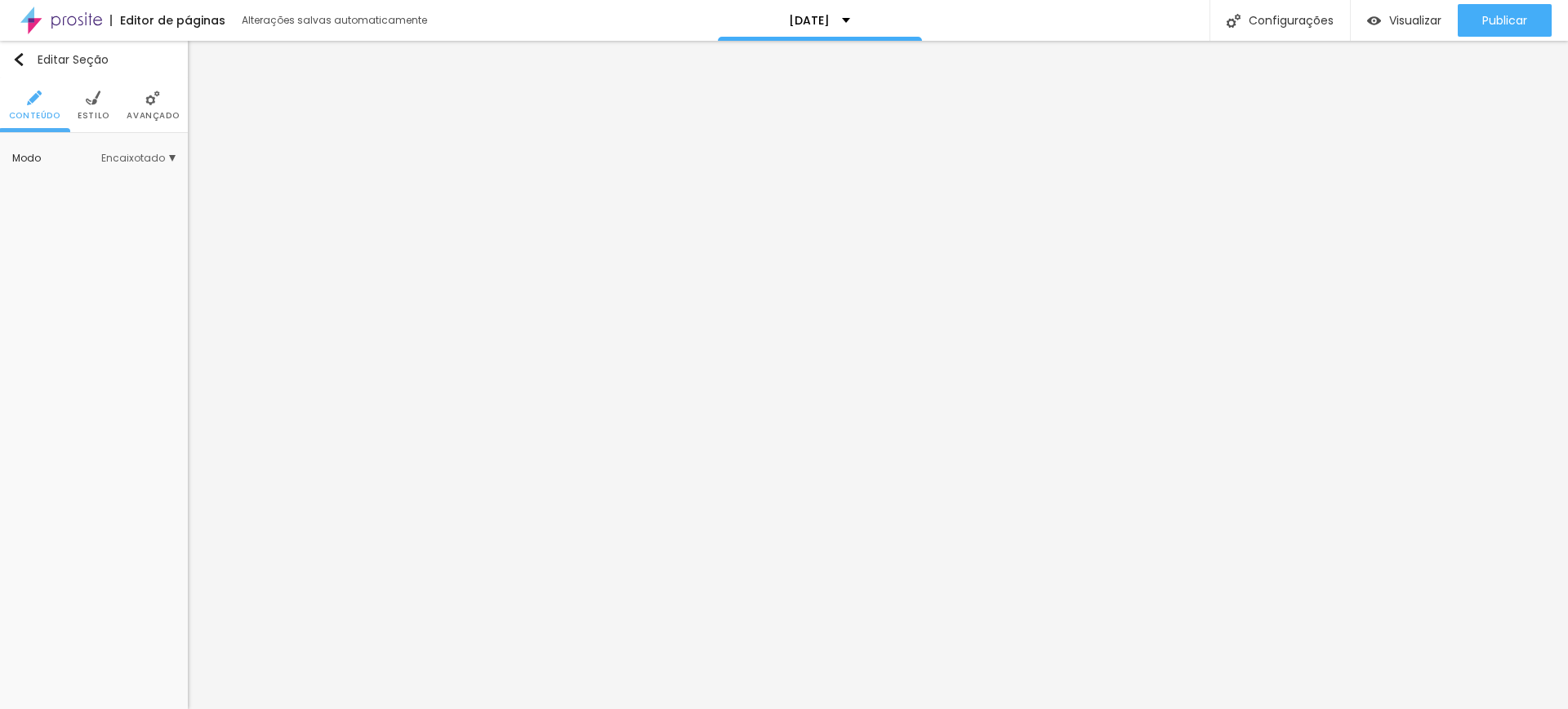
click at [91, 93] on img at bounding box center [94, 98] width 15 height 15
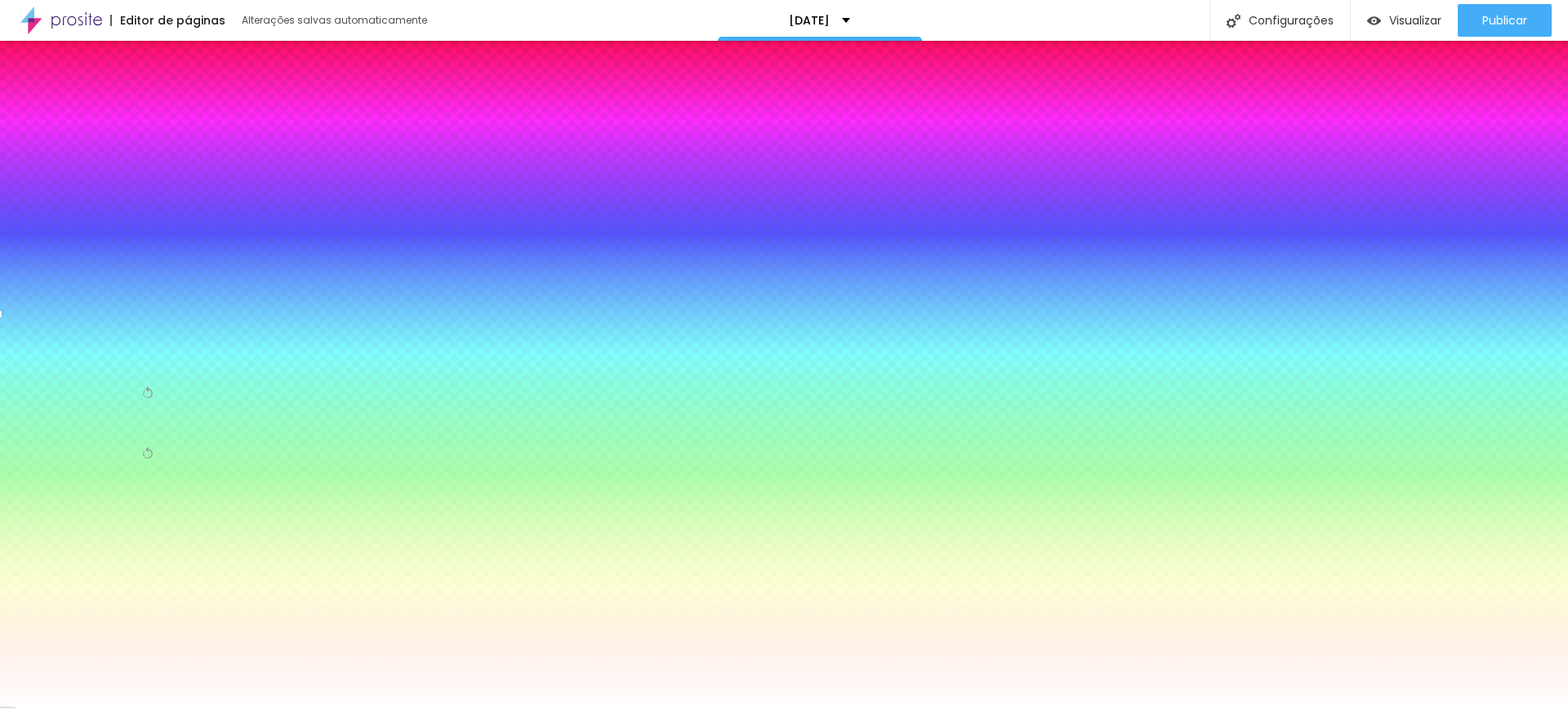
type input "#FFFFFF"
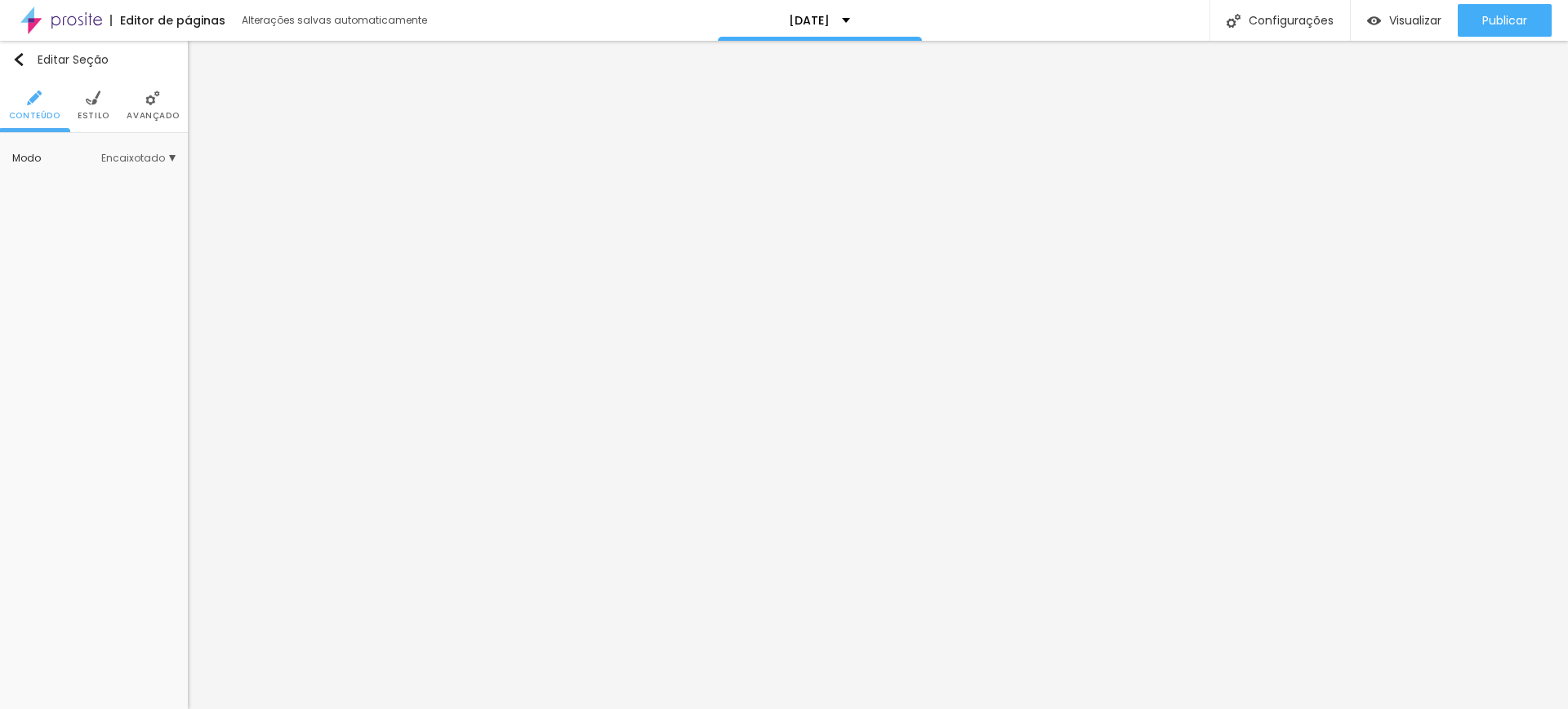
click at [92, 112] on span "Estilo" at bounding box center [94, 116] width 31 height 8
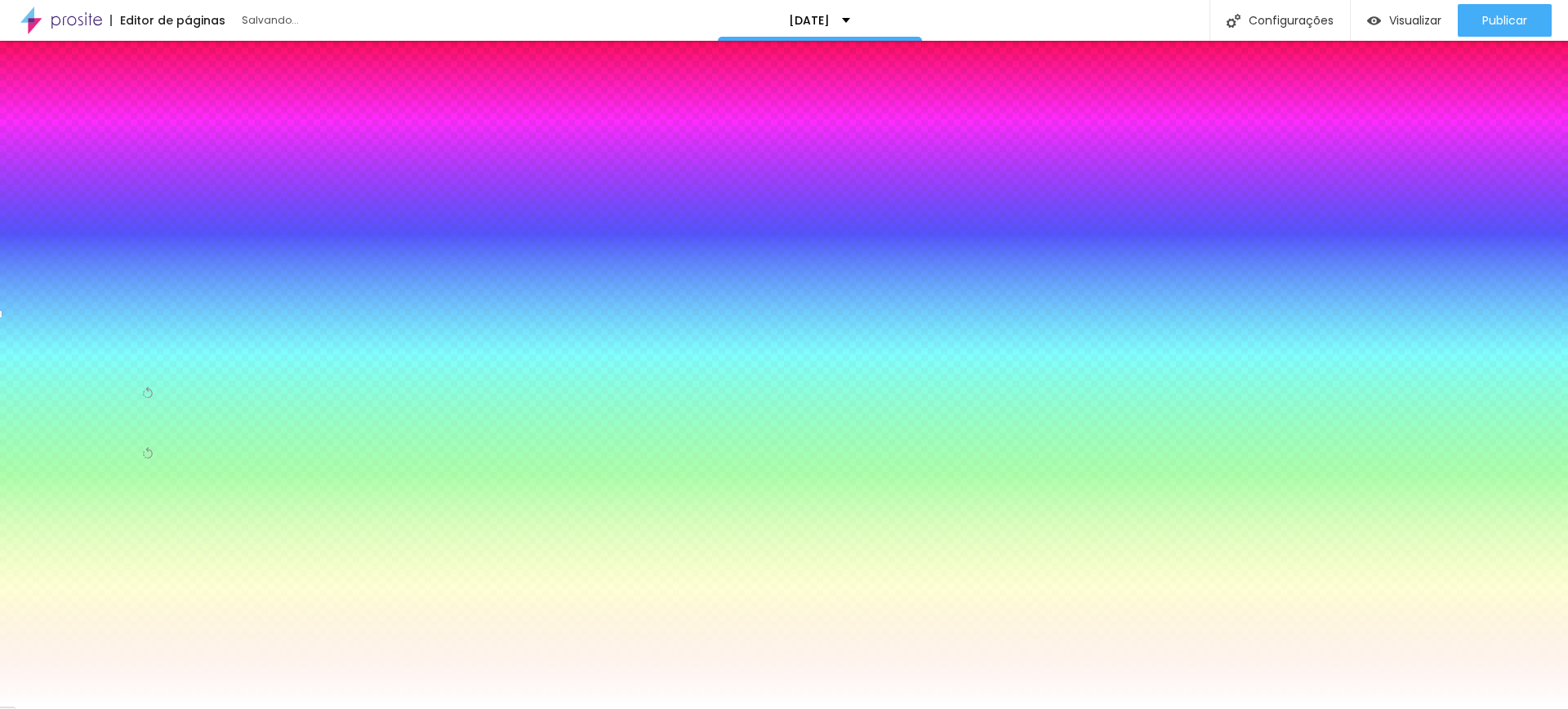
type input "#FFFFFF"
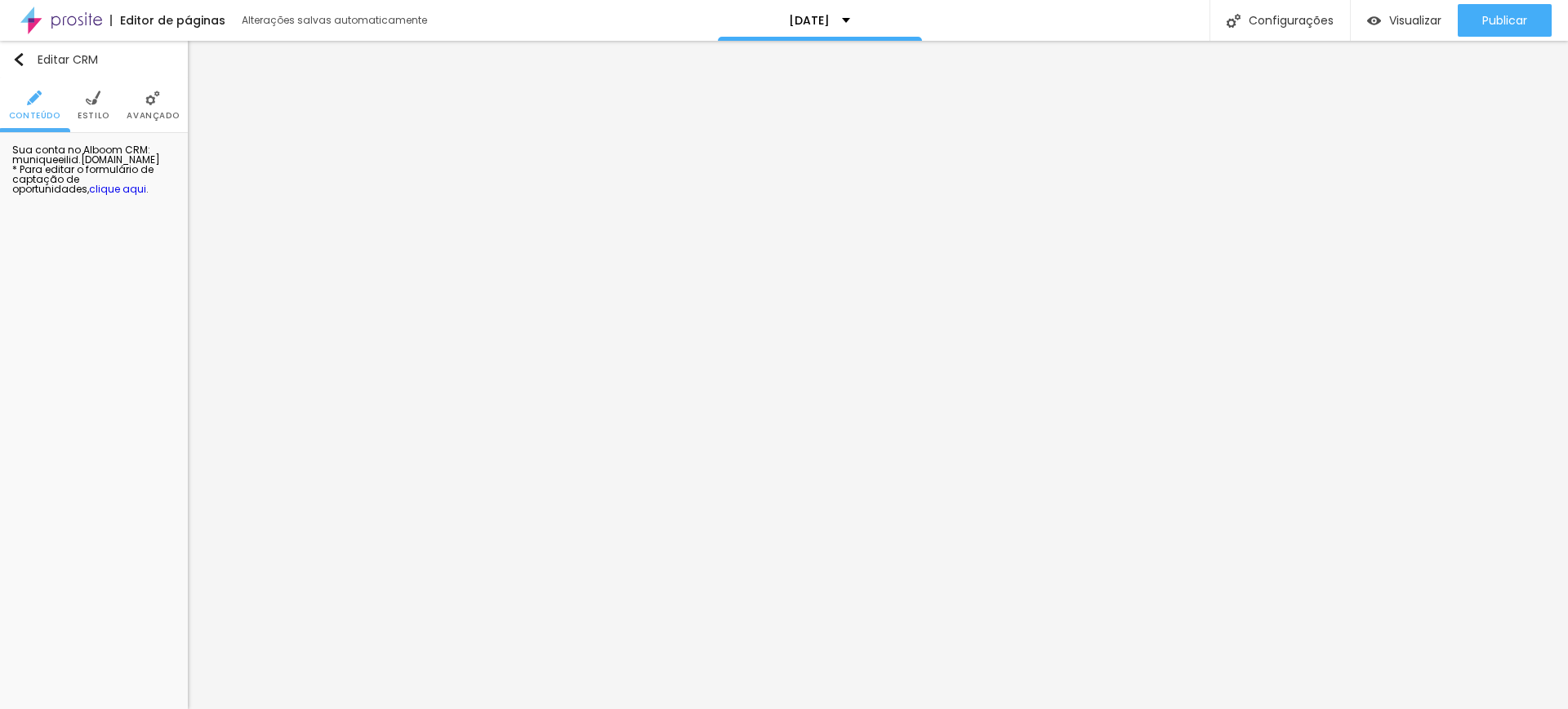
click at [100, 115] on span "Estilo" at bounding box center [94, 116] width 31 height 8
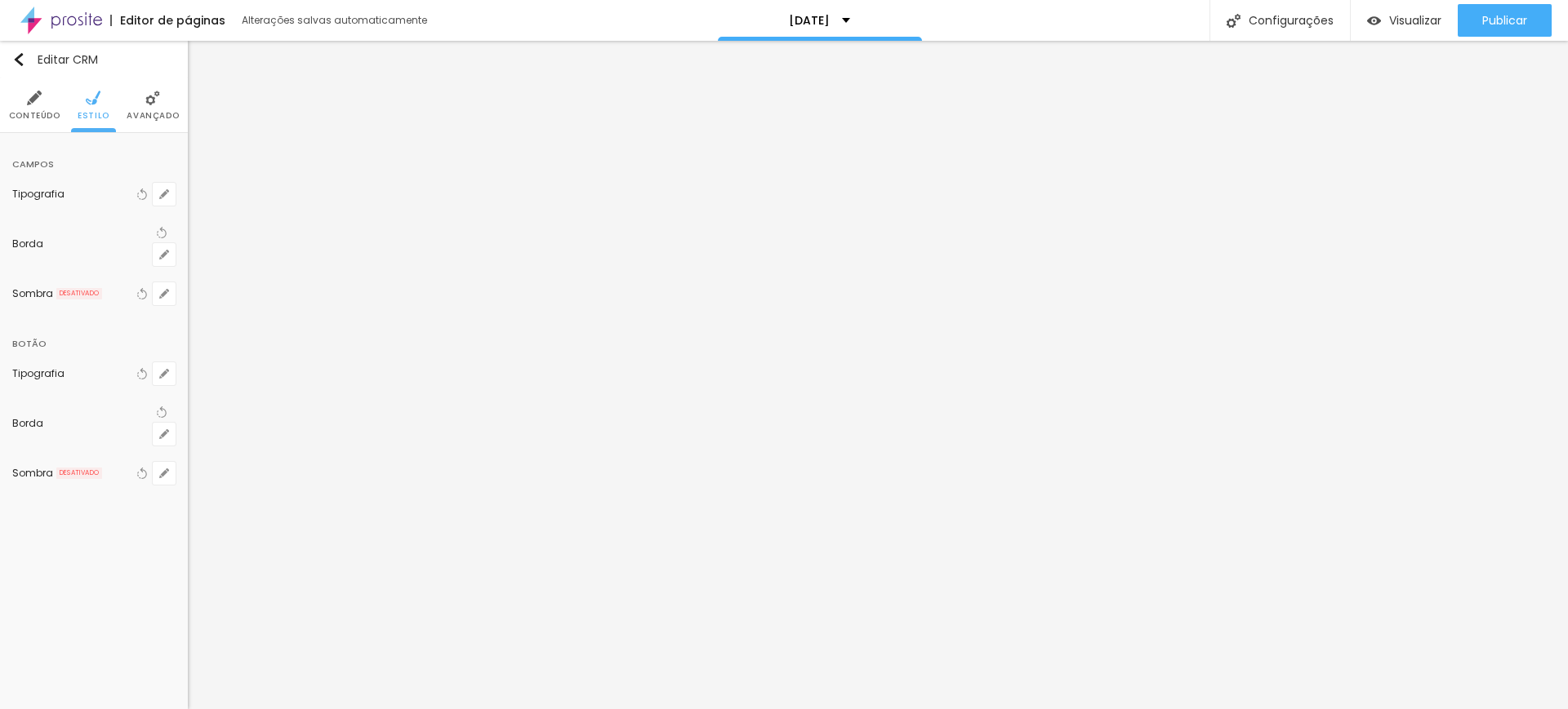
click at [161, 112] on span "Avançado" at bounding box center [153, 116] width 52 height 8
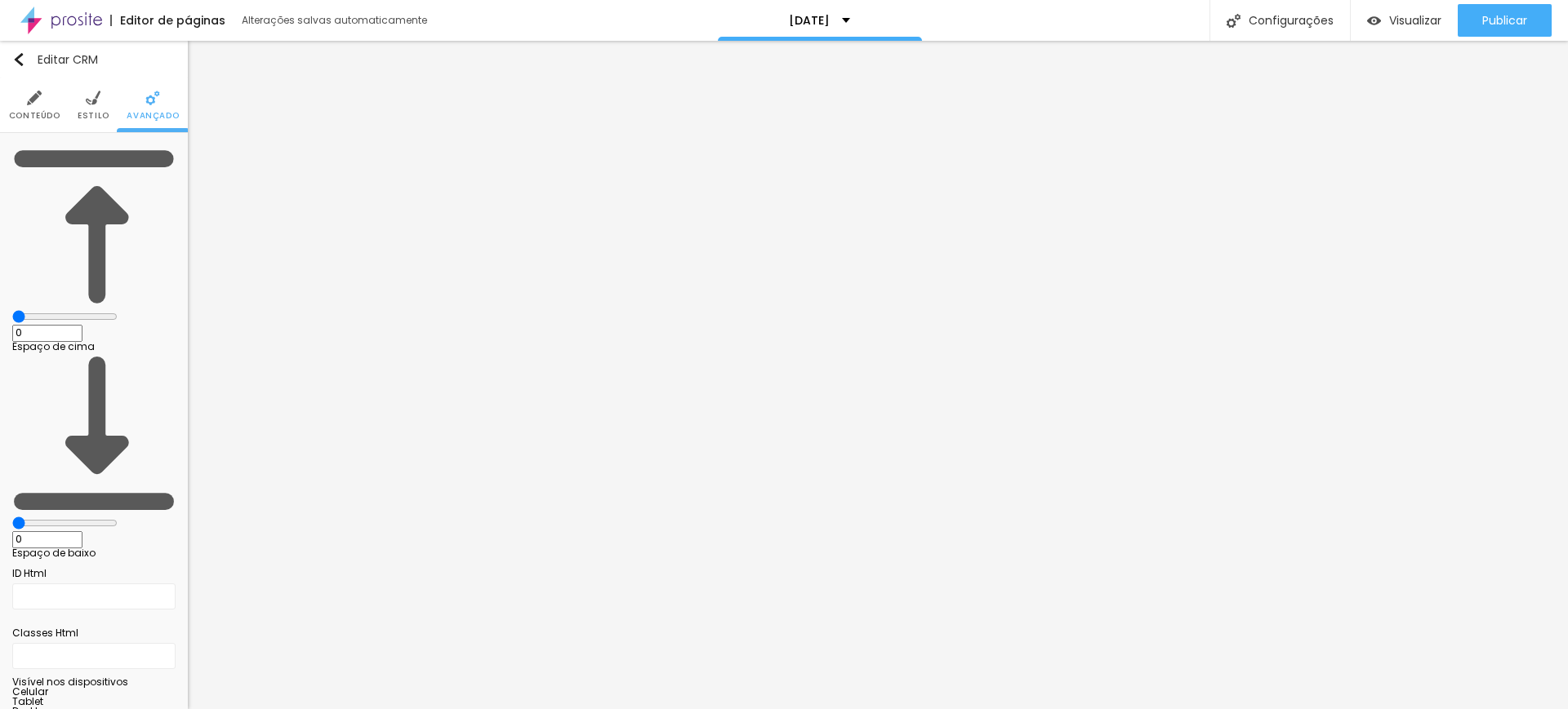
click at [31, 99] on img at bounding box center [34, 98] width 15 height 15
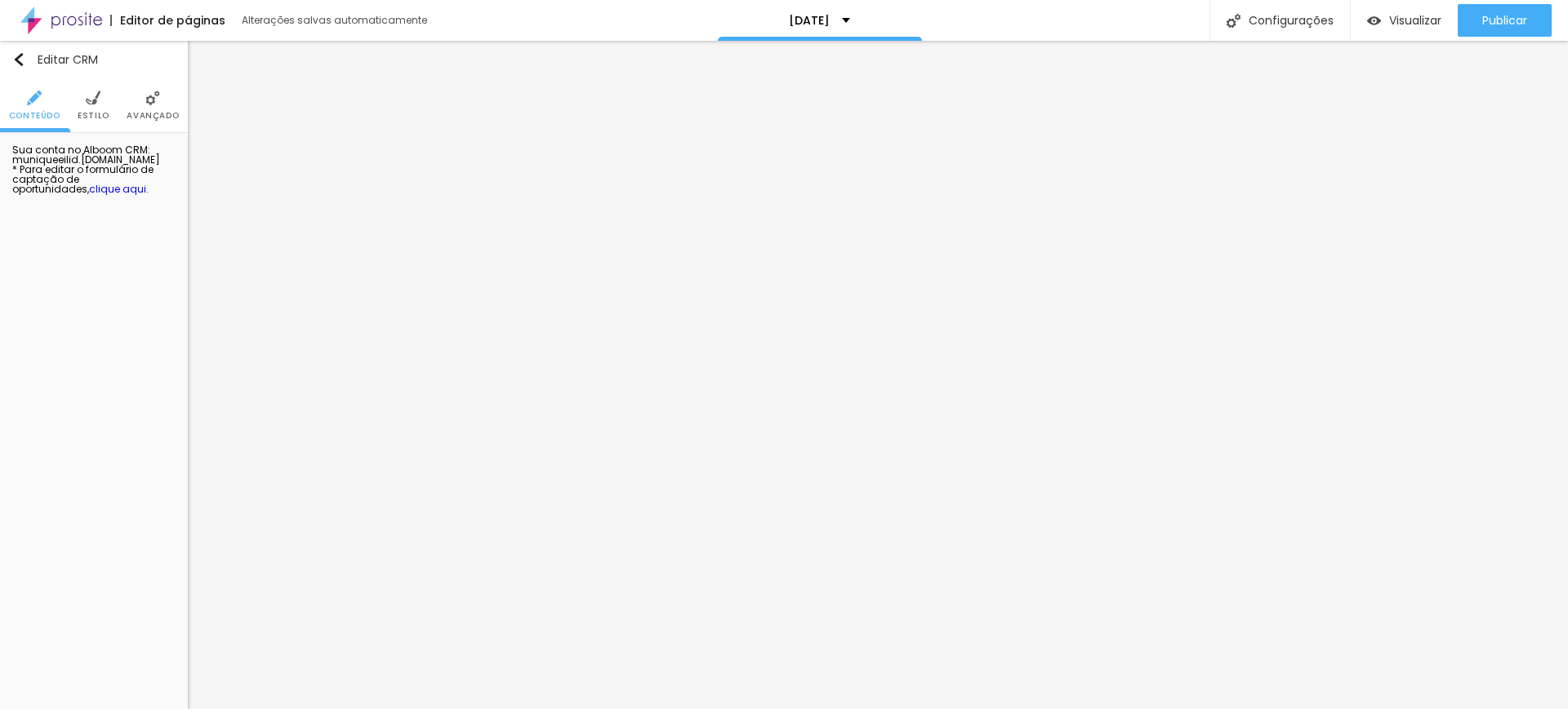
click at [107, 183] on link "clique aqui" at bounding box center [118, 189] width 57 height 14
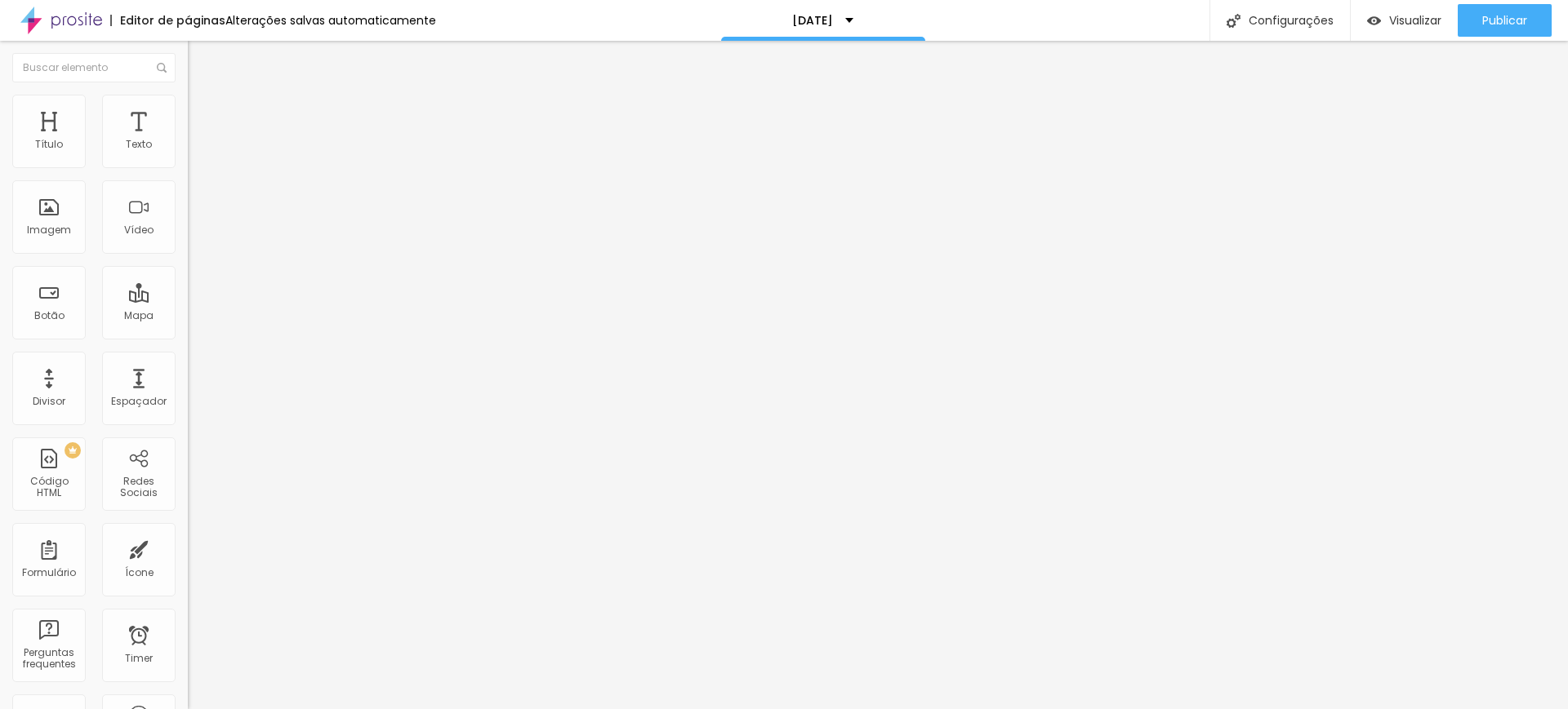
click at [188, 107] on li "Estilo" at bounding box center [282, 103] width 188 height 17
